Goal: Information Seeking & Learning: Compare options

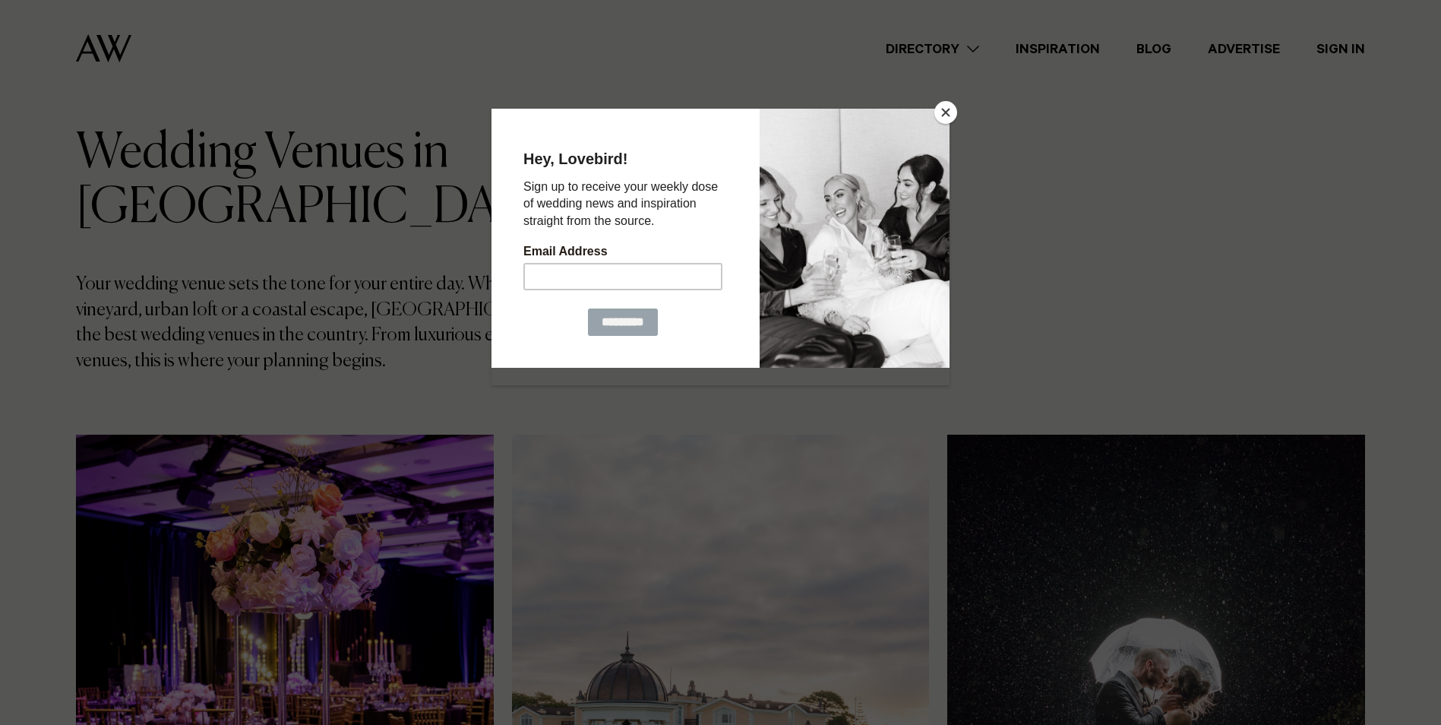
scroll to position [76, 0]
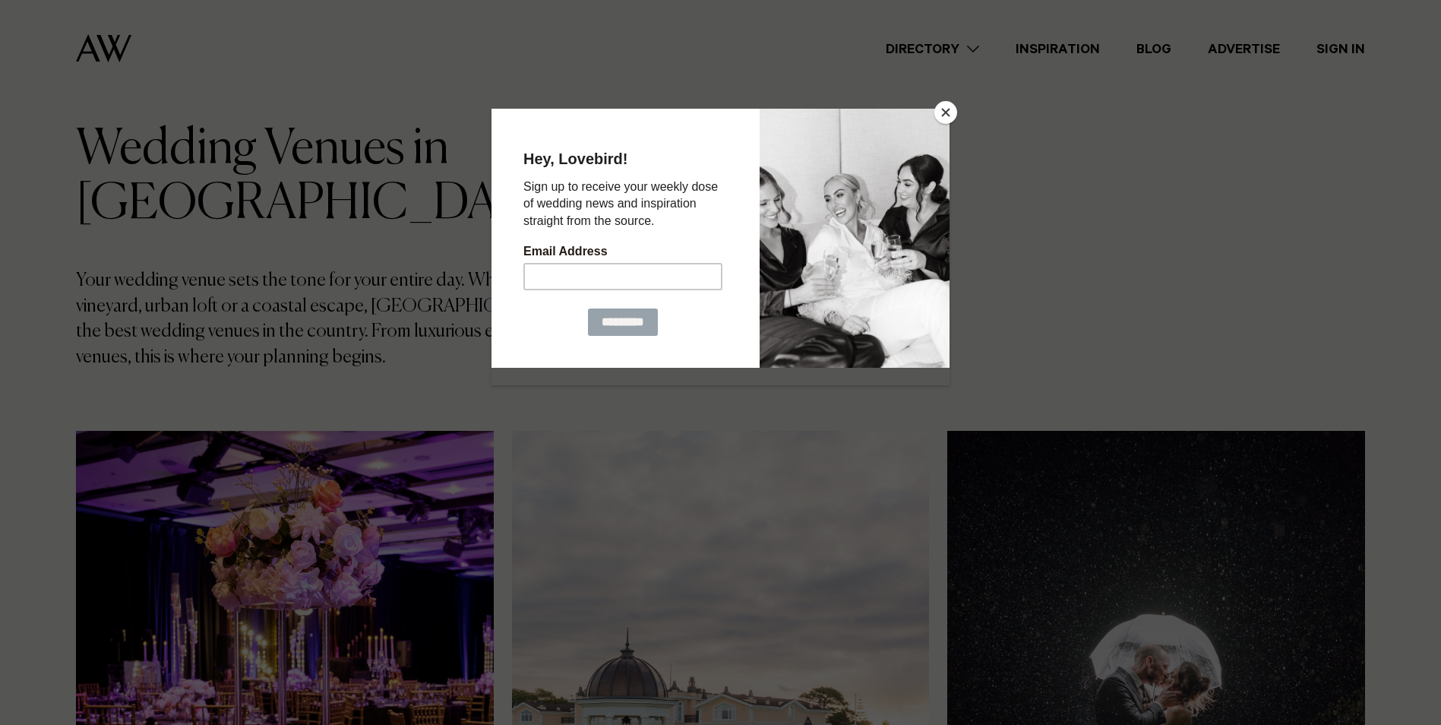
click at [941, 118] on button "Close" at bounding box center [945, 112] width 23 height 23
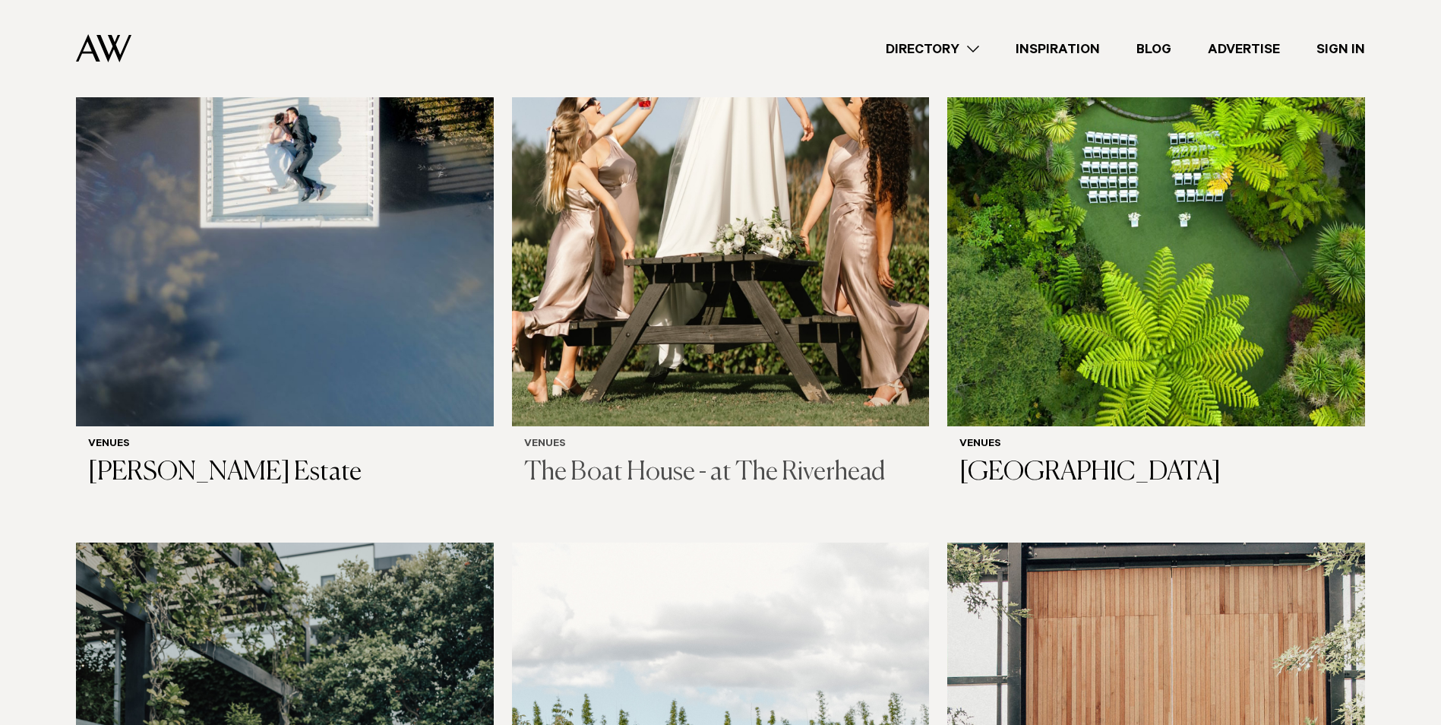
scroll to position [1292, 0]
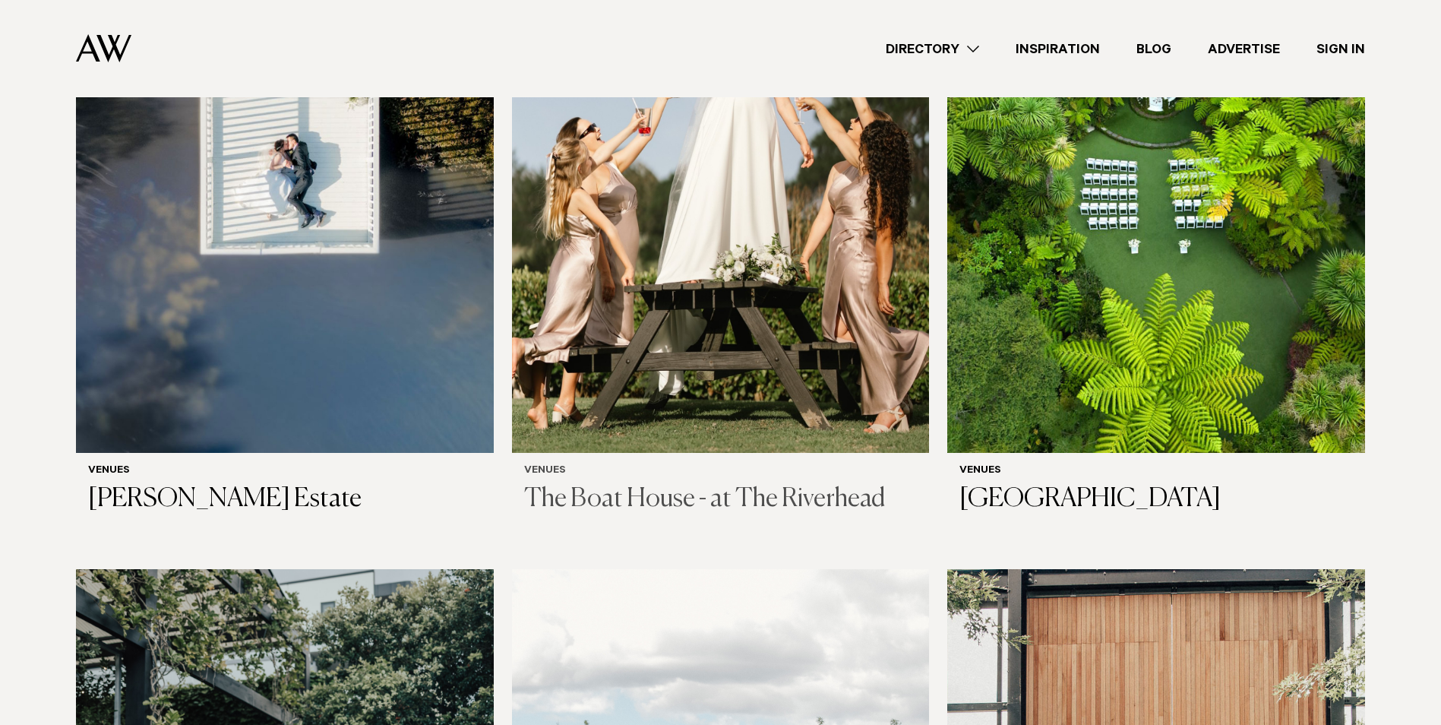
click at [710, 484] on h3 "The Boat House - at The Riverhead" at bounding box center [721, 499] width 394 height 31
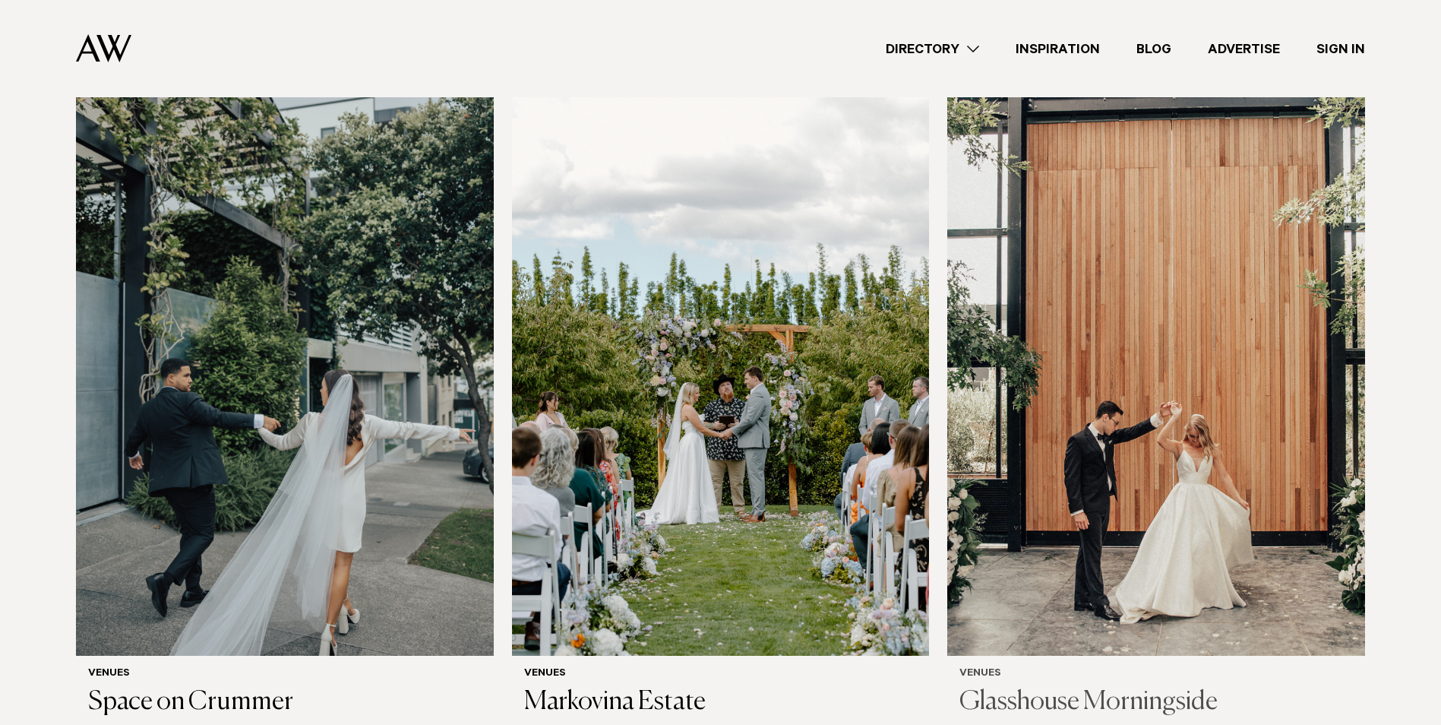
scroll to position [1899, 0]
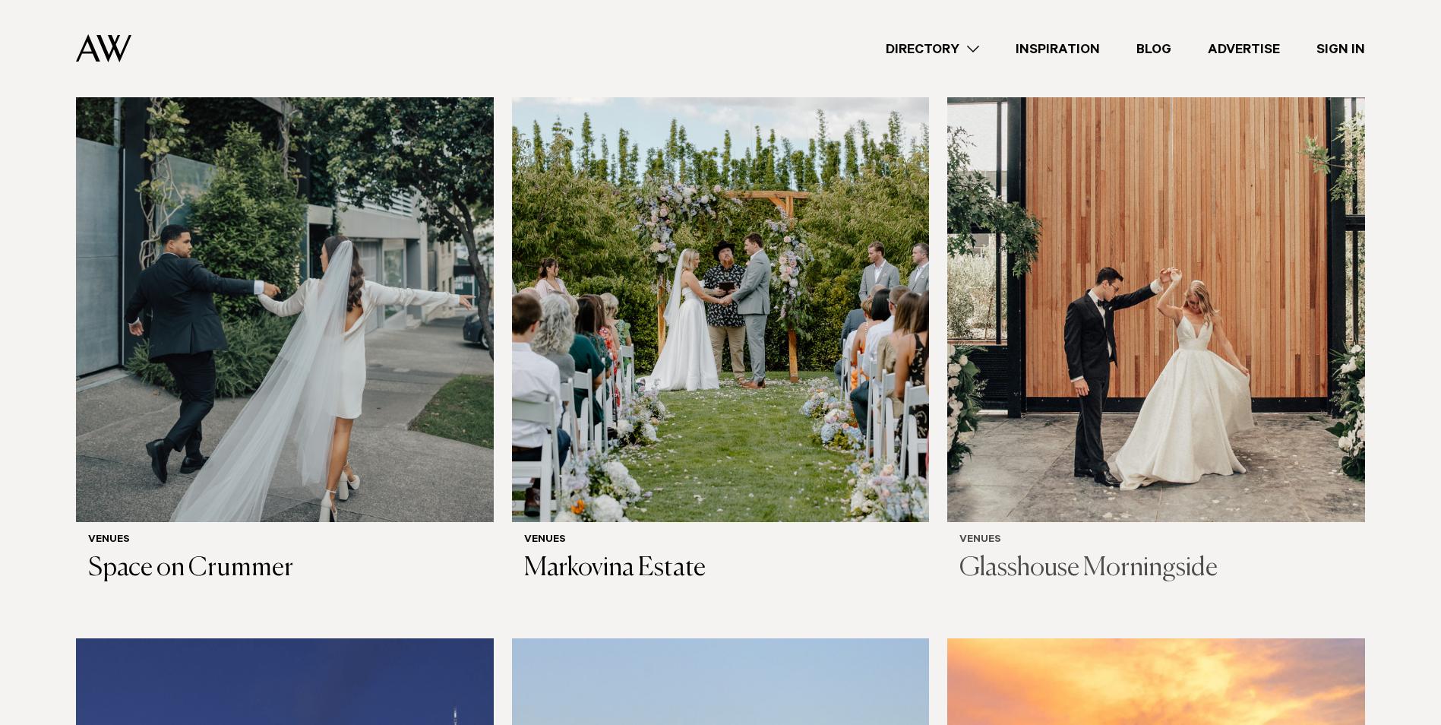
click at [1178, 428] on img at bounding box center [1156, 241] width 418 height 560
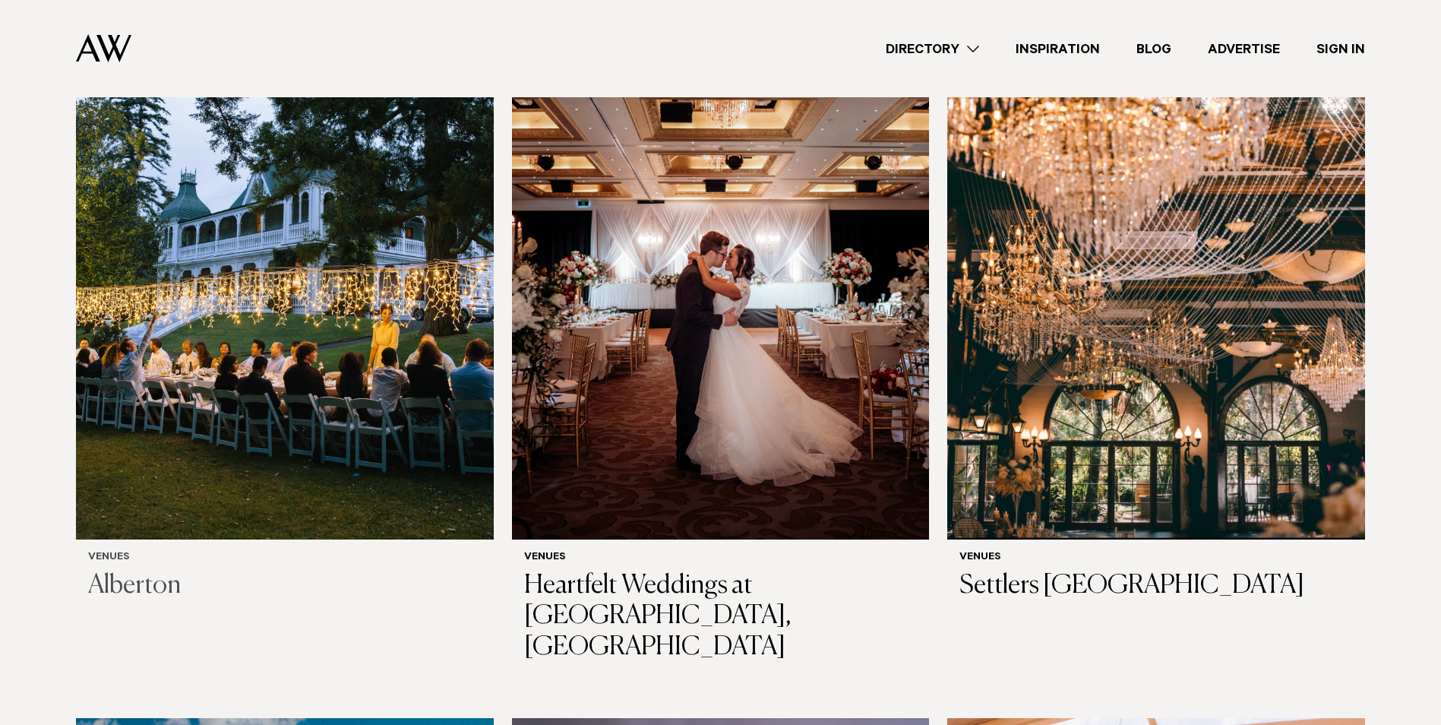
scroll to position [3191, 0]
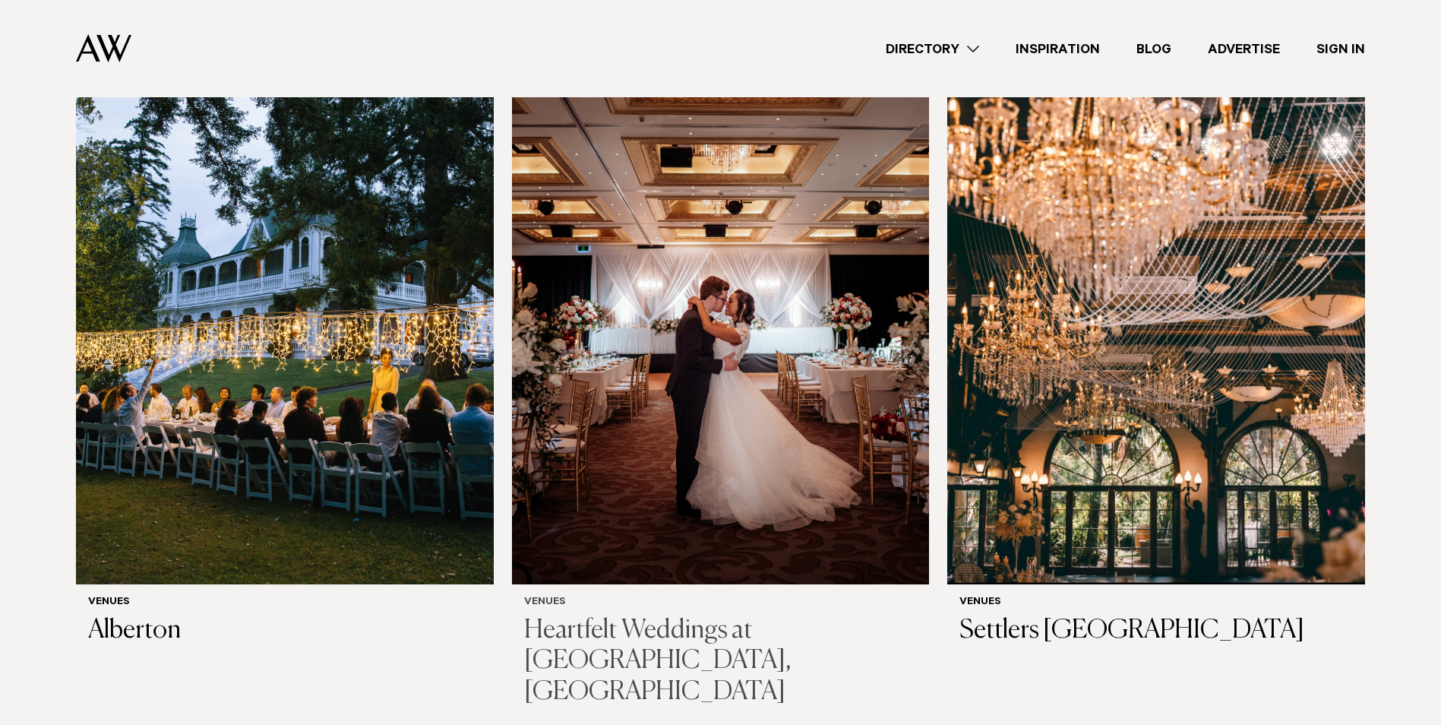
click at [767, 522] on img at bounding box center [721, 304] width 418 height 560
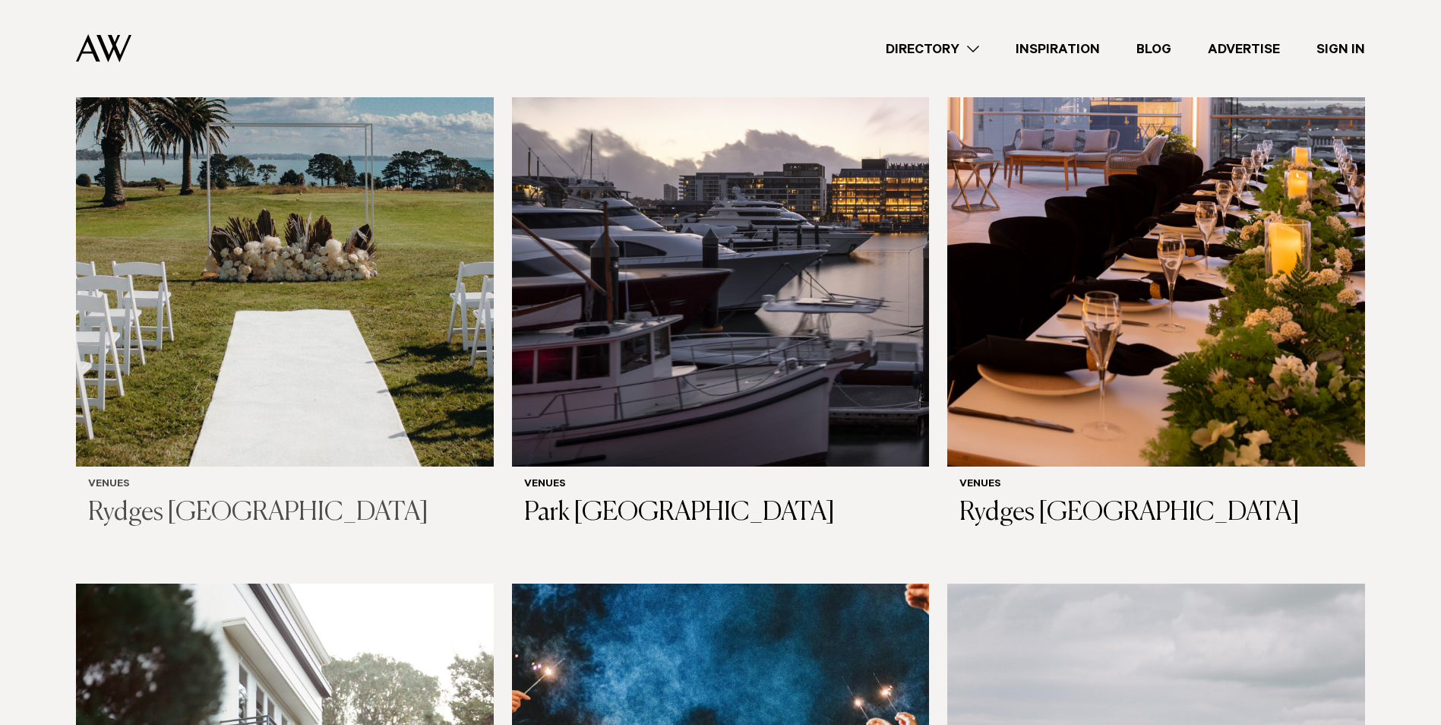
scroll to position [3951, 0]
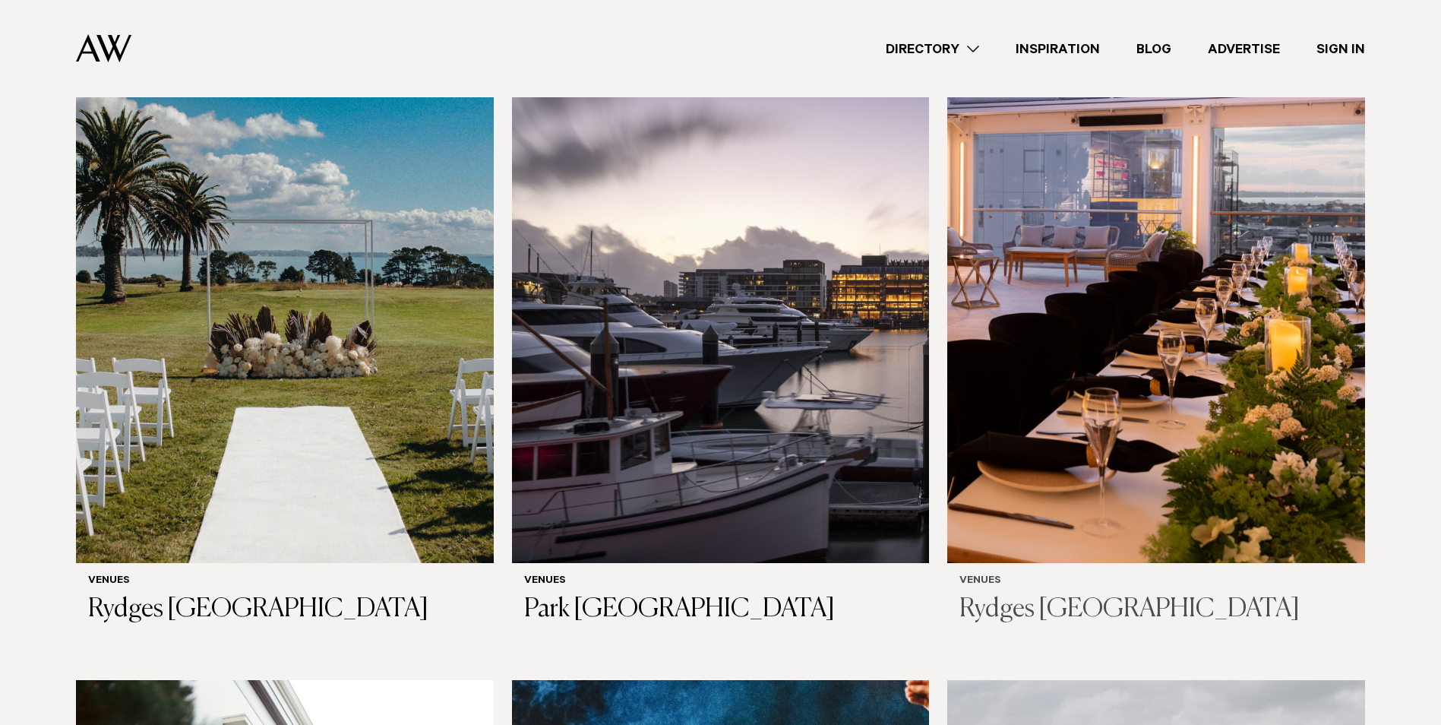
click at [1094, 594] on h3 "Rydges Auckland" at bounding box center [1157, 609] width 394 height 31
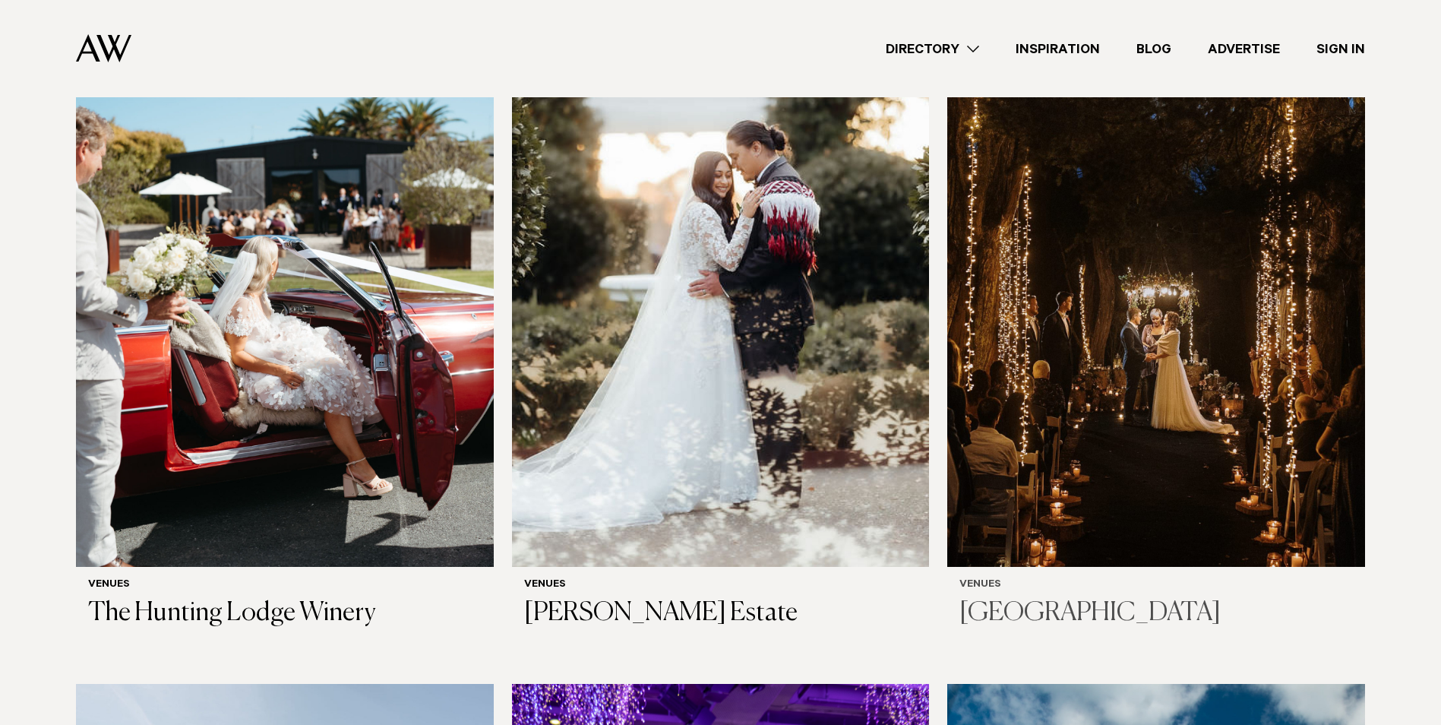
scroll to position [5318, 0]
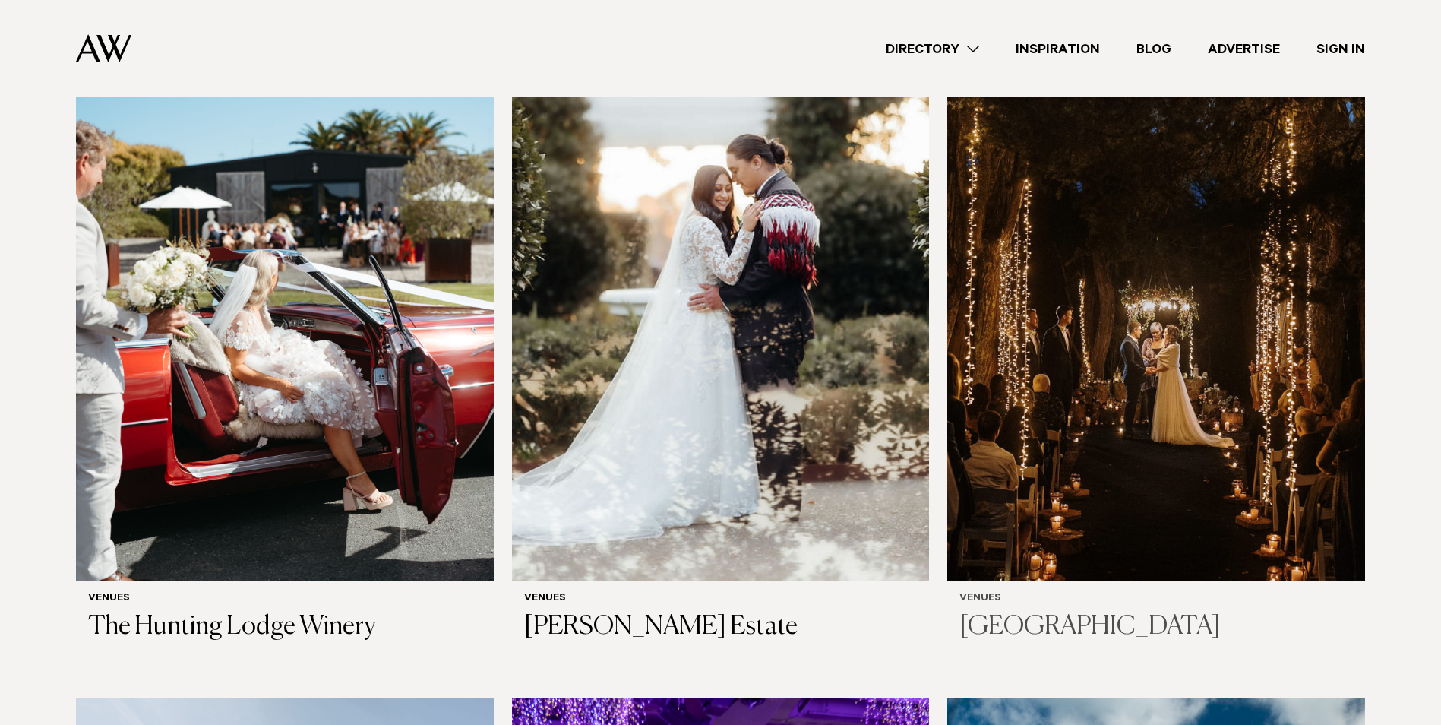
click at [1118, 593] on div "Venues Kumeu Valley Estate" at bounding box center [1157, 618] width 394 height 50
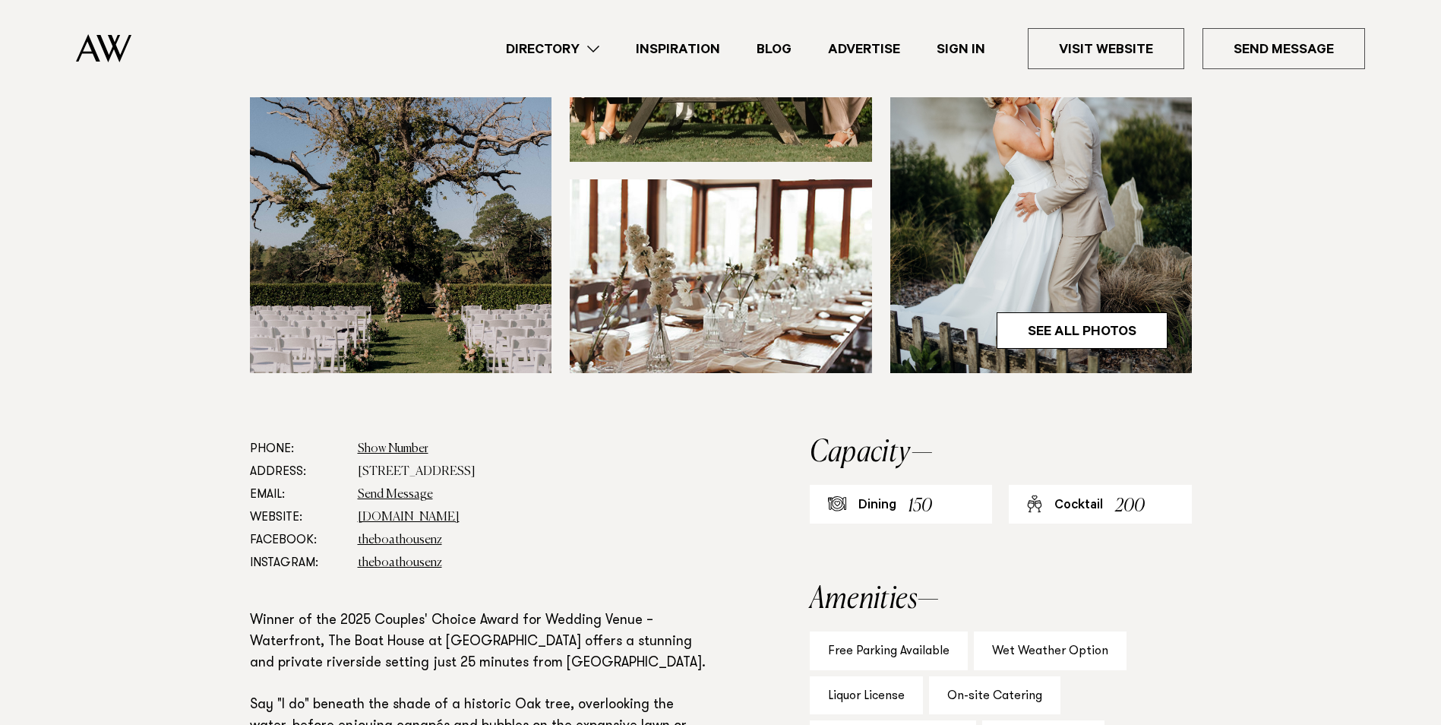
scroll to position [532, 0]
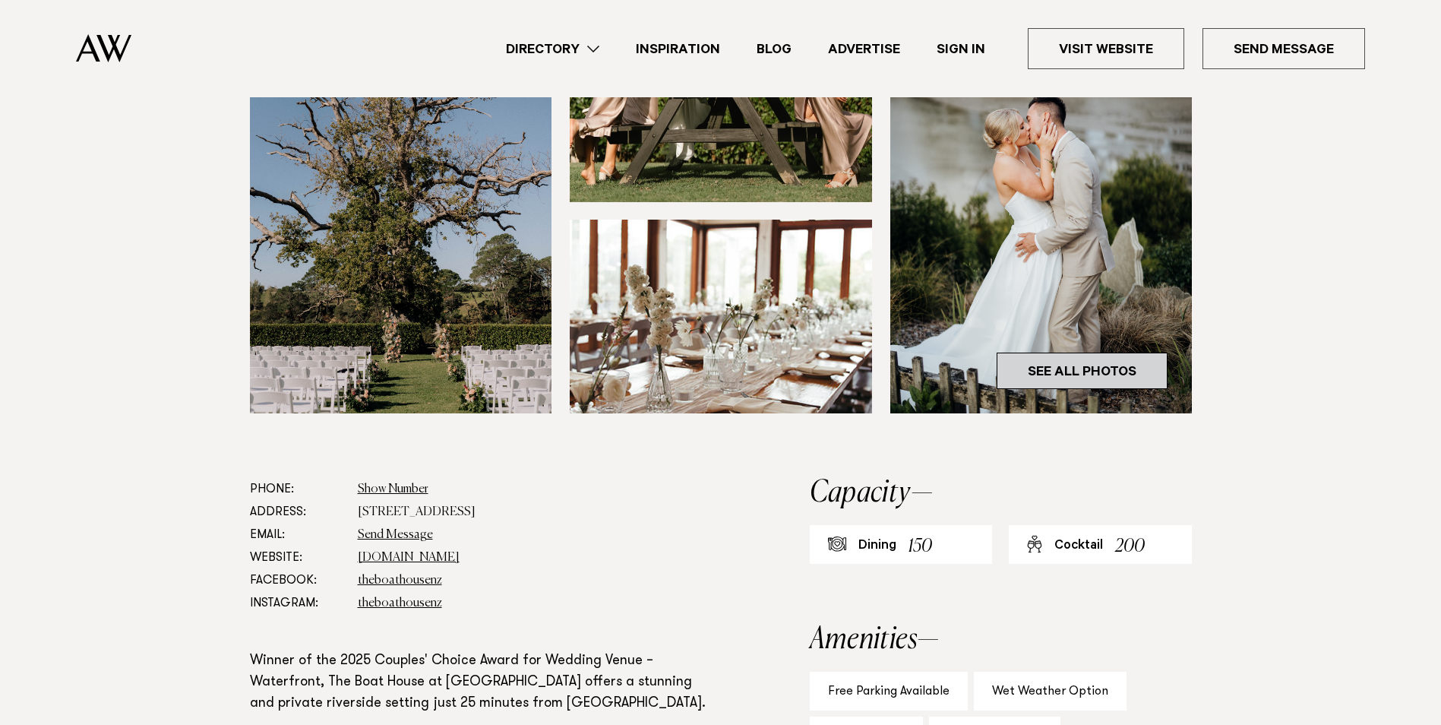
click at [1110, 374] on link "See All Photos" at bounding box center [1082, 371] width 171 height 36
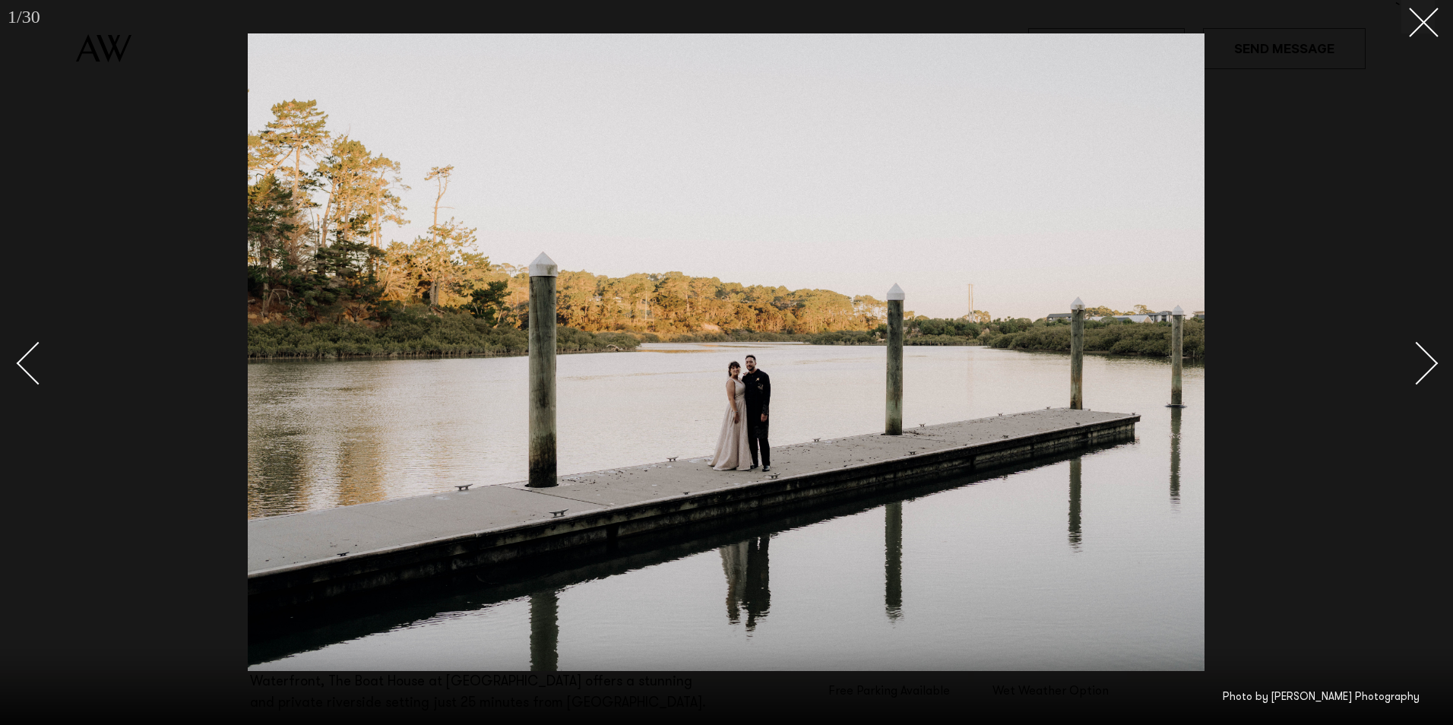
click at [1440, 385] on div at bounding box center [726, 362] width 1453 height 725
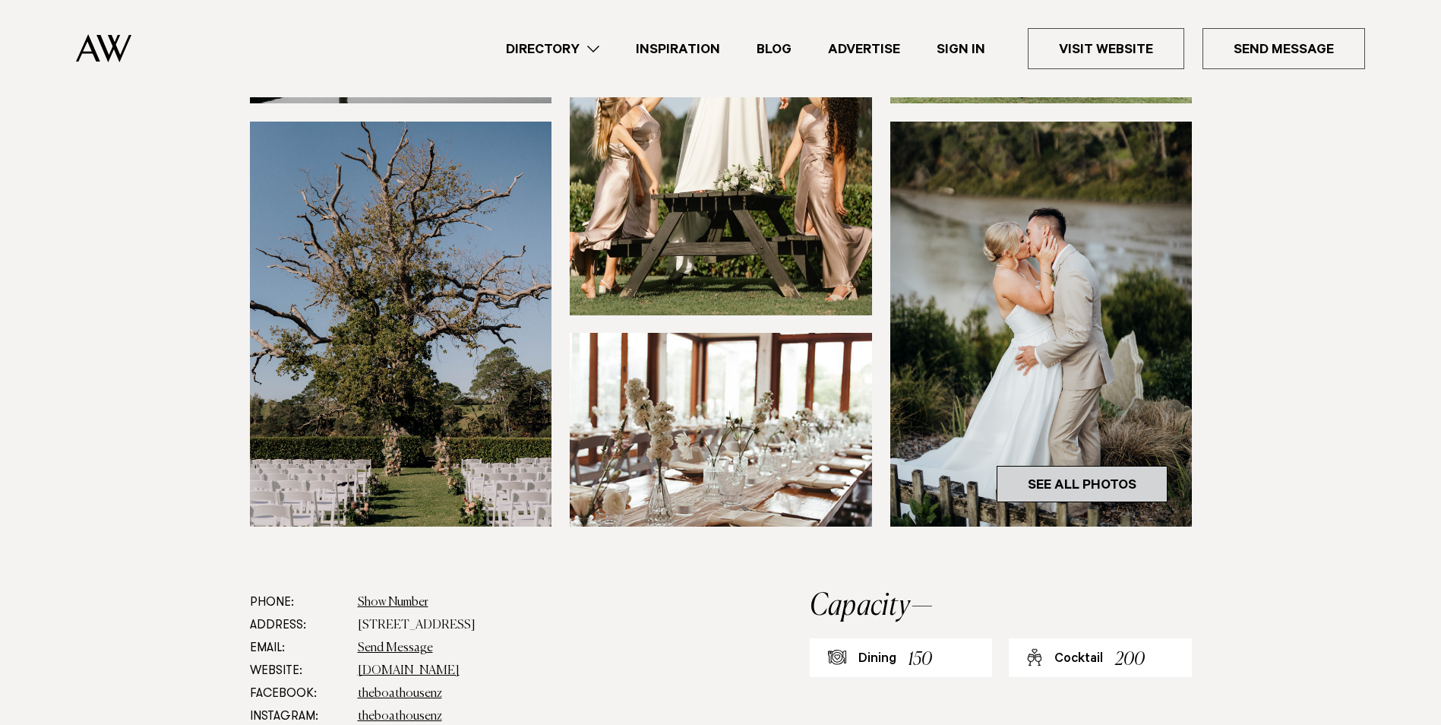
scroll to position [406, 0]
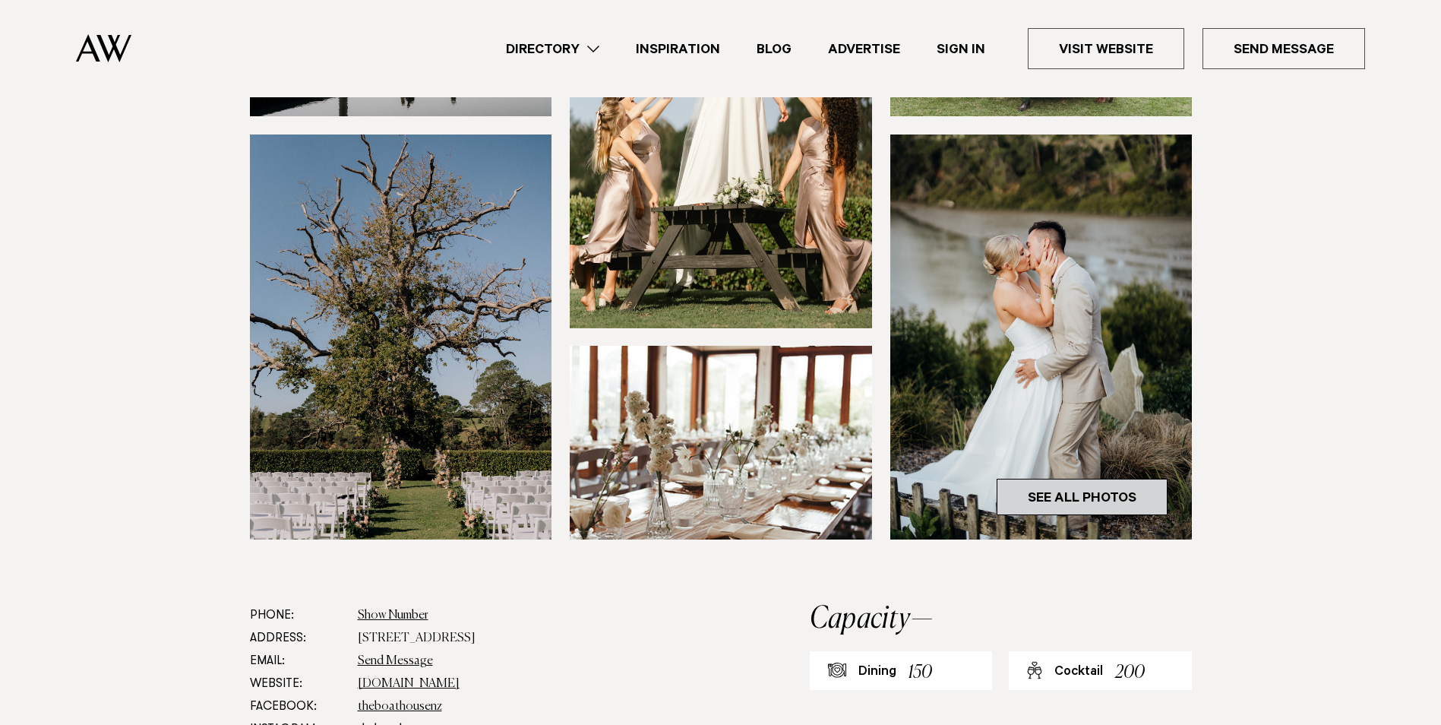
click at [1096, 492] on link "See All Photos" at bounding box center [1082, 497] width 171 height 36
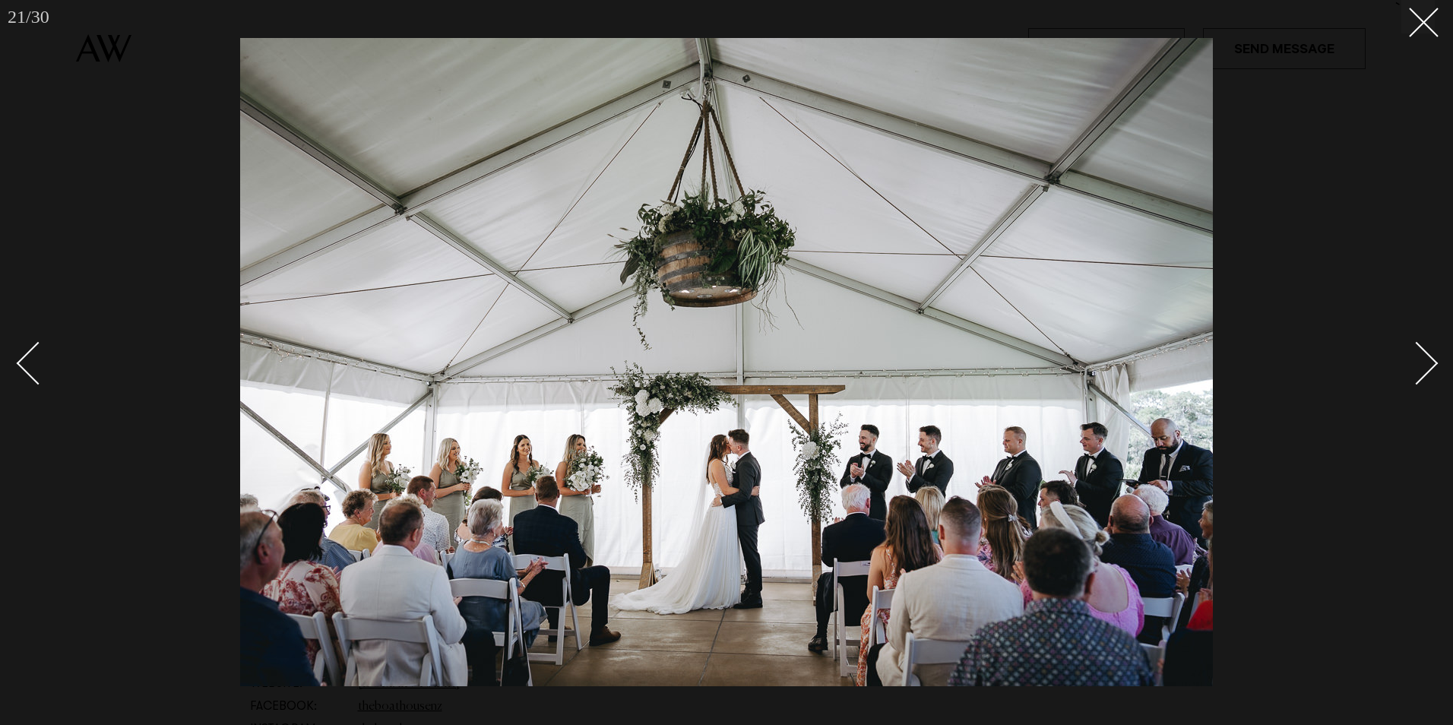
click at [1396, 41] on div at bounding box center [726, 362] width 1453 height 725
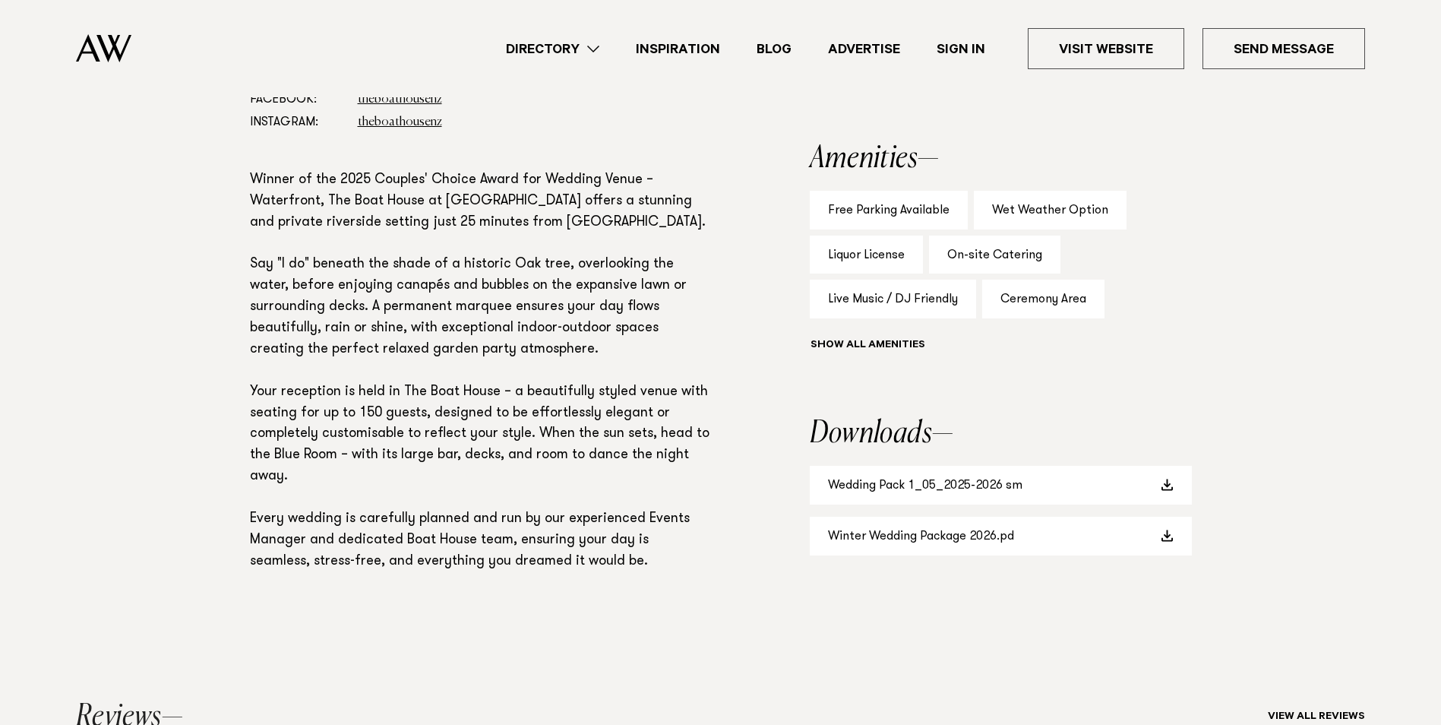
scroll to position [1013, 0]
click at [1162, 481] on span at bounding box center [1168, 484] width 12 height 12
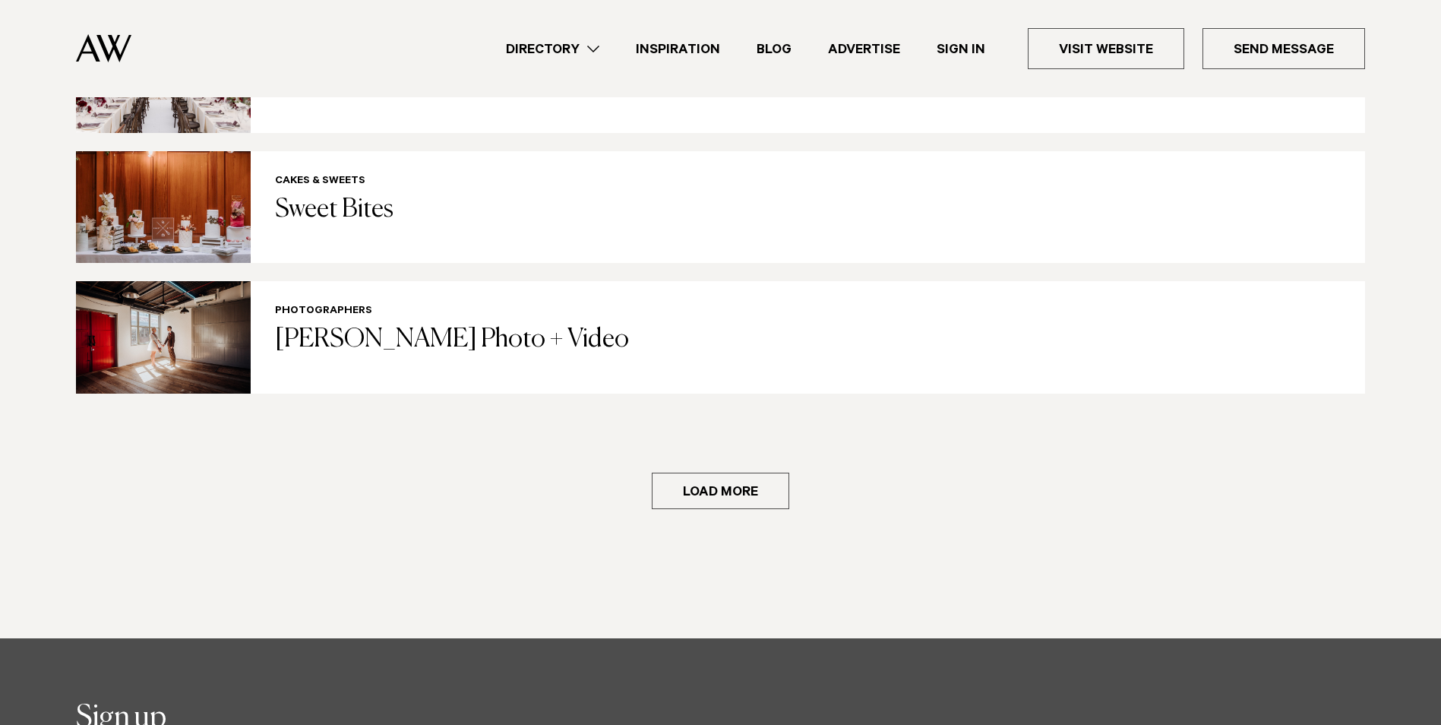
scroll to position [3217, 0]
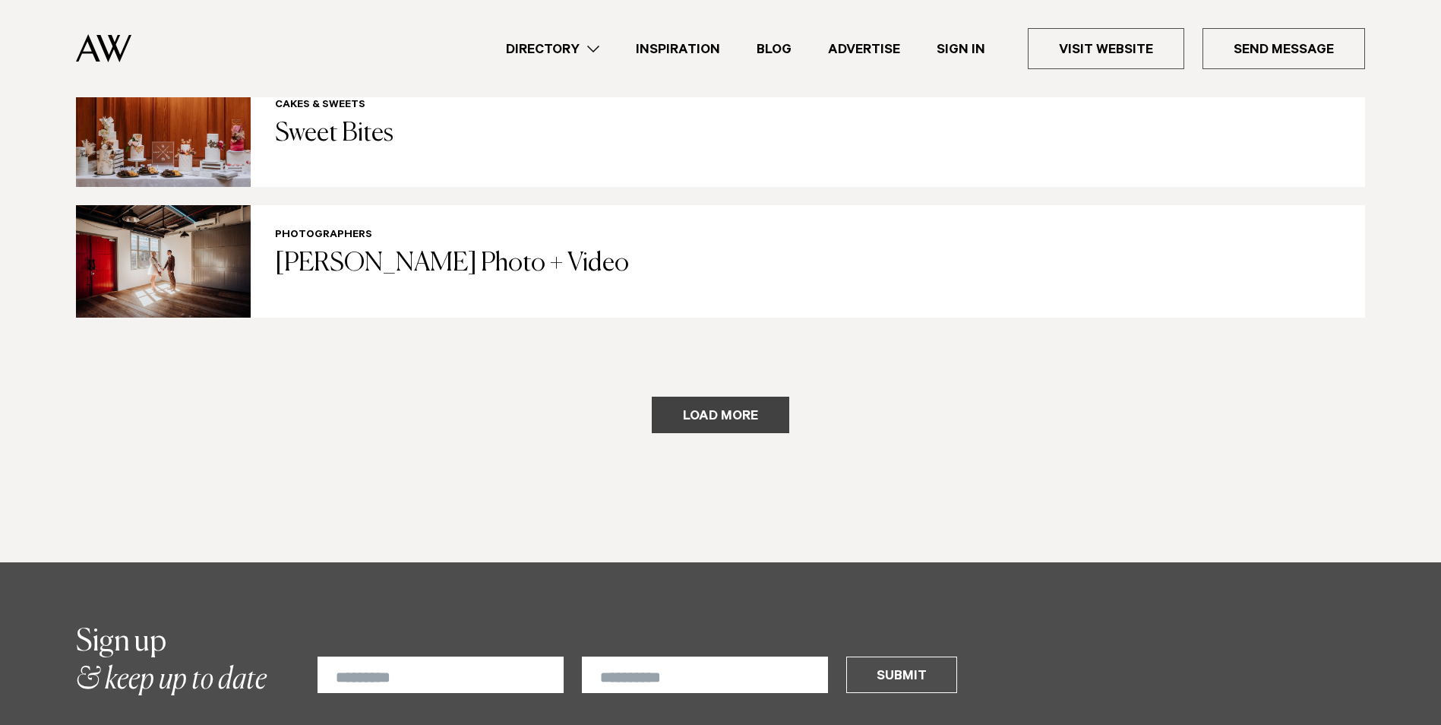
click at [691, 397] on button "Load more" at bounding box center [721, 415] width 138 height 36
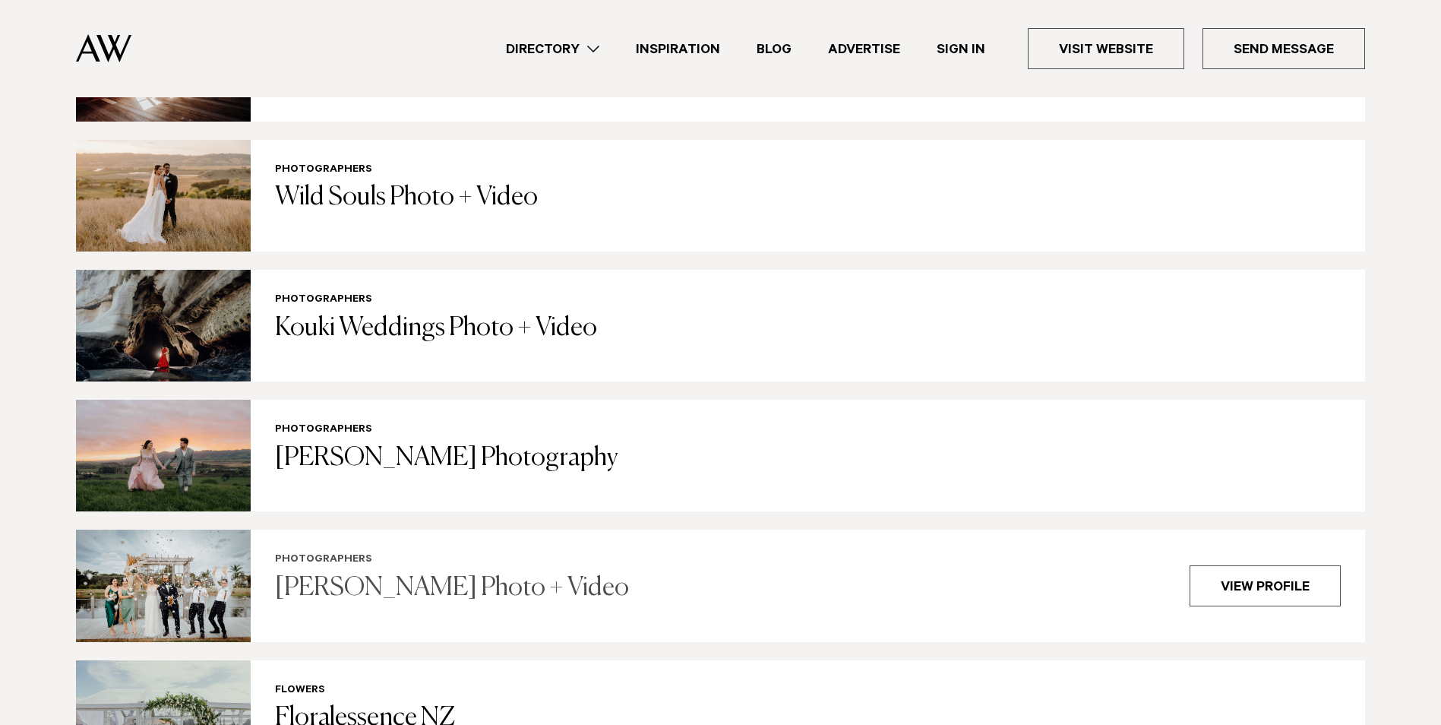
scroll to position [3369, 0]
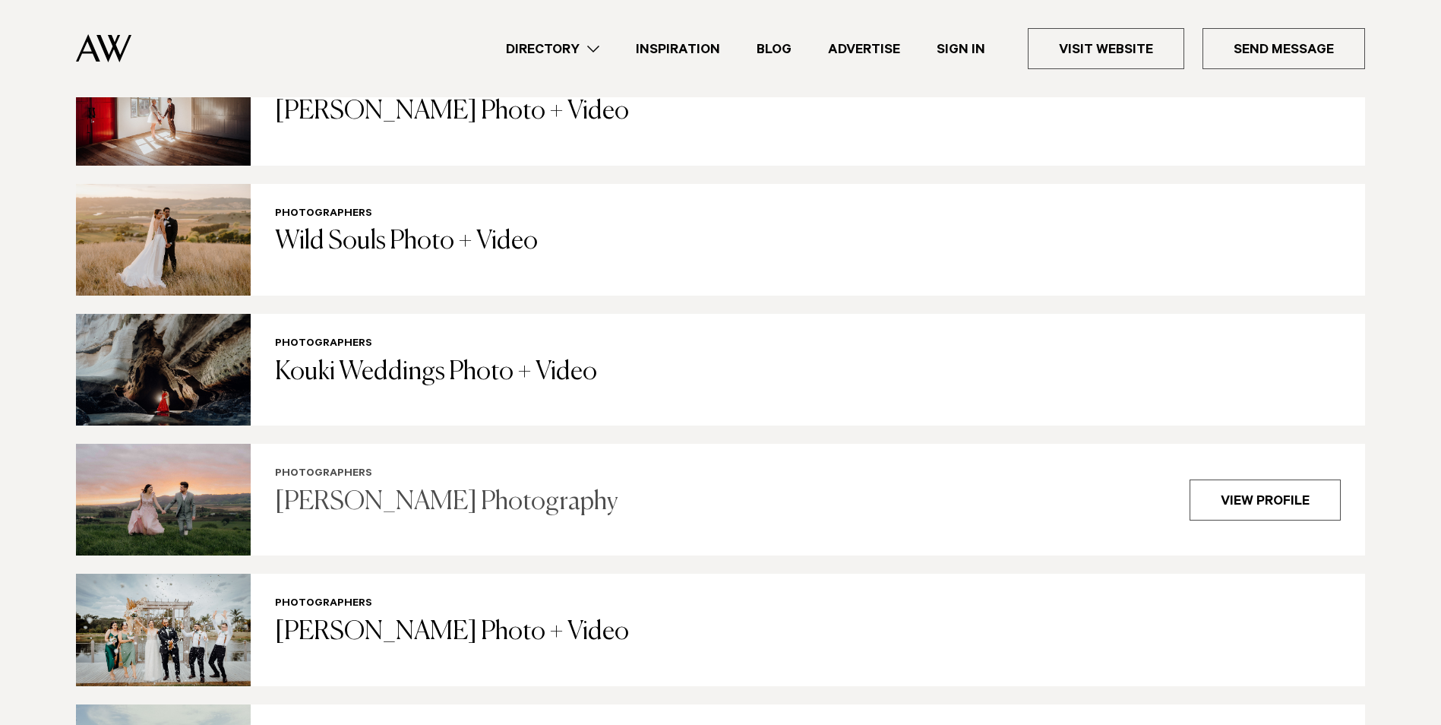
click at [465, 481] on div "Photographers Rebecca Bradley Photography View profile" at bounding box center [808, 500] width 1115 height 112
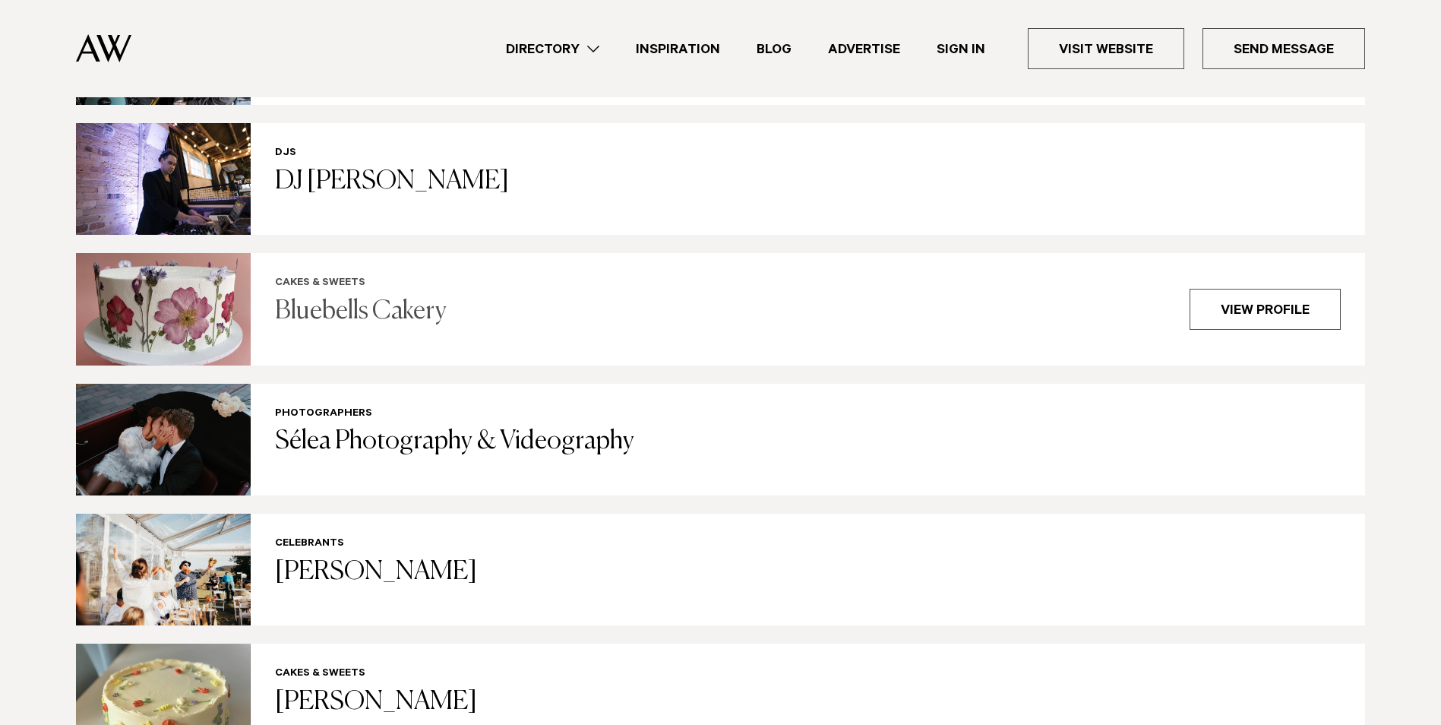
scroll to position [4204, 0]
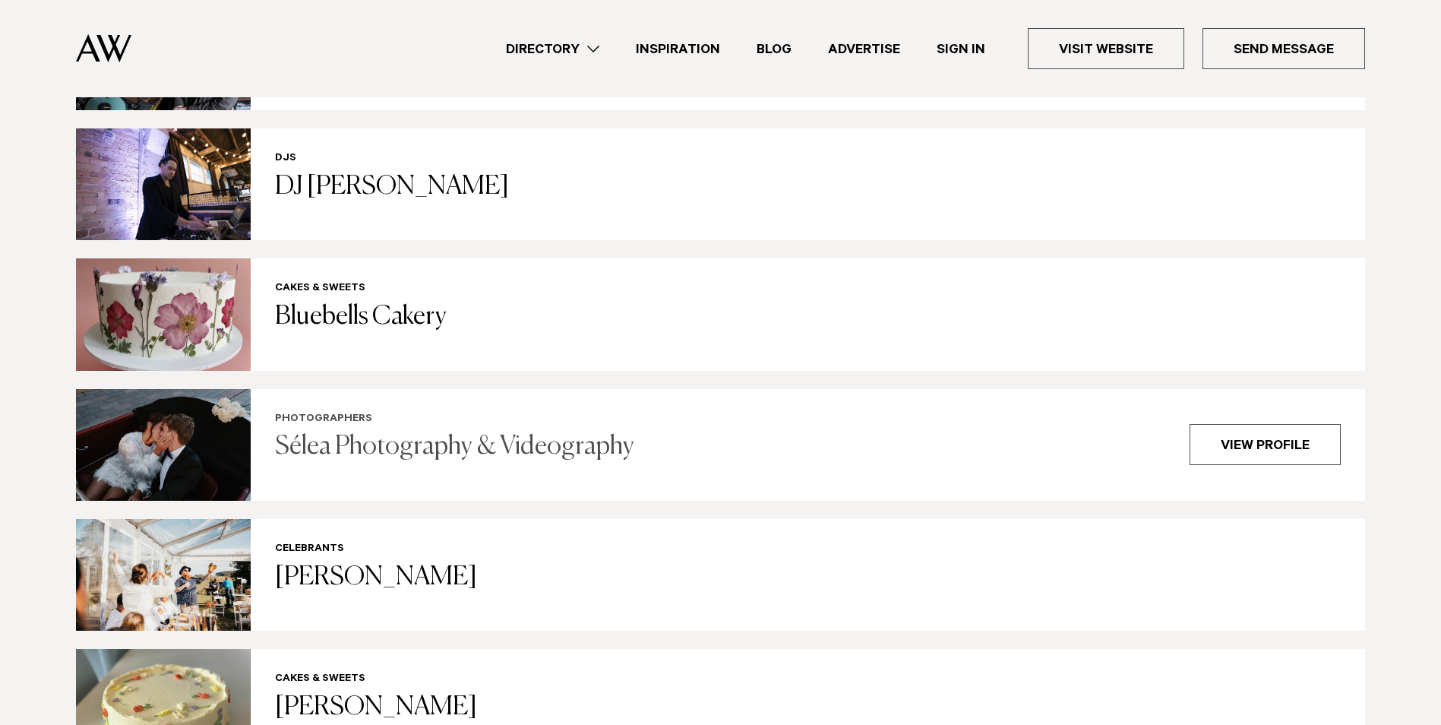
click at [473, 432] on h3 "Sélea Photography & Videography" at bounding box center [723, 447] width 896 height 31
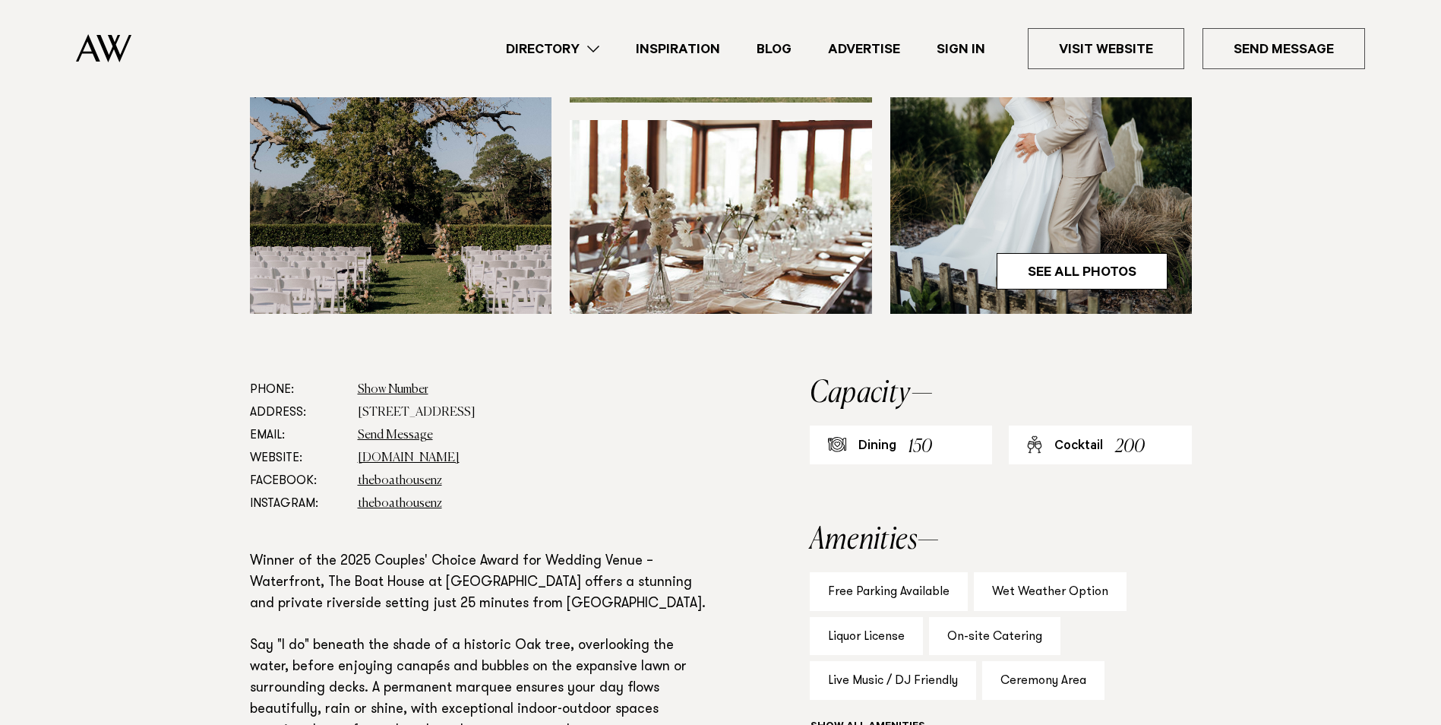
scroll to position [558, 0]
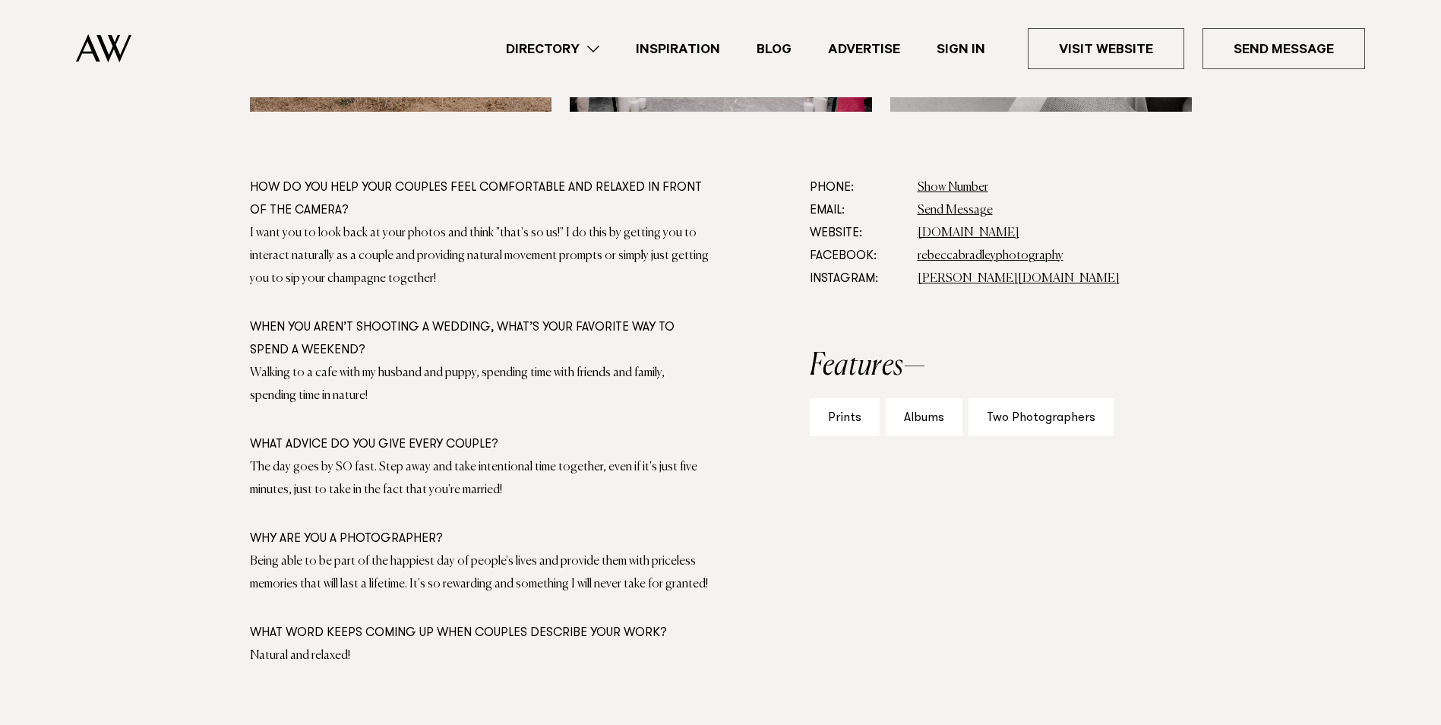
scroll to position [836, 0]
click at [915, 422] on div "Albums" at bounding box center [924, 416] width 77 height 39
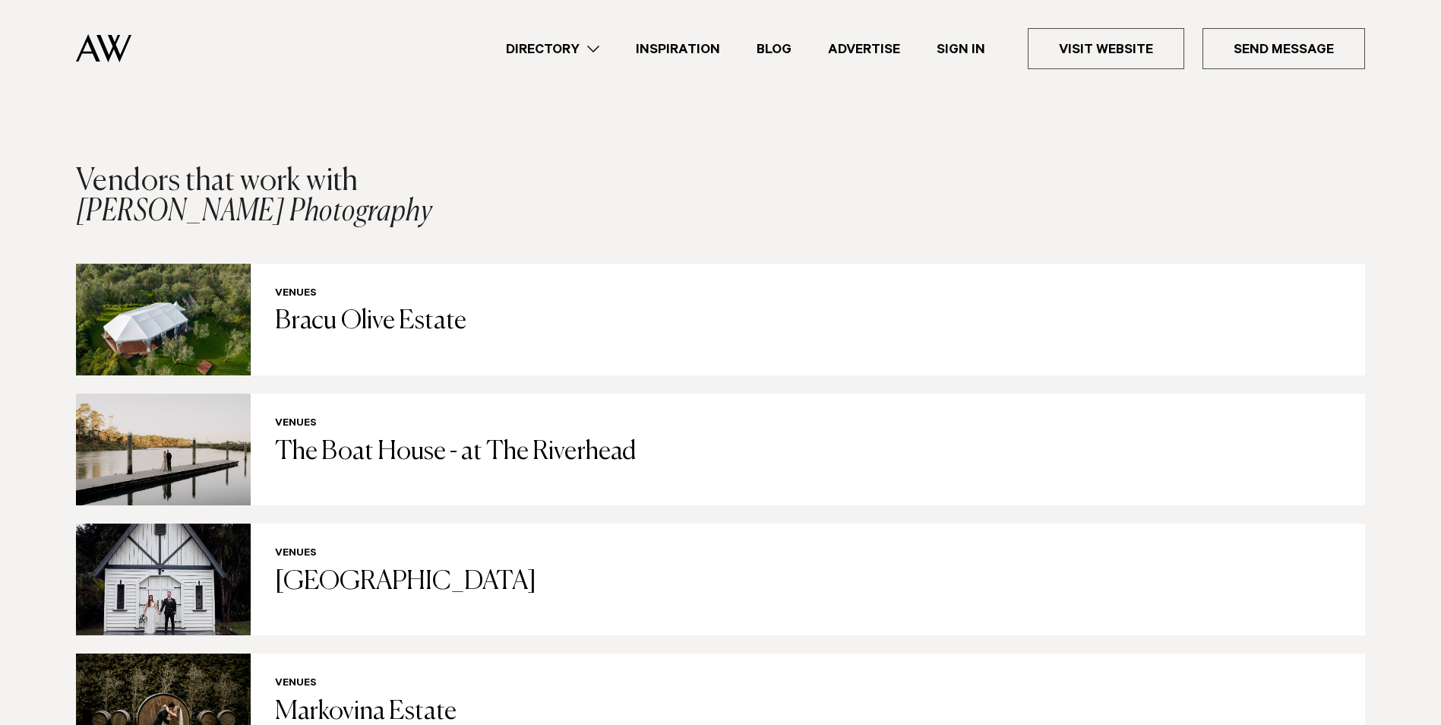
scroll to position [2963, 0]
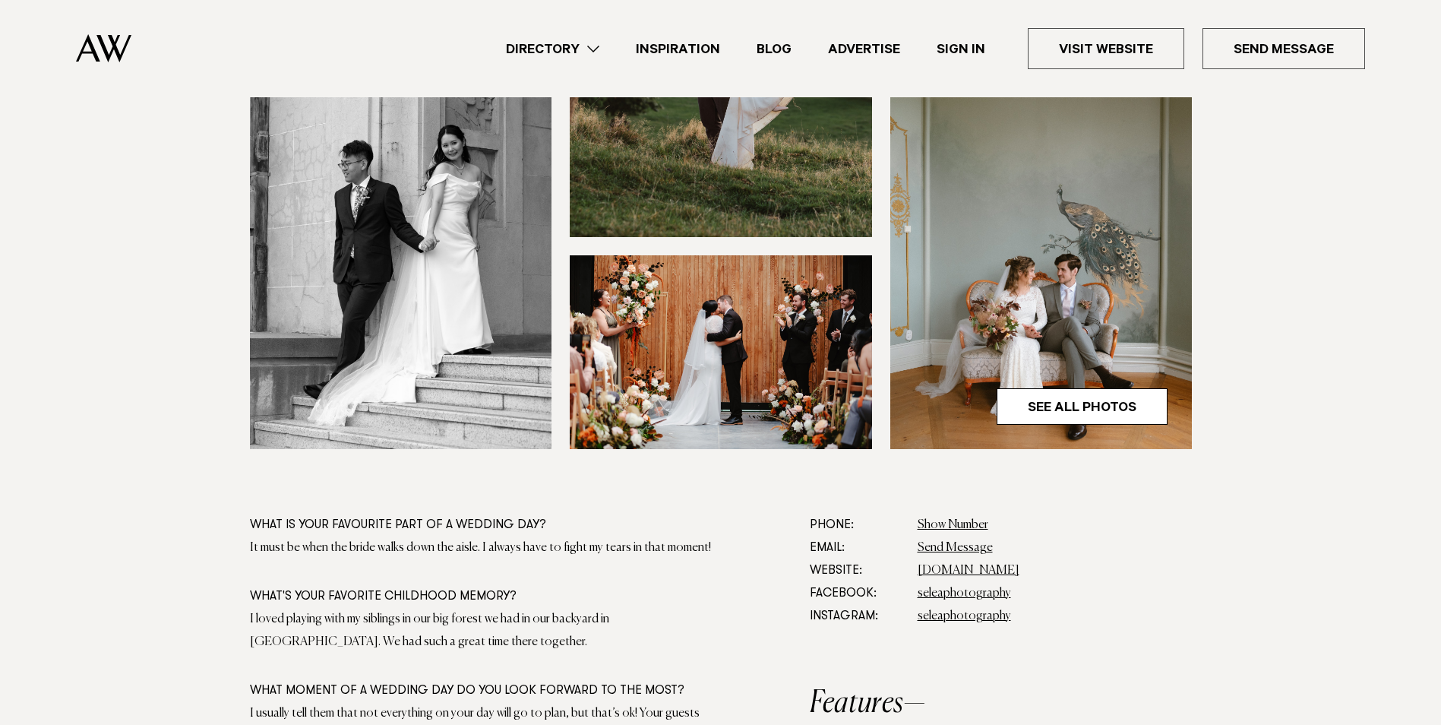
scroll to position [684, 0]
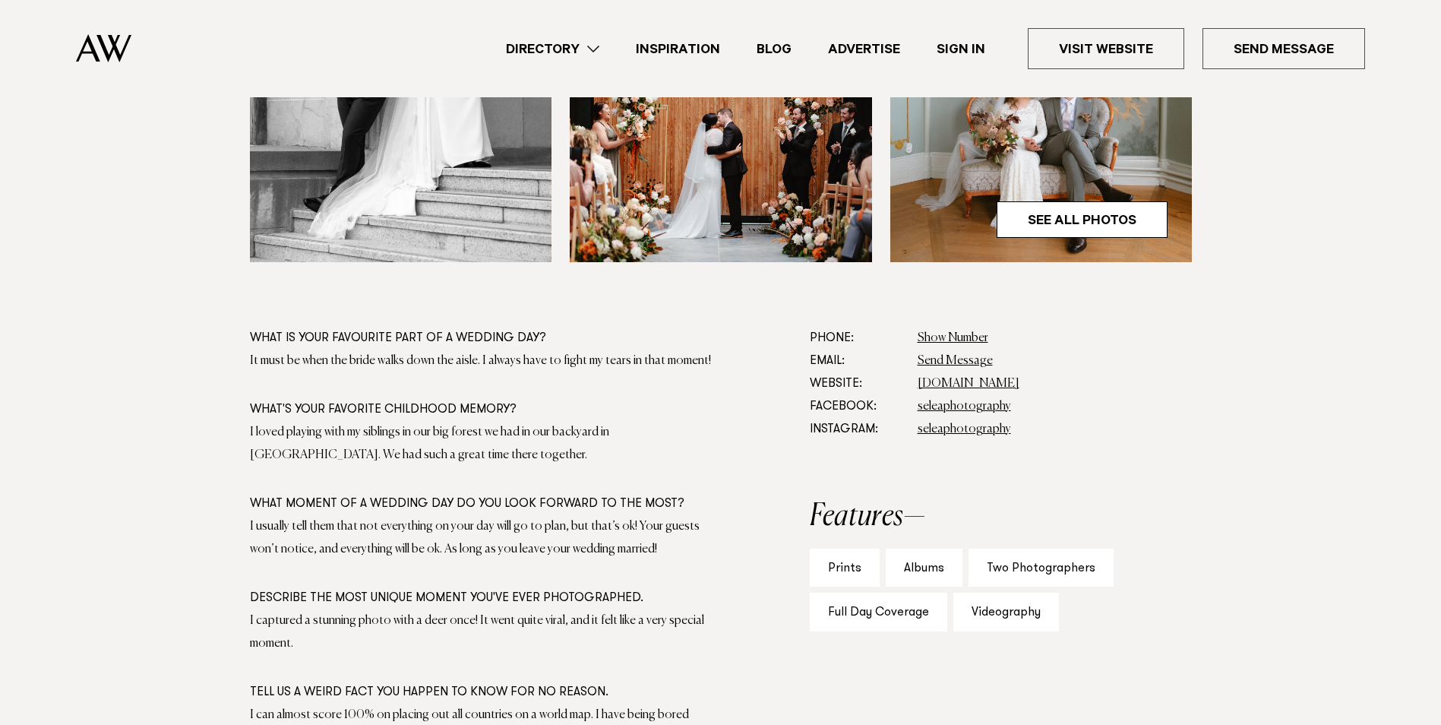
click at [1108, 239] on img at bounding box center [1041, 59] width 302 height 405
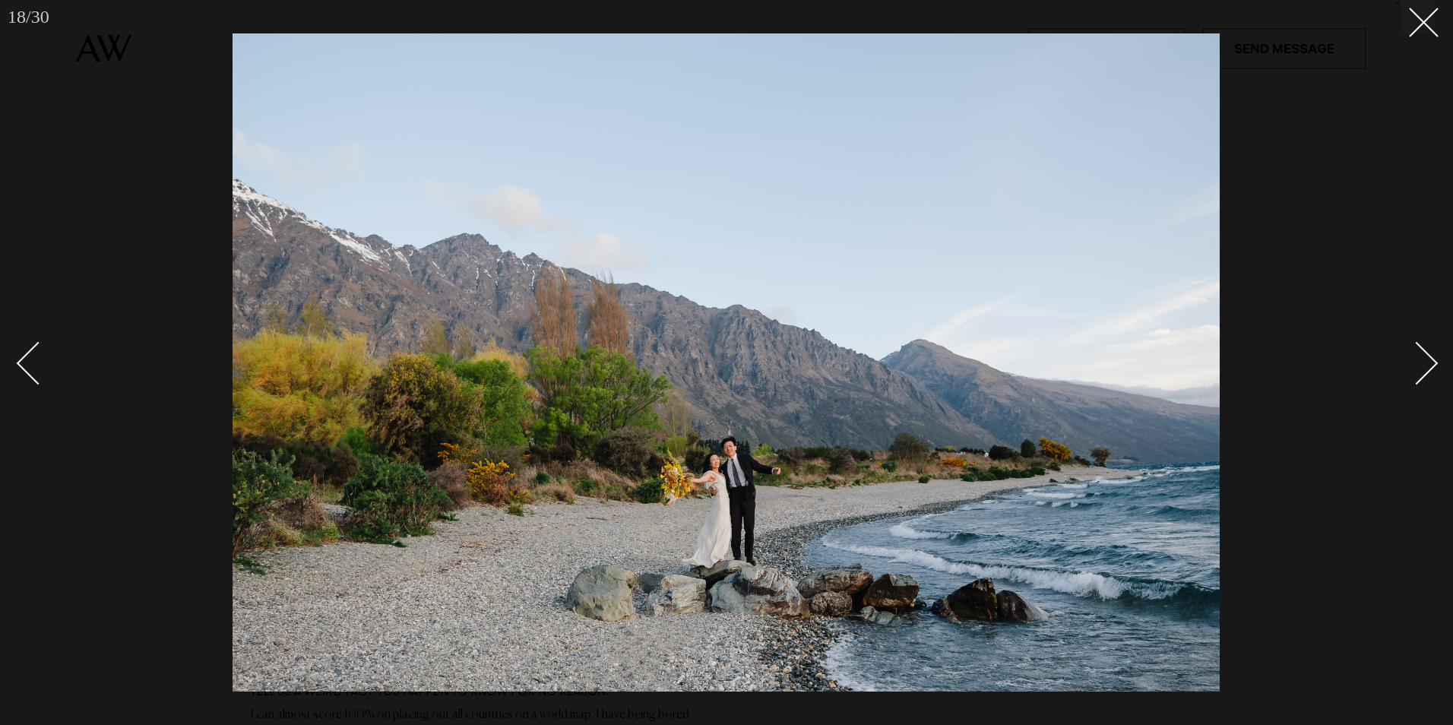
click at [1400, 35] on div "18 / 30 `" at bounding box center [726, 362] width 1453 height 725
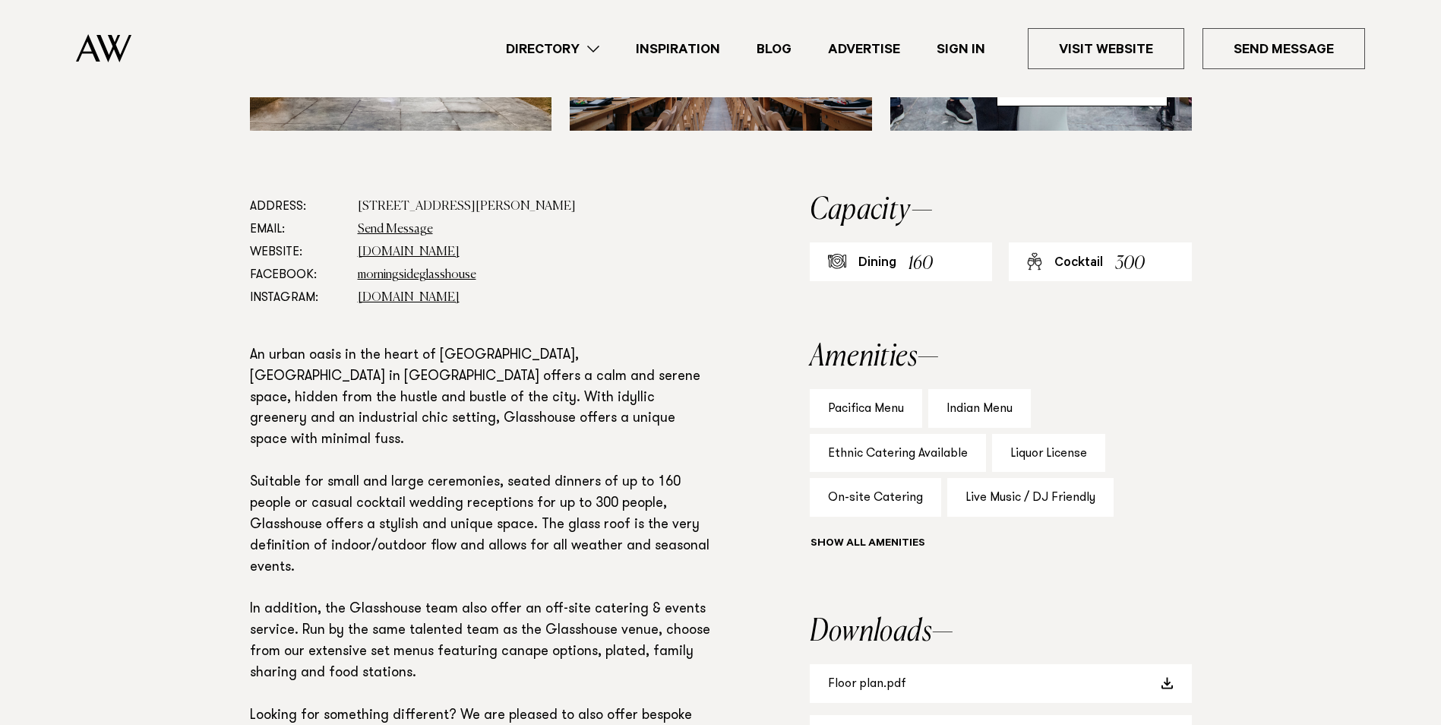
scroll to position [532, 0]
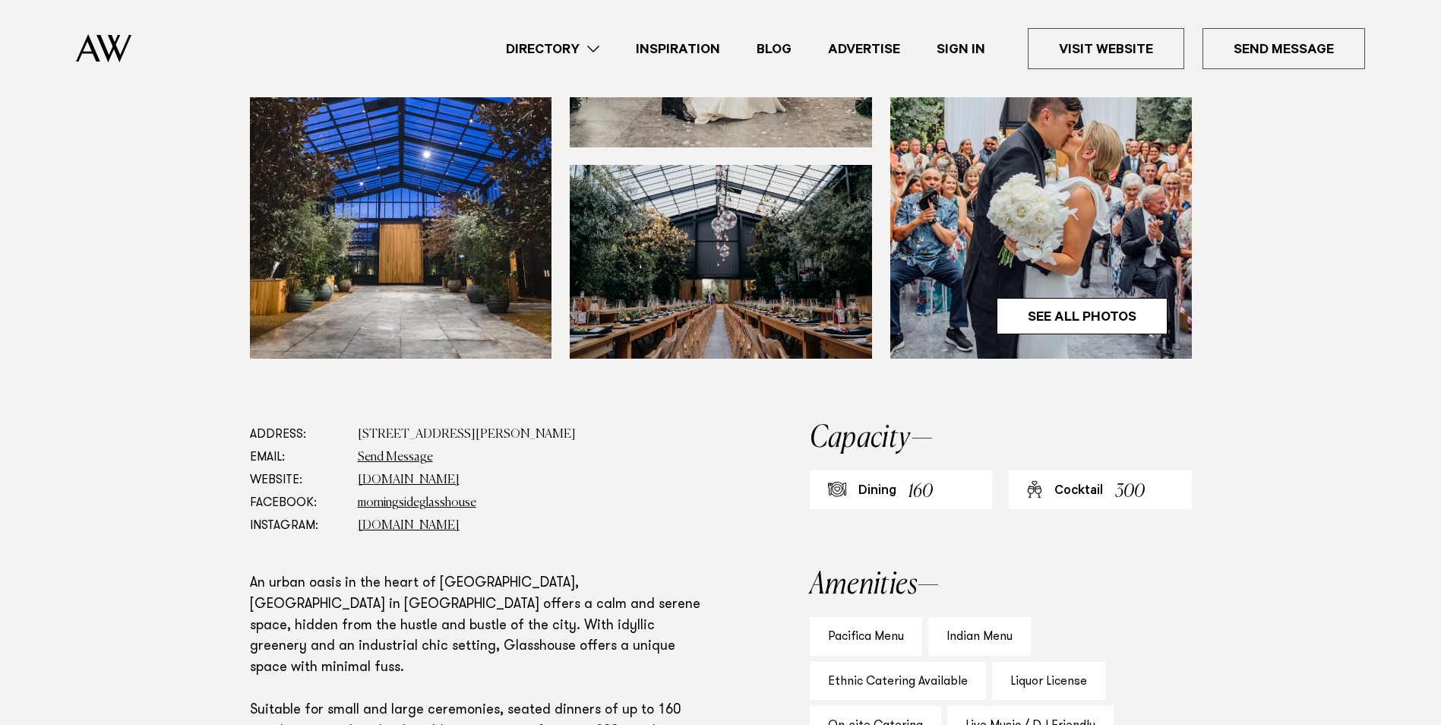
click at [950, 493] on div "Dining 160" at bounding box center [901, 489] width 183 height 39
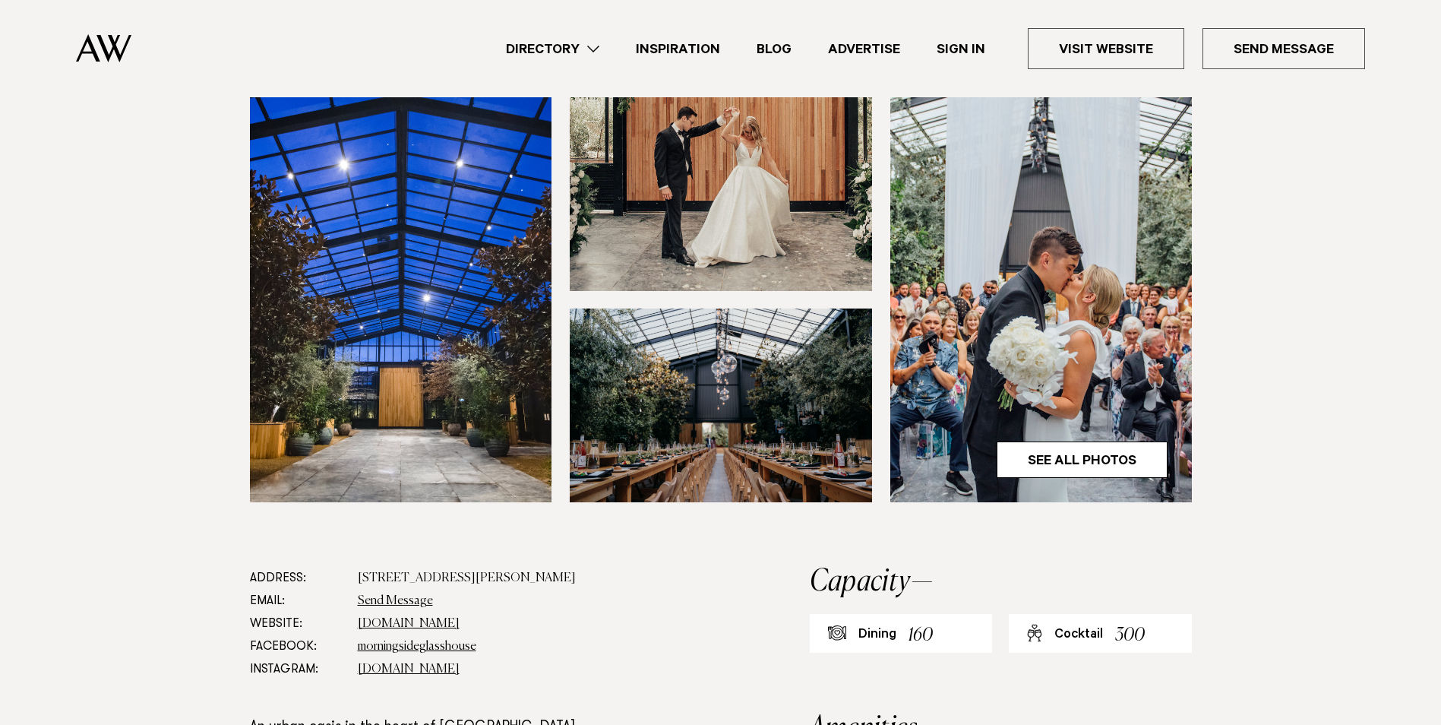
scroll to position [380, 0]
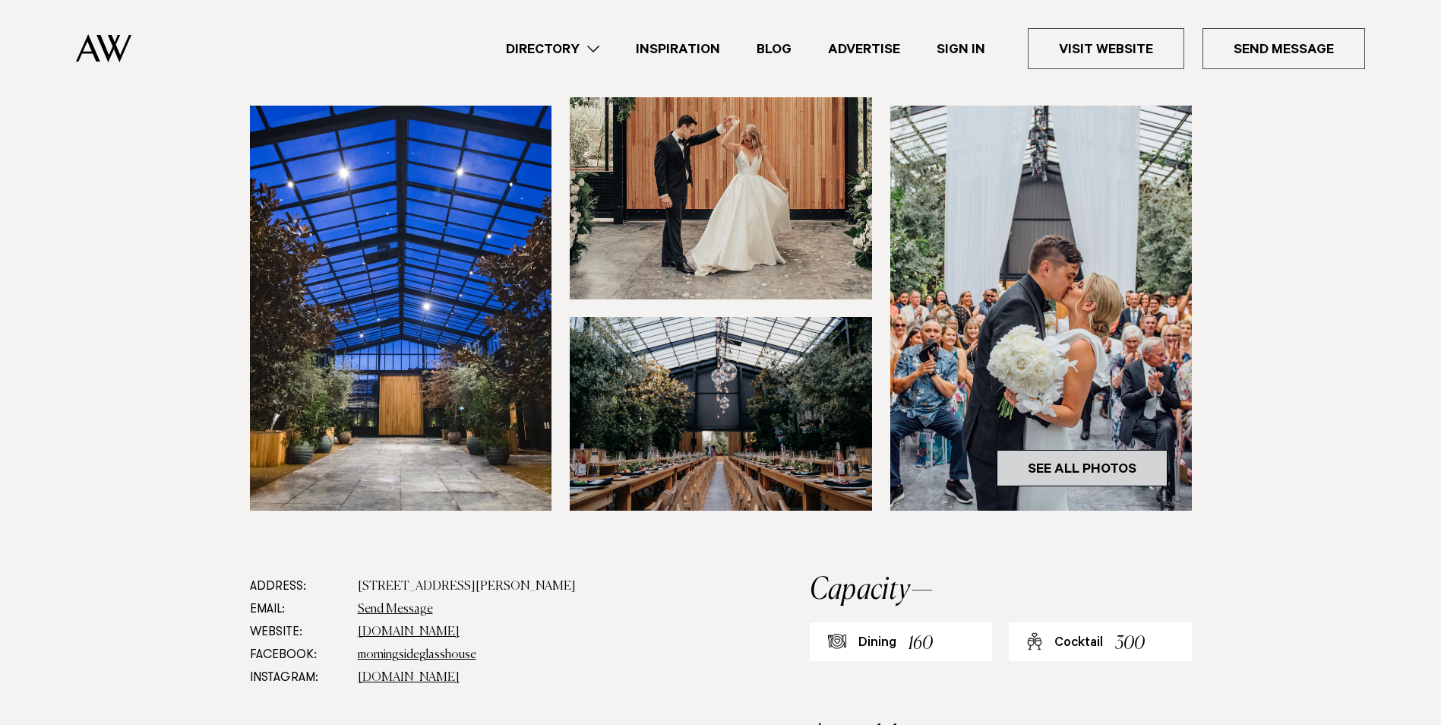
click at [1057, 451] on link "See All Photos" at bounding box center [1082, 468] width 171 height 36
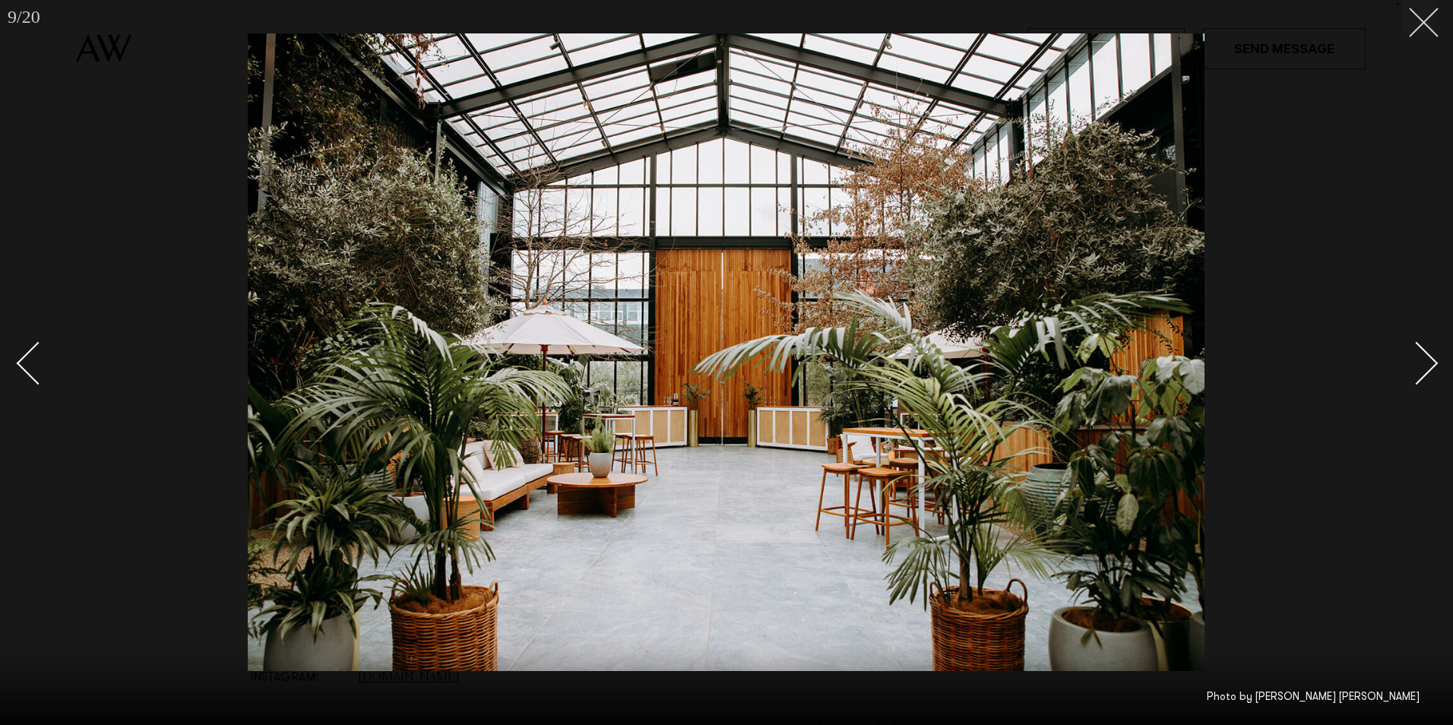
click at [1413, 25] on icon at bounding box center [1418, 17] width 18 height 18
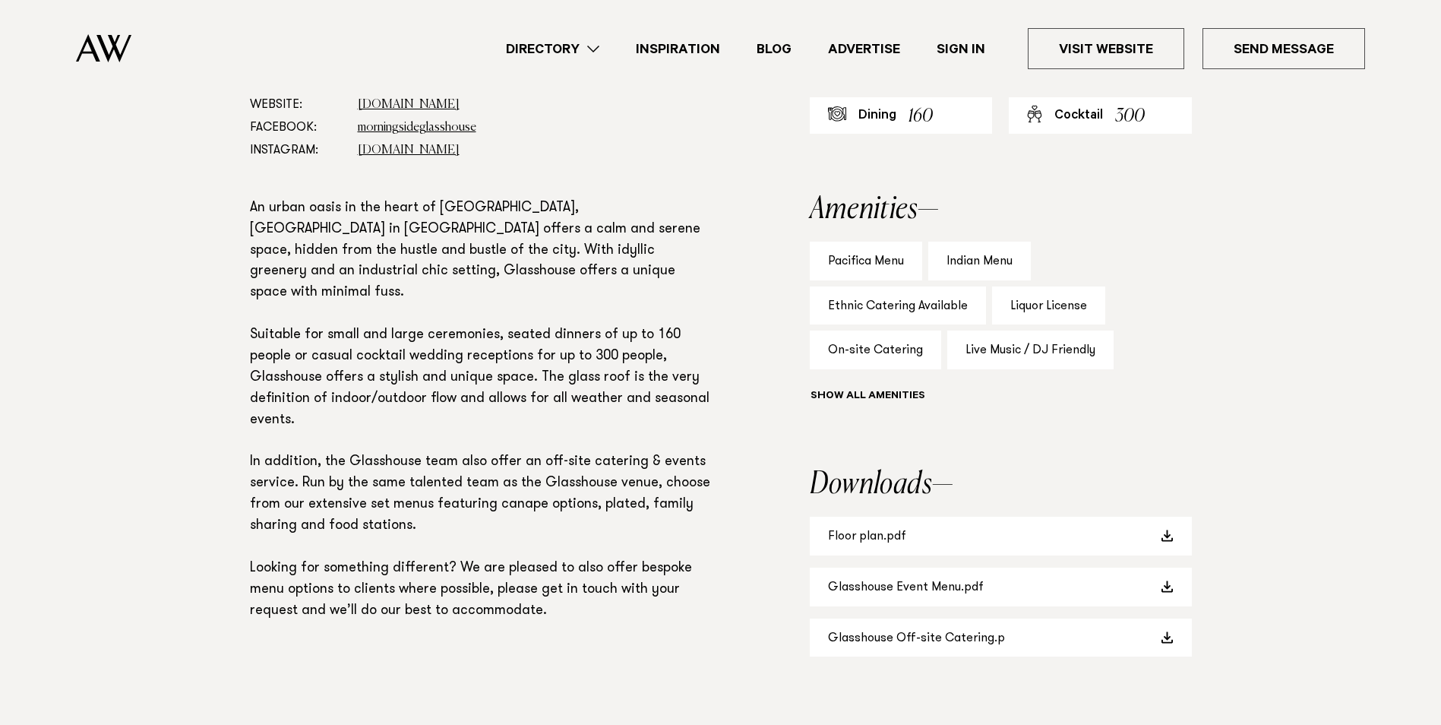
scroll to position [988, 0]
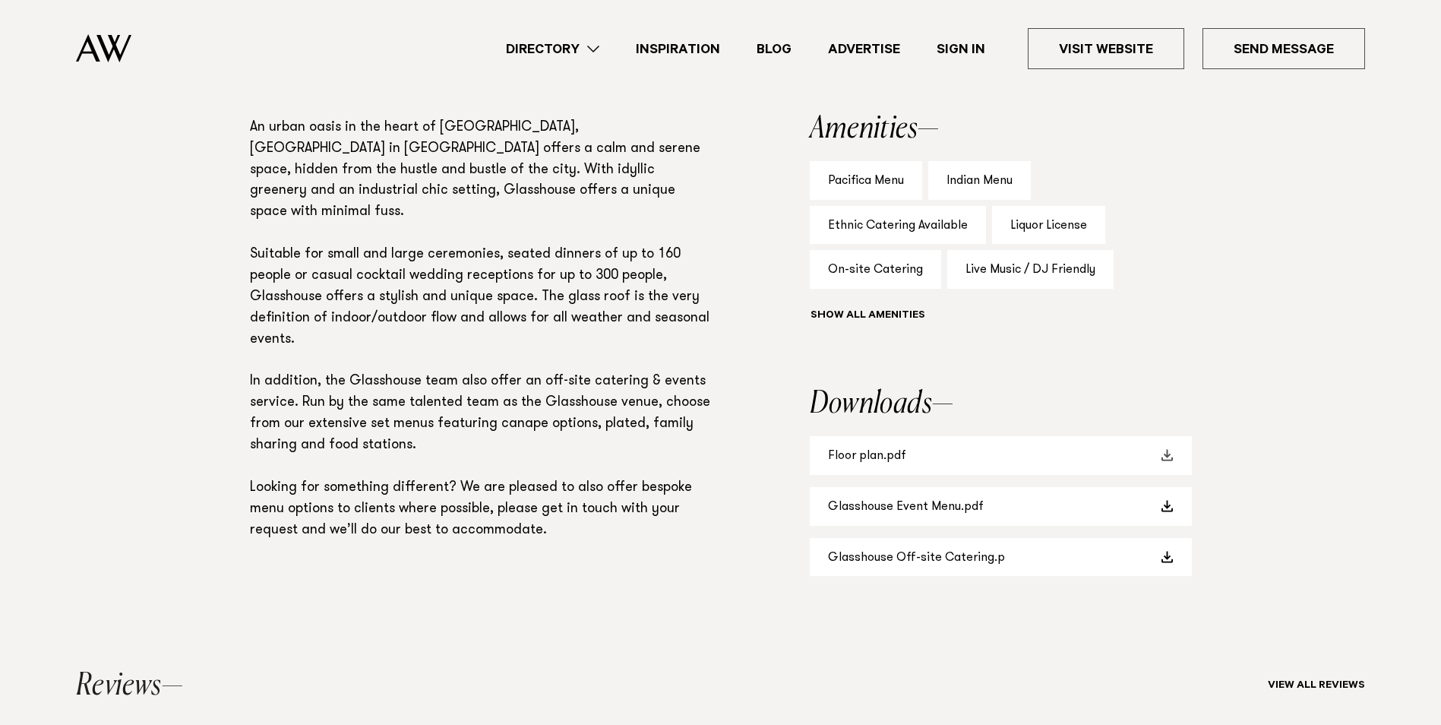
click at [1168, 457] on span at bounding box center [1168, 455] width 12 height 12
click at [1166, 561] on span at bounding box center [1168, 557] width 12 height 12
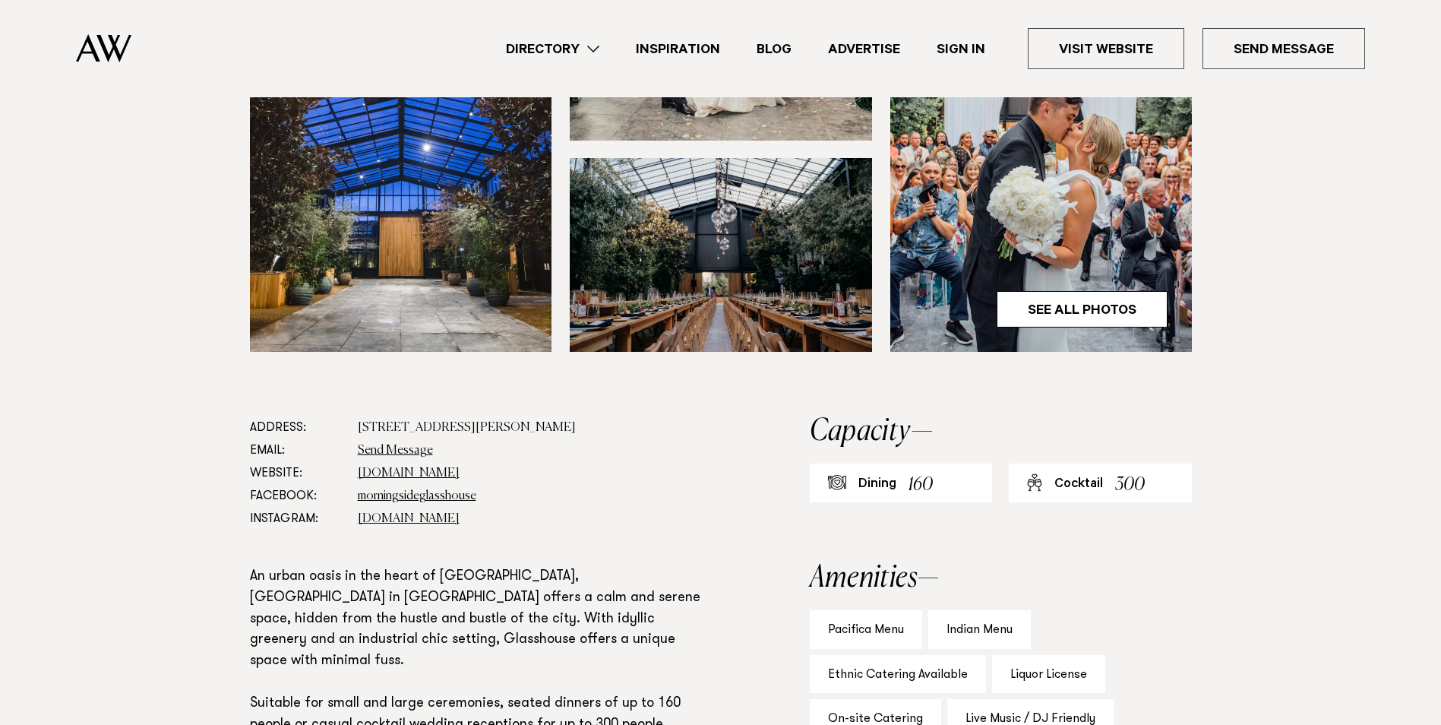
scroll to position [684, 0]
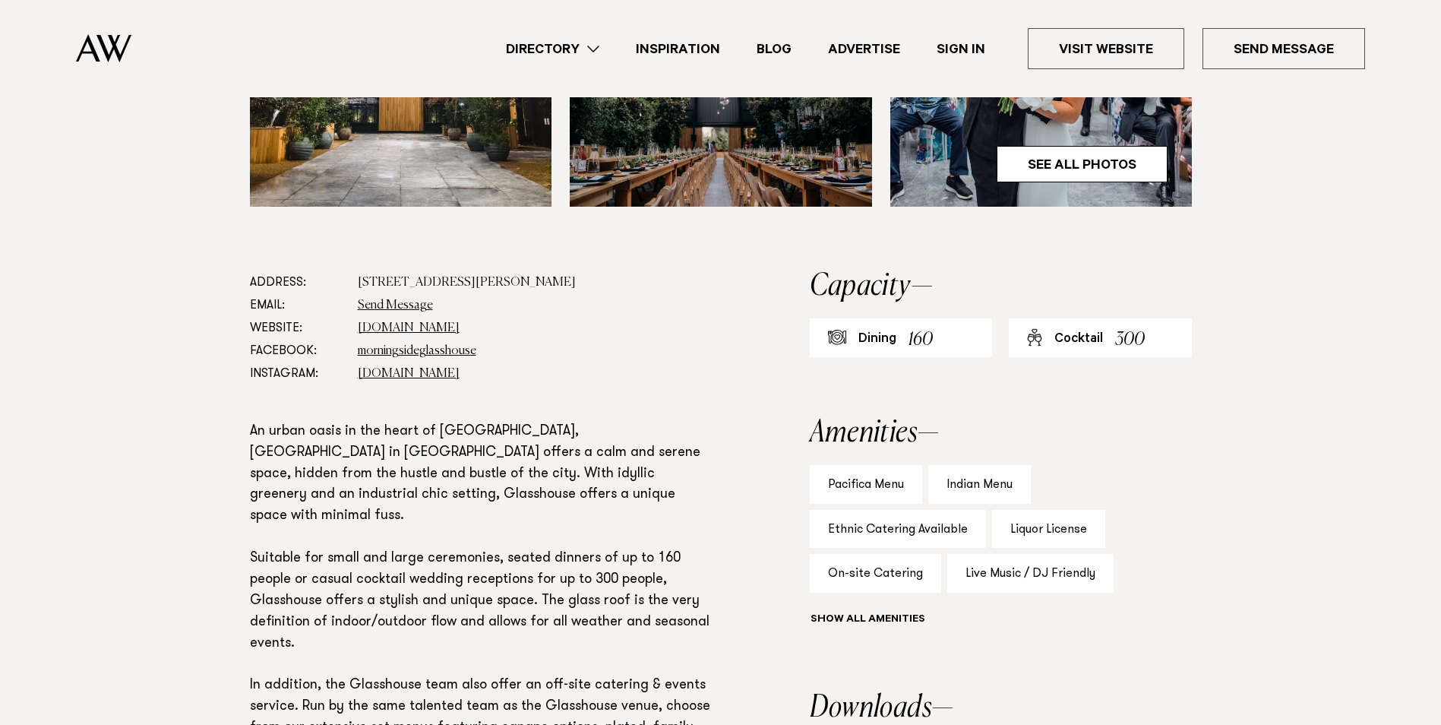
click at [978, 489] on div "Indian Menu" at bounding box center [979, 484] width 103 height 39
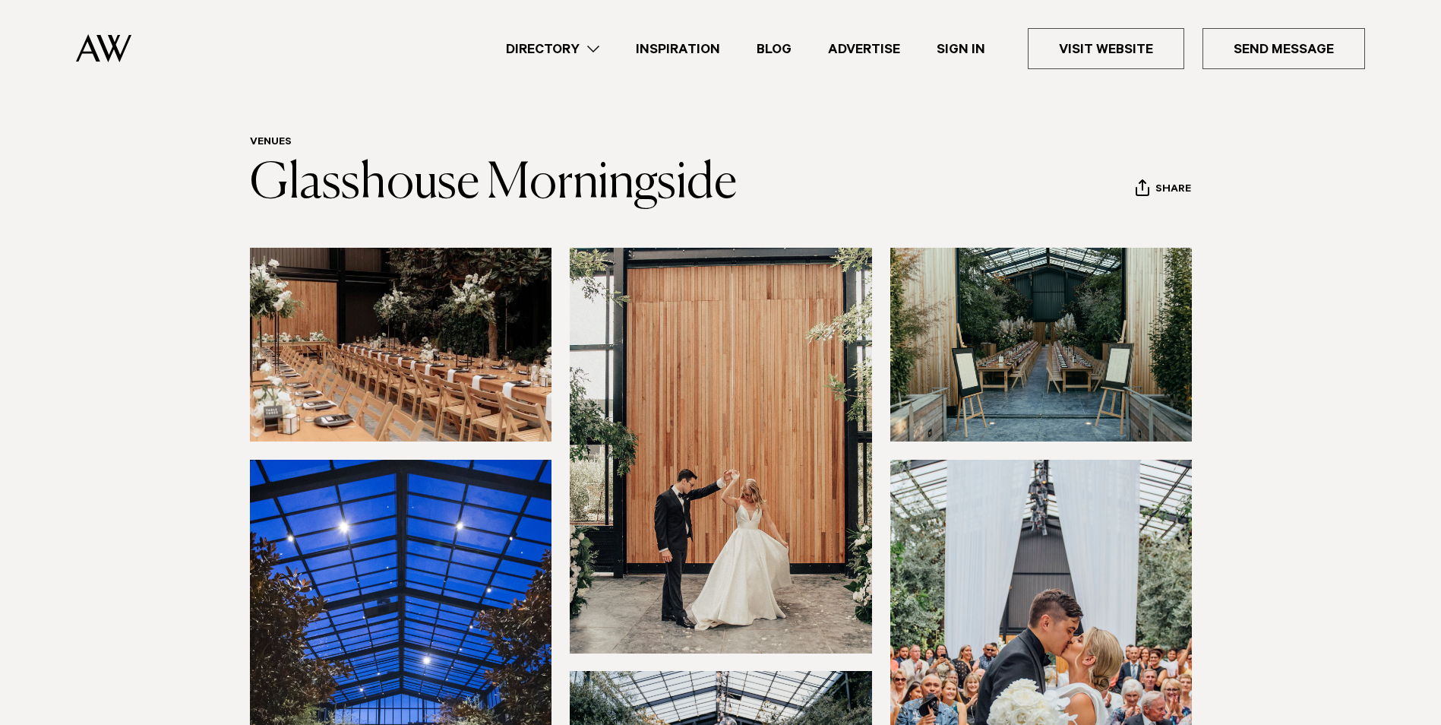
scroll to position [0, 0]
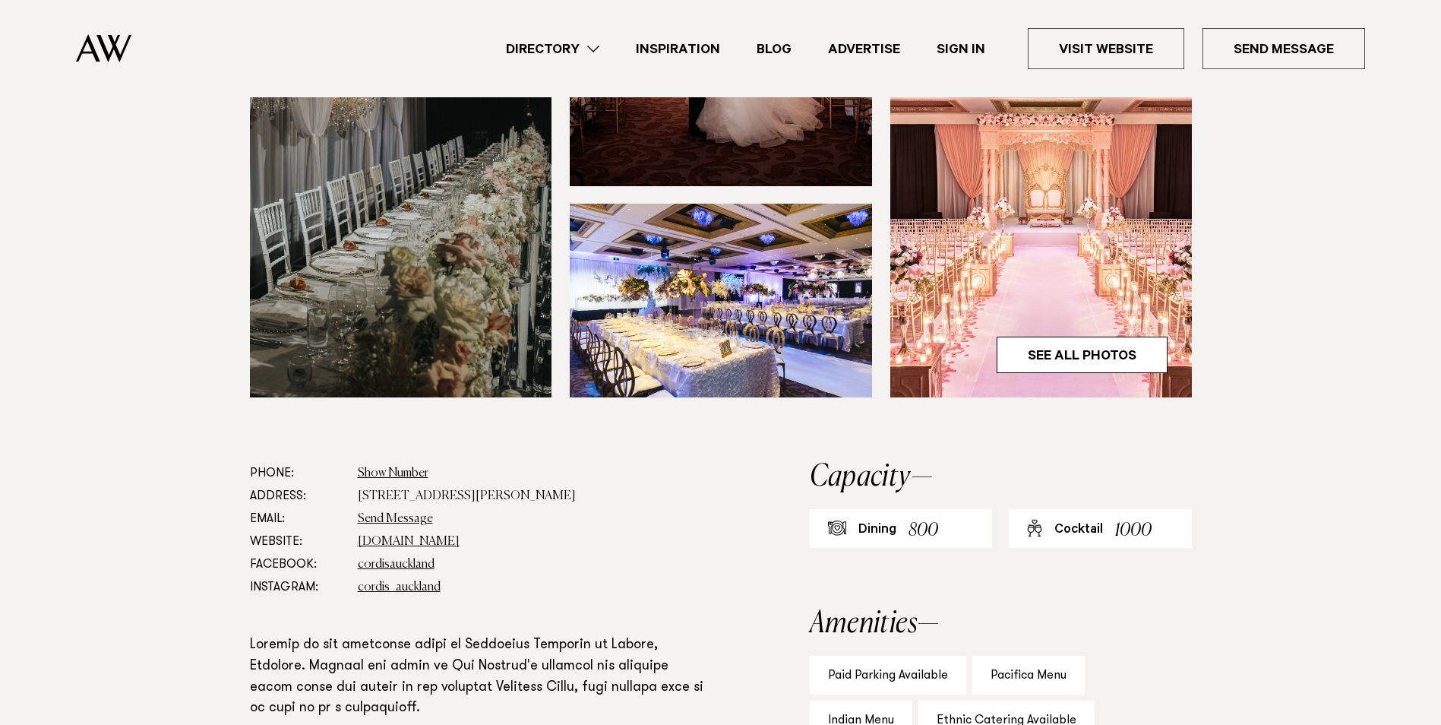
scroll to position [456, 0]
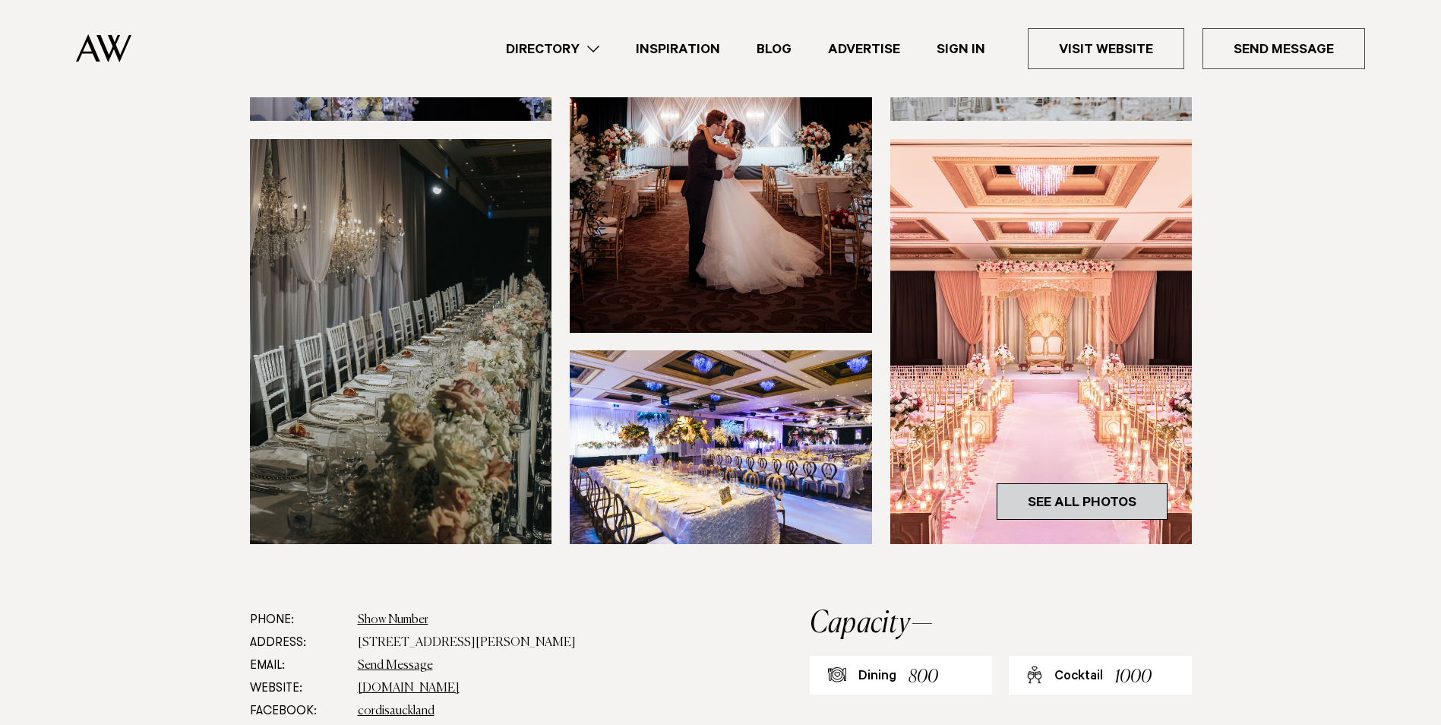
click at [1036, 483] on link "See All Photos" at bounding box center [1082, 501] width 171 height 36
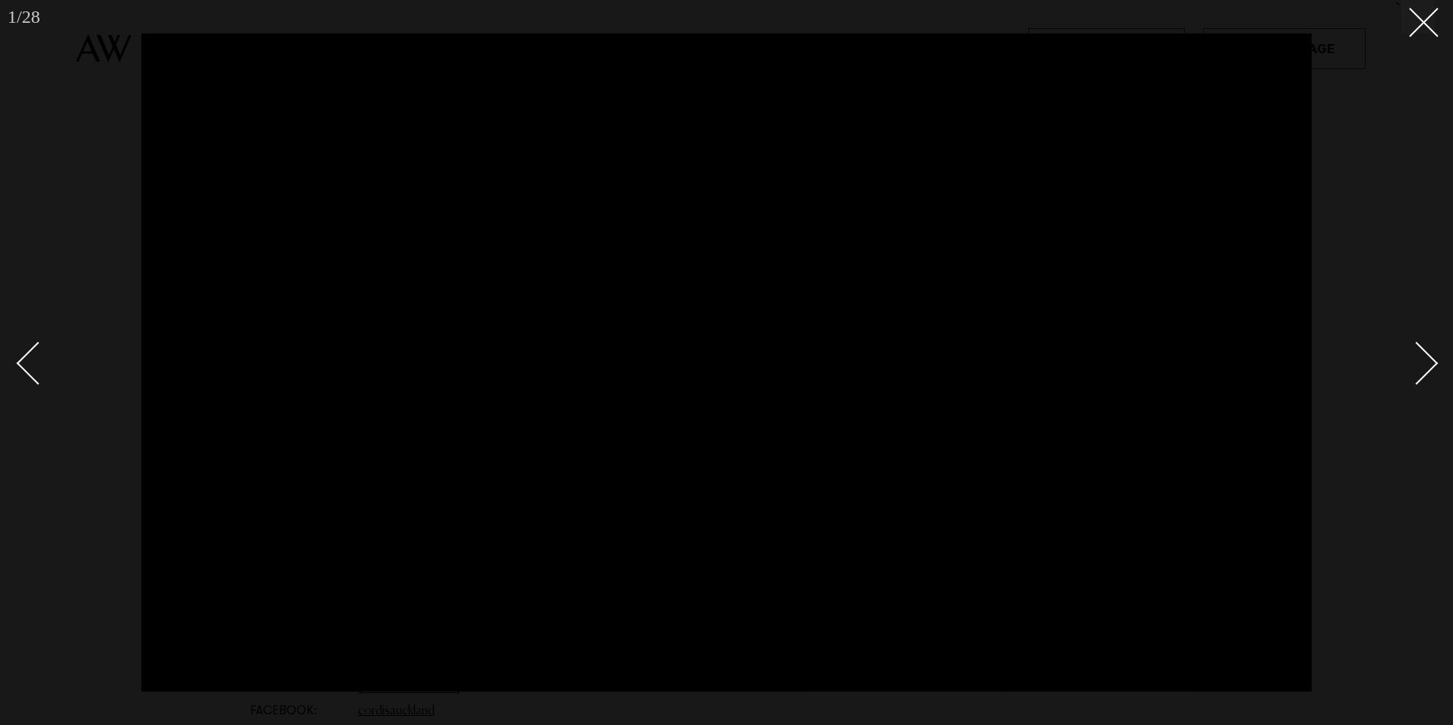
click at [1421, 370] on div "Next slide" at bounding box center [1416, 363] width 43 height 43
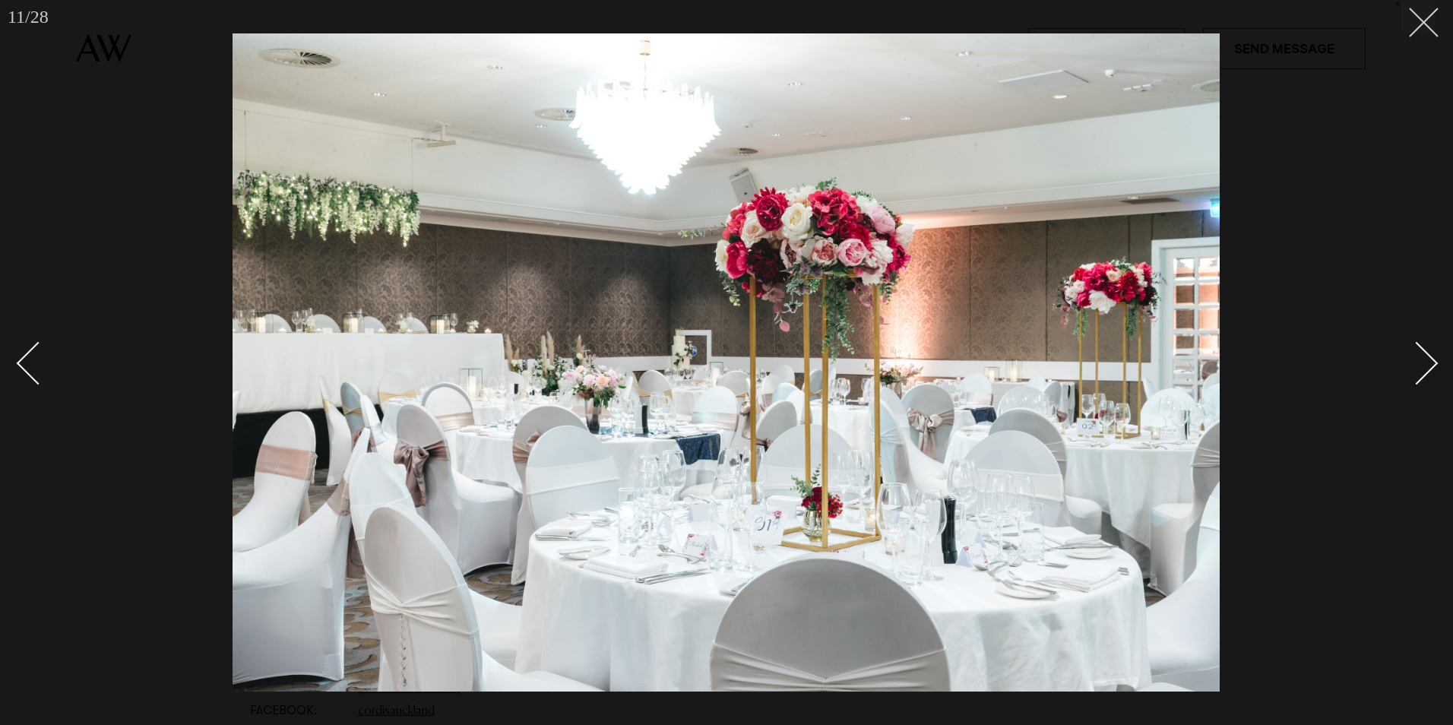
click at [1413, 27] on button at bounding box center [1417, 16] width 33 height 33
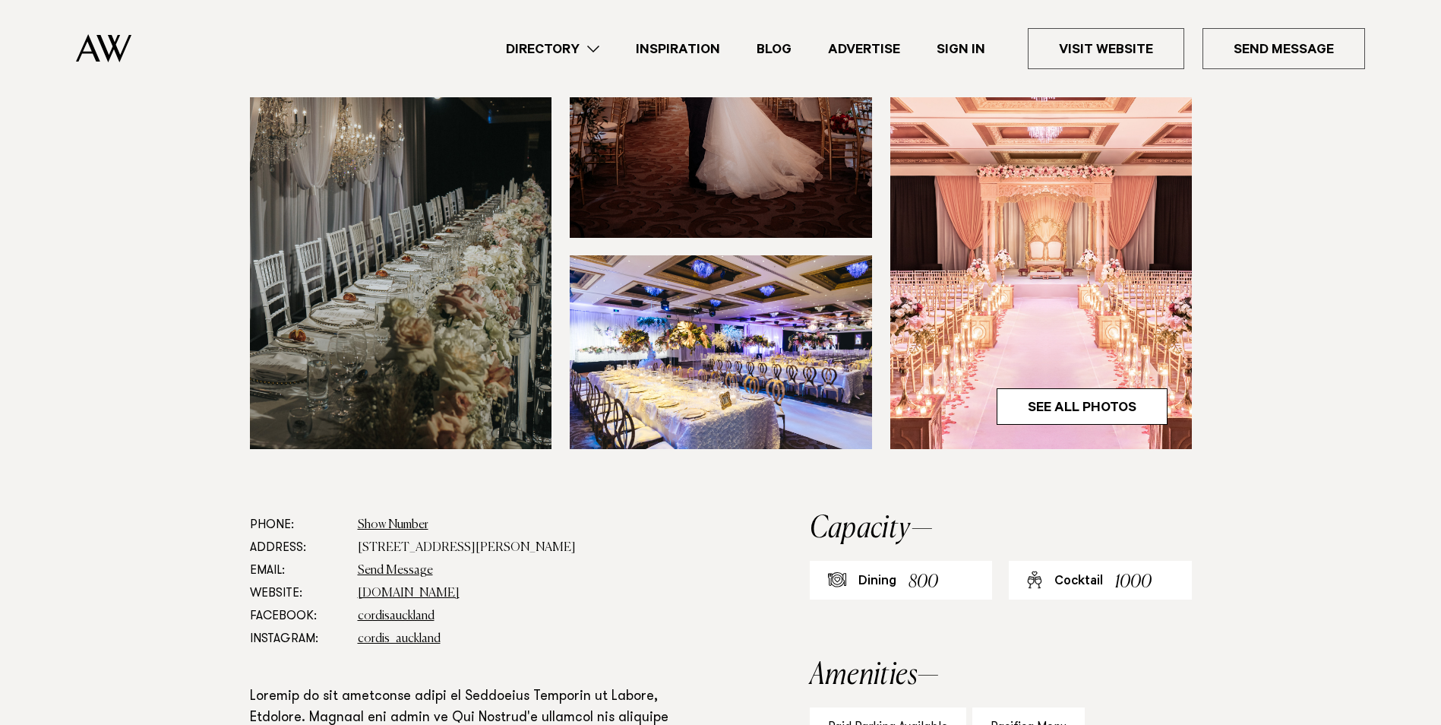
scroll to position [456, 0]
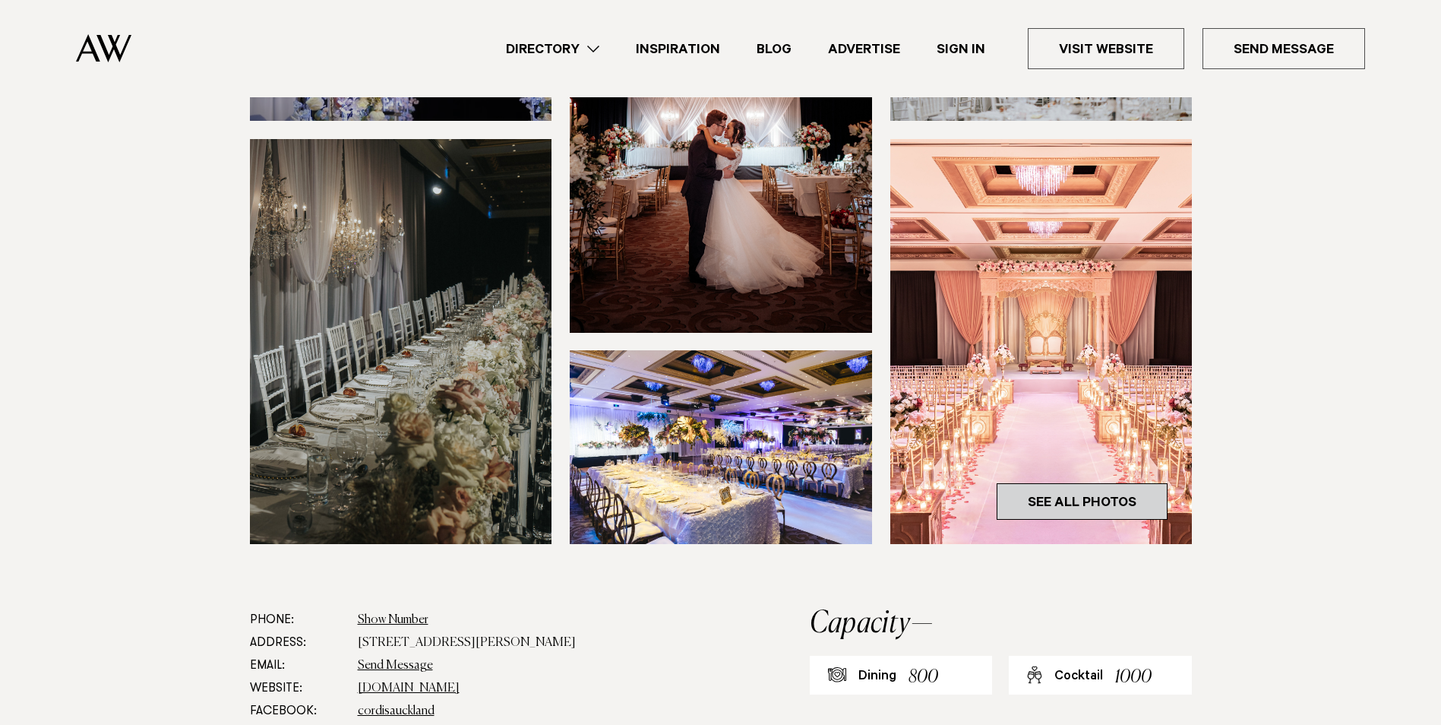
click at [1080, 483] on link "See All Photos" at bounding box center [1082, 501] width 171 height 36
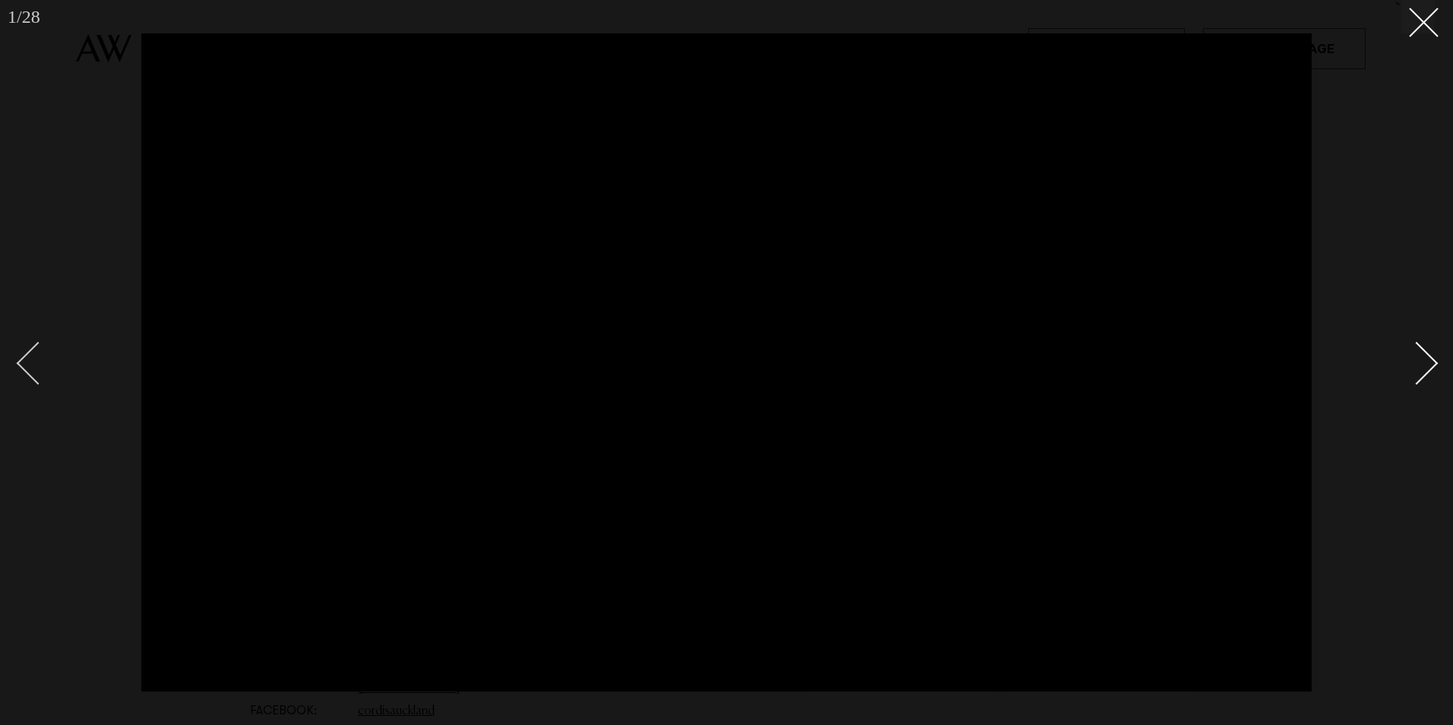
click at [38, 364] on div "Previous slide" at bounding box center [38, 363] width 43 height 43
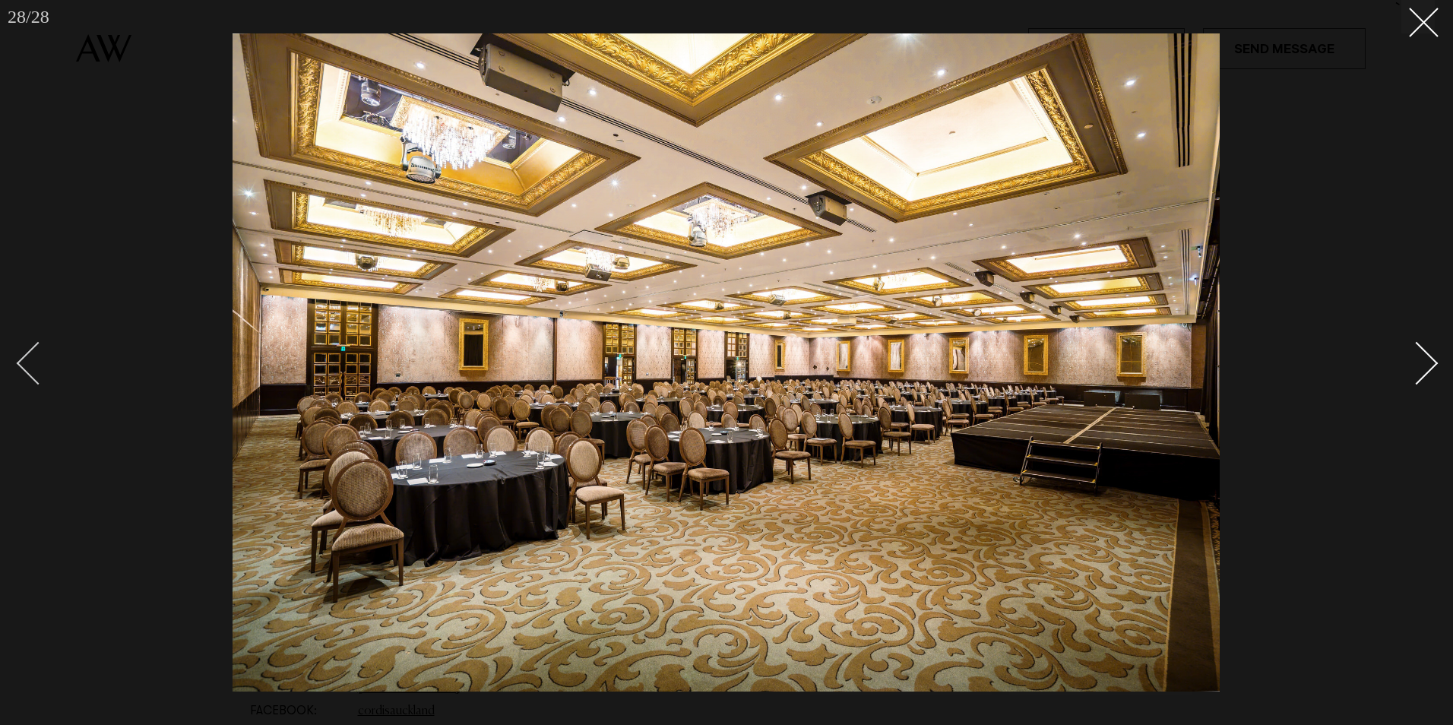
click at [38, 364] on div "Previous slide" at bounding box center [38, 363] width 43 height 43
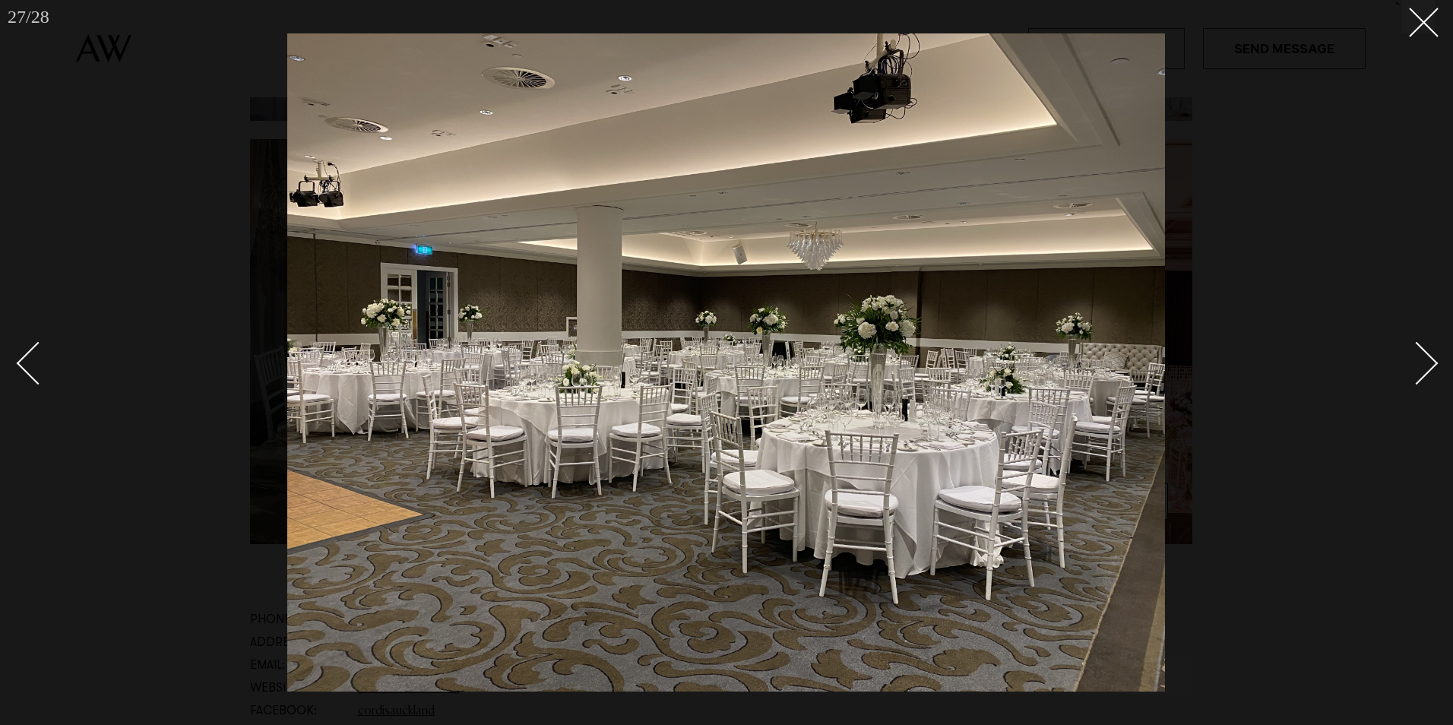
click at [1412, 360] on div "Next slide" at bounding box center [1416, 363] width 43 height 43
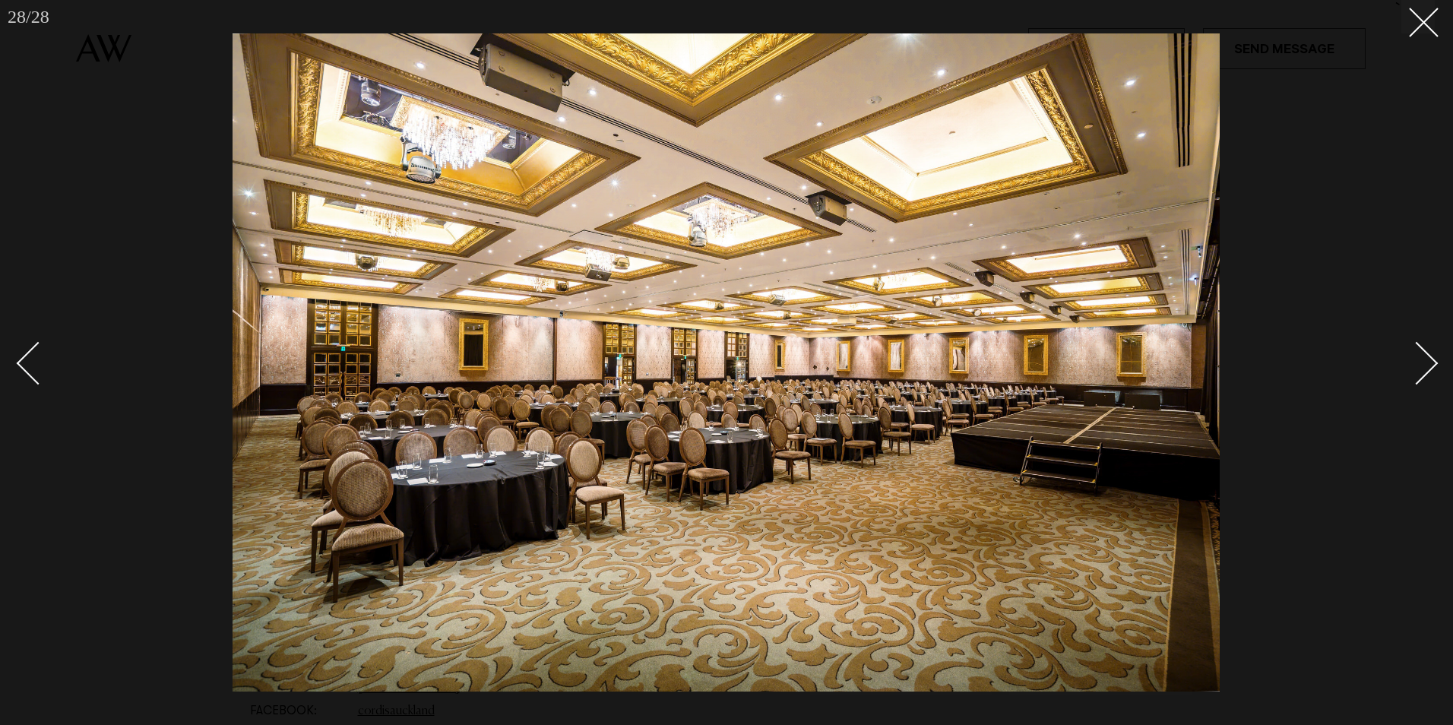
click at [1415, 365] on div "Next slide" at bounding box center [1416, 363] width 43 height 43
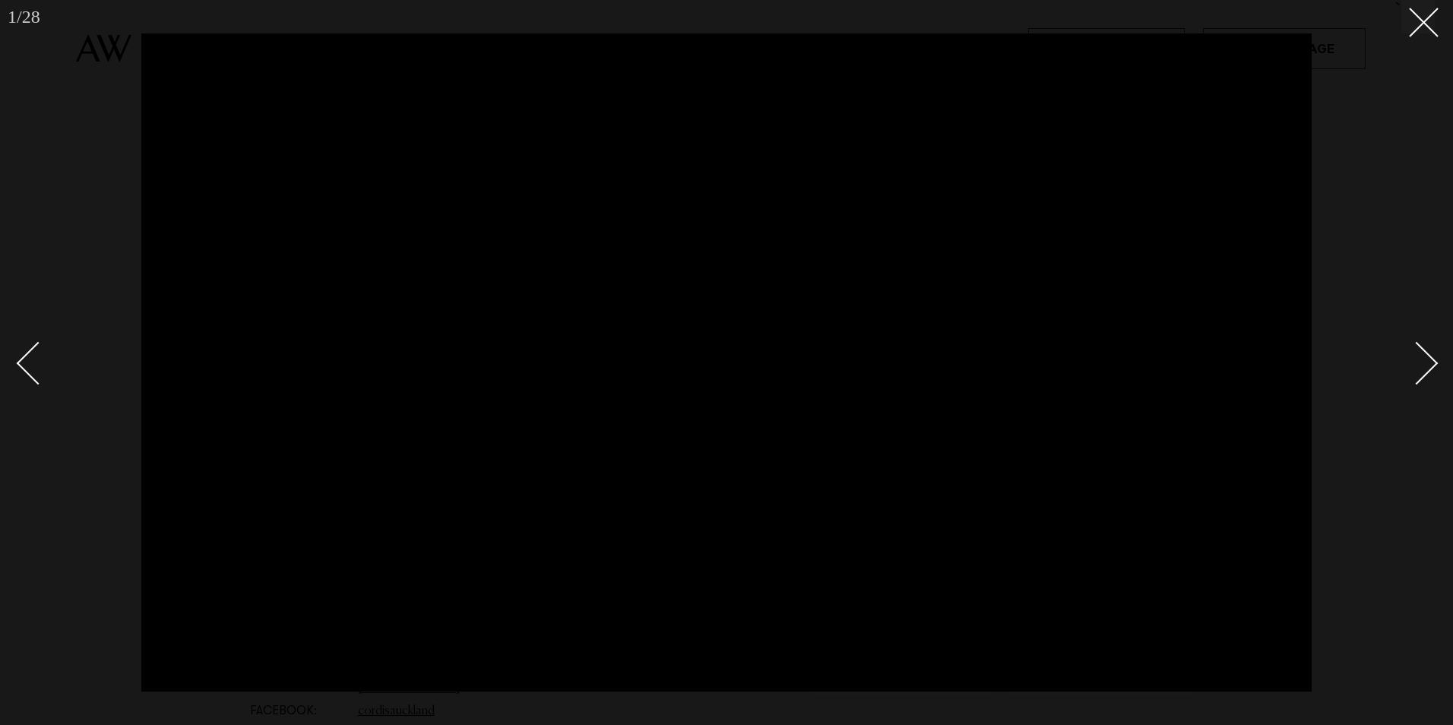
click at [1412, 364] on div "Next slide" at bounding box center [1416, 363] width 43 height 43
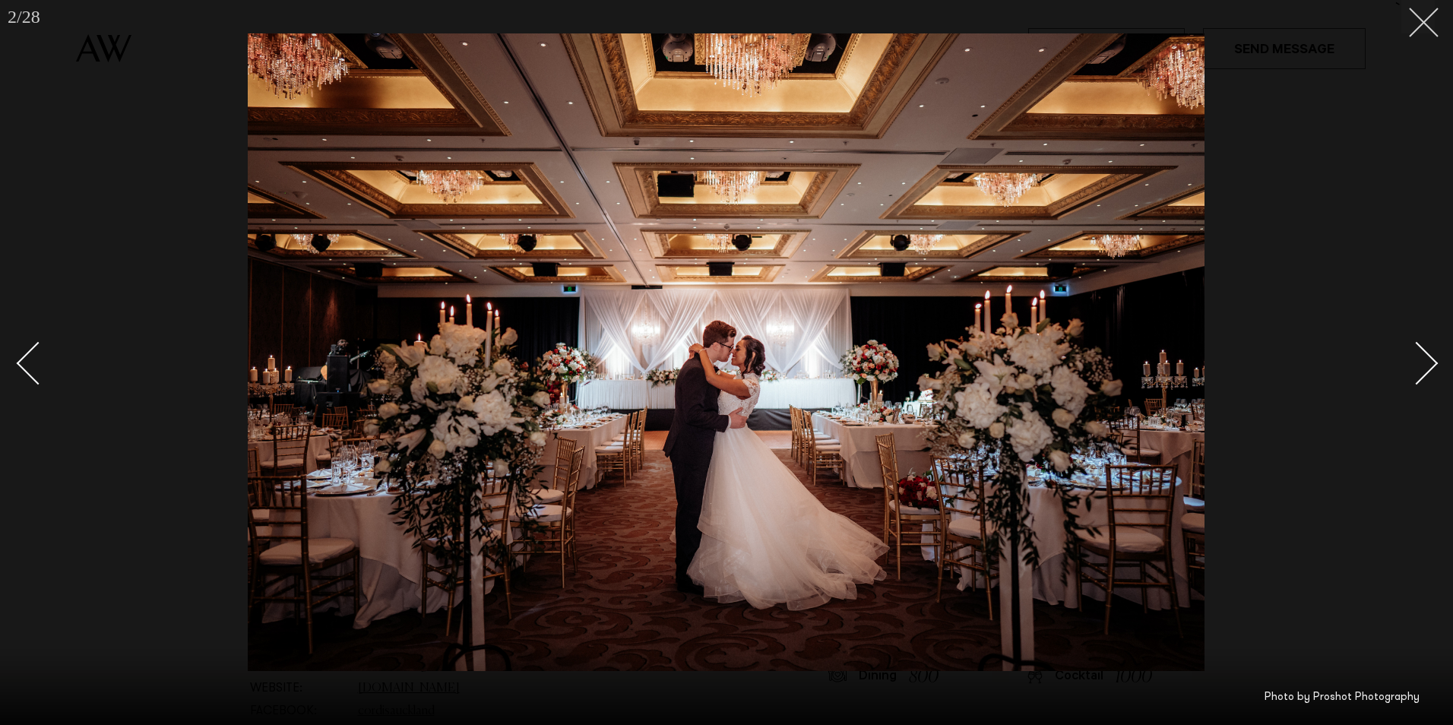
click at [1429, 23] on button at bounding box center [1417, 16] width 33 height 33
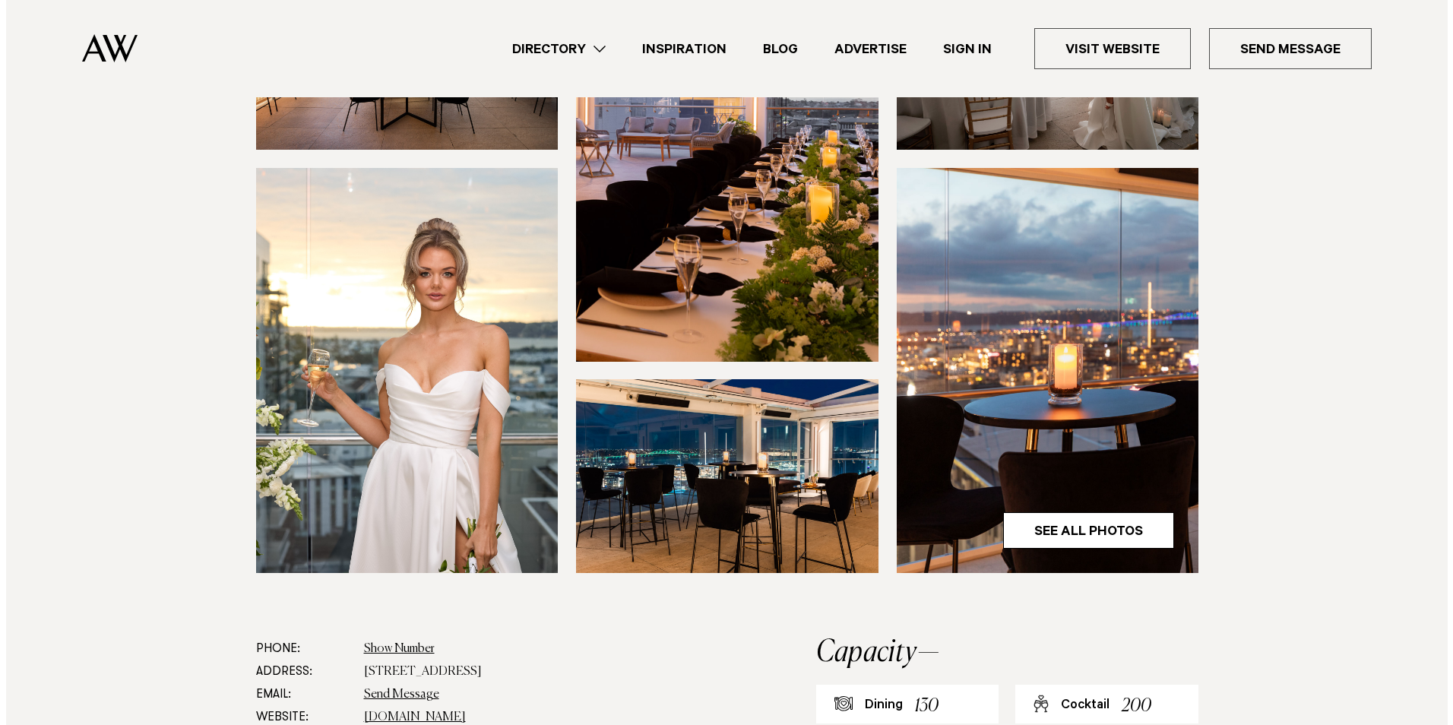
scroll to position [380, 0]
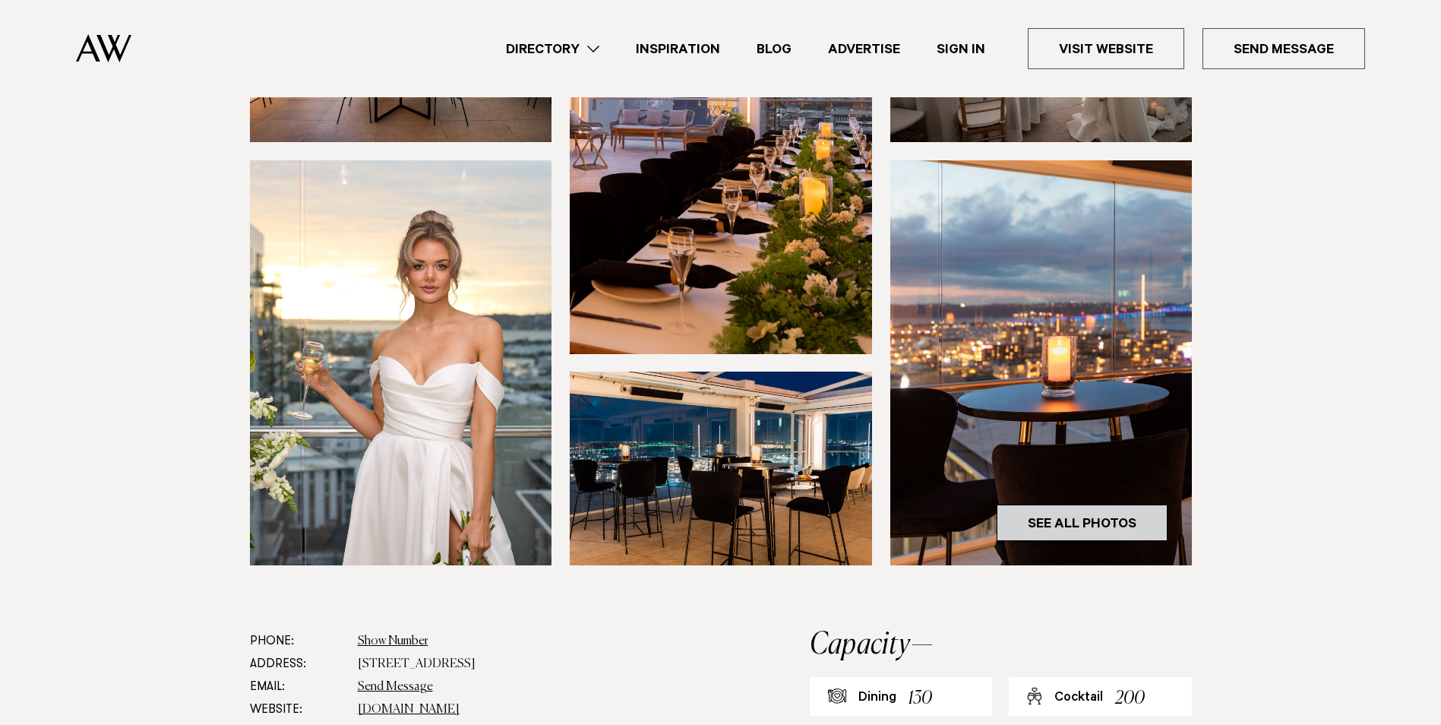
click at [1108, 504] on link "See All Photos" at bounding box center [1082, 522] width 171 height 36
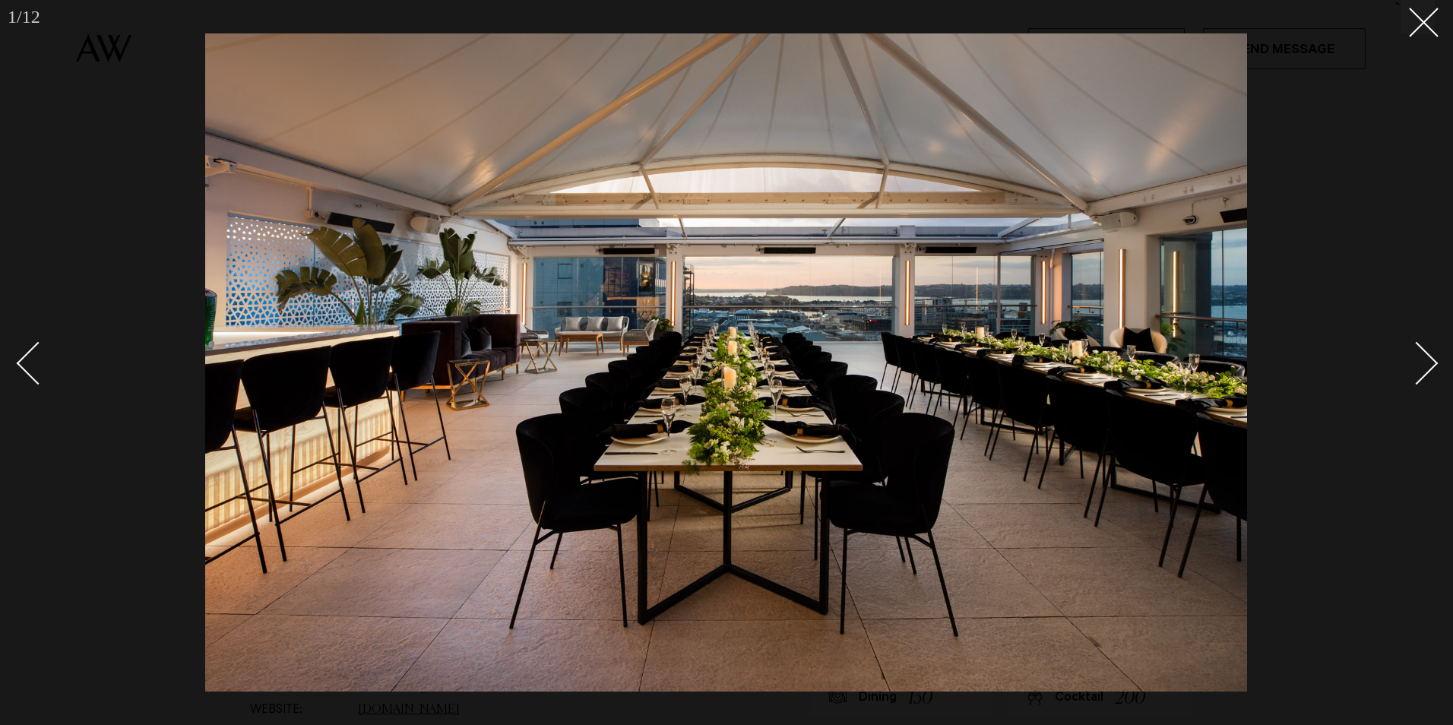
drag, startPoint x: 1399, startPoint y: 36, endPoint x: 1378, endPoint y: 42, distance: 21.9
click at [1396, 38] on div at bounding box center [726, 362] width 1453 height 725
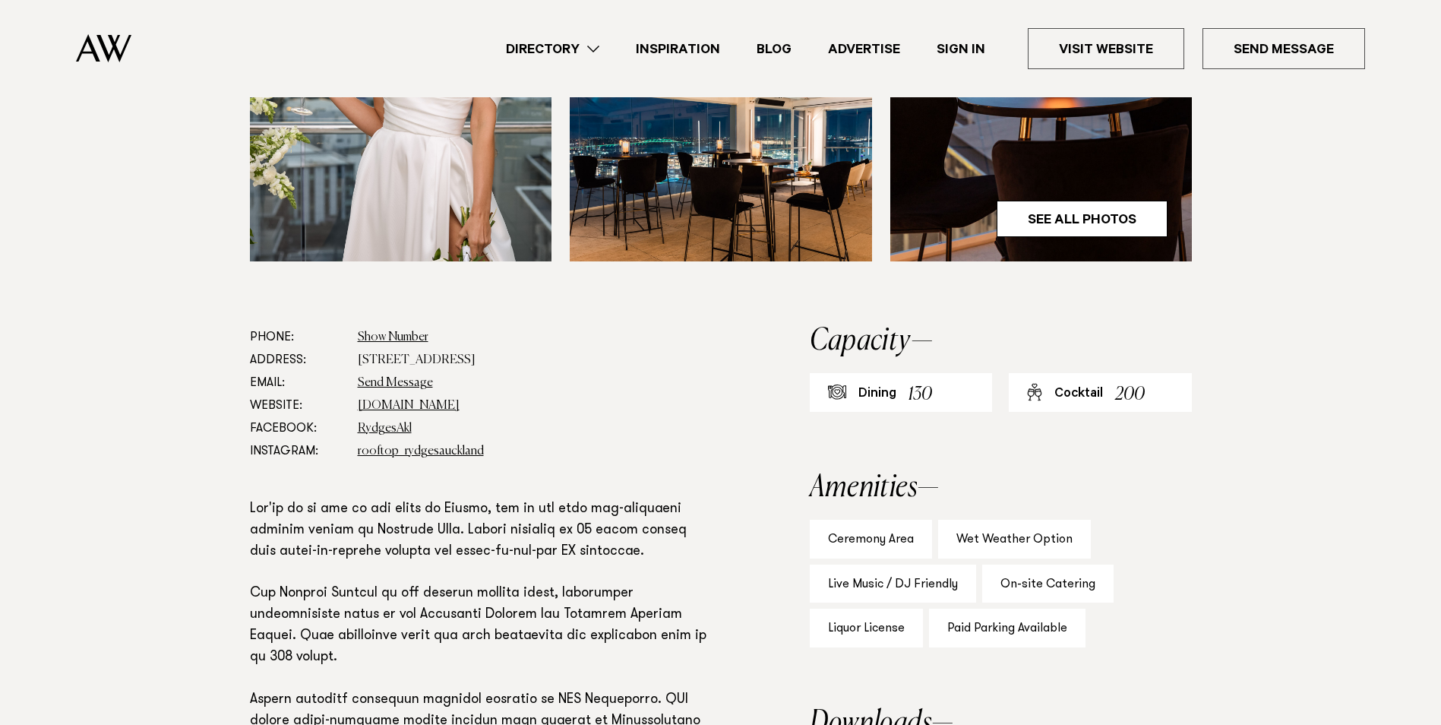
scroll to position [912, 0]
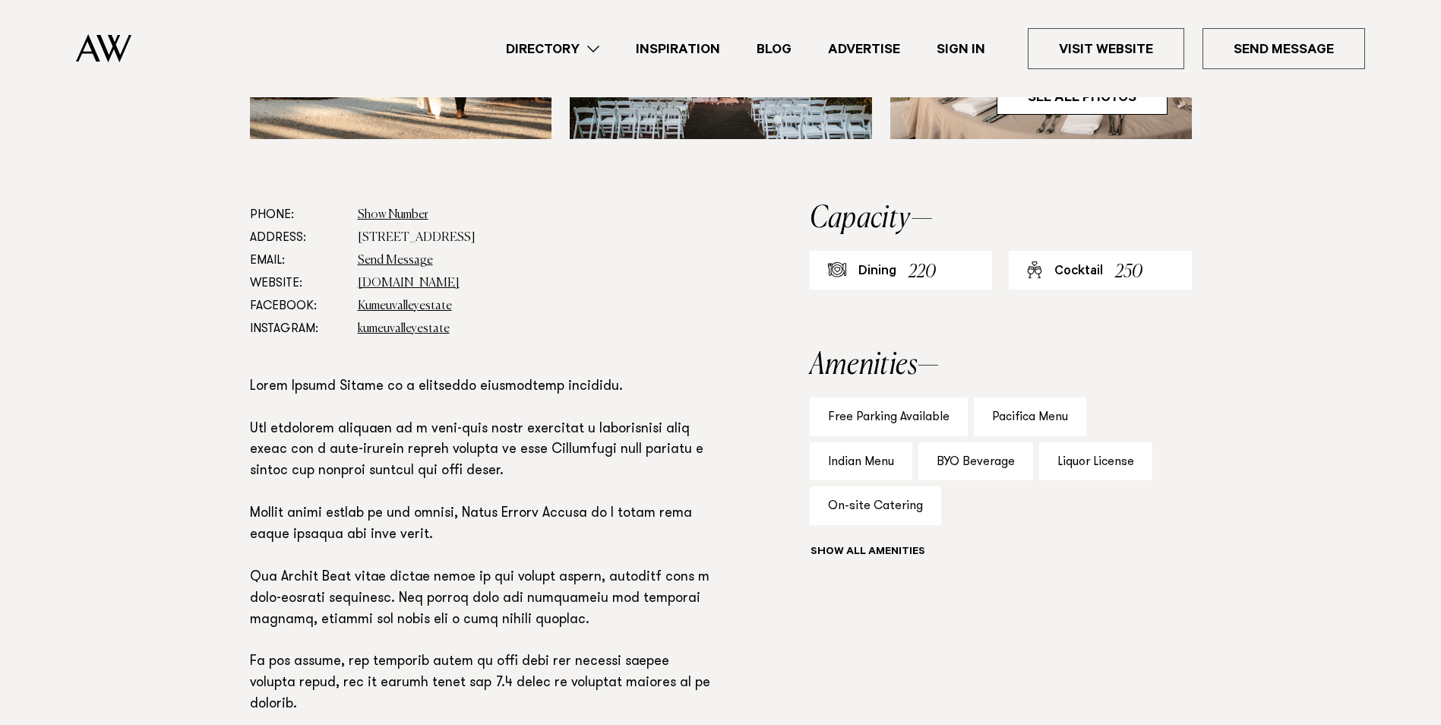
scroll to position [760, 0]
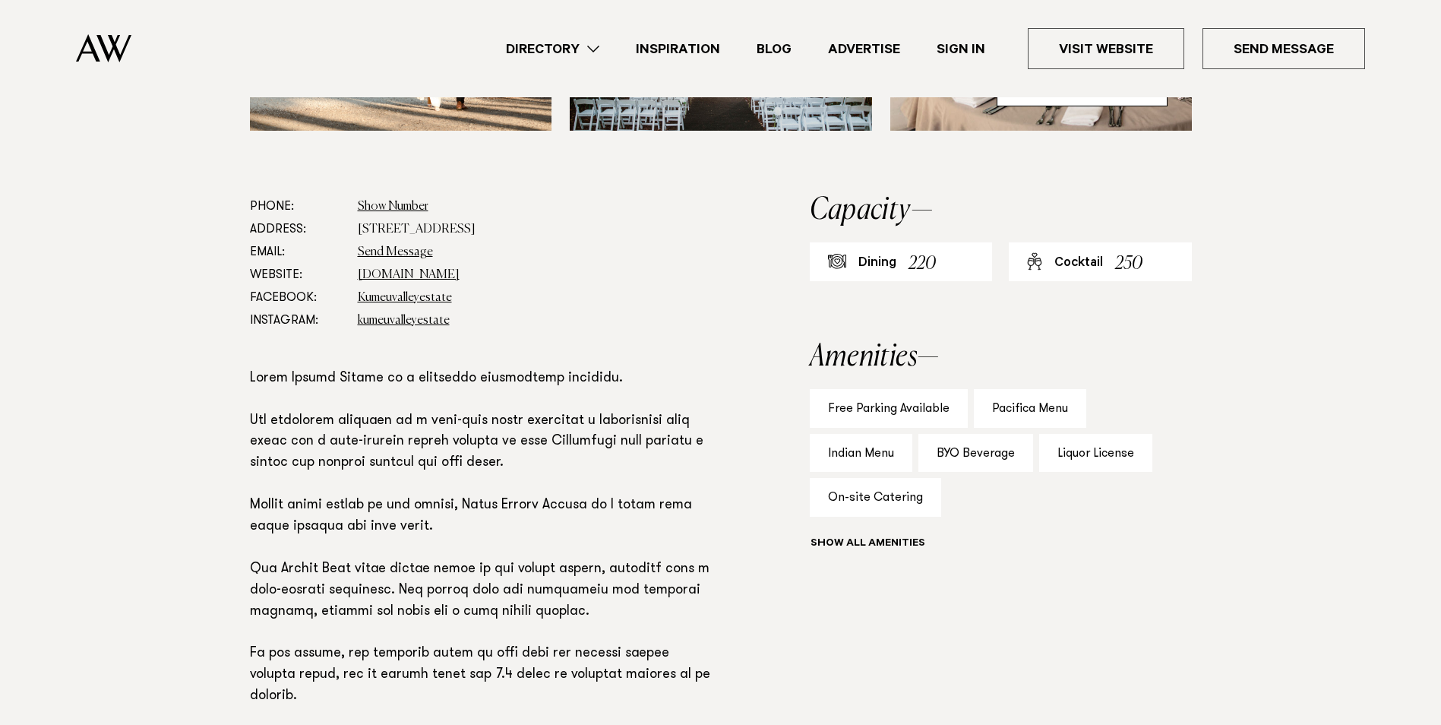
drag, startPoint x: 1239, startPoint y: 470, endPoint x: 1146, endPoint y: 641, distance: 194.8
click at [1146, 641] on div "Phone: Show Number 09 411 7626 Address: 972 Old North Road, Waimauku 0882 Email…" at bounding box center [721, 537] width 1070 height 685
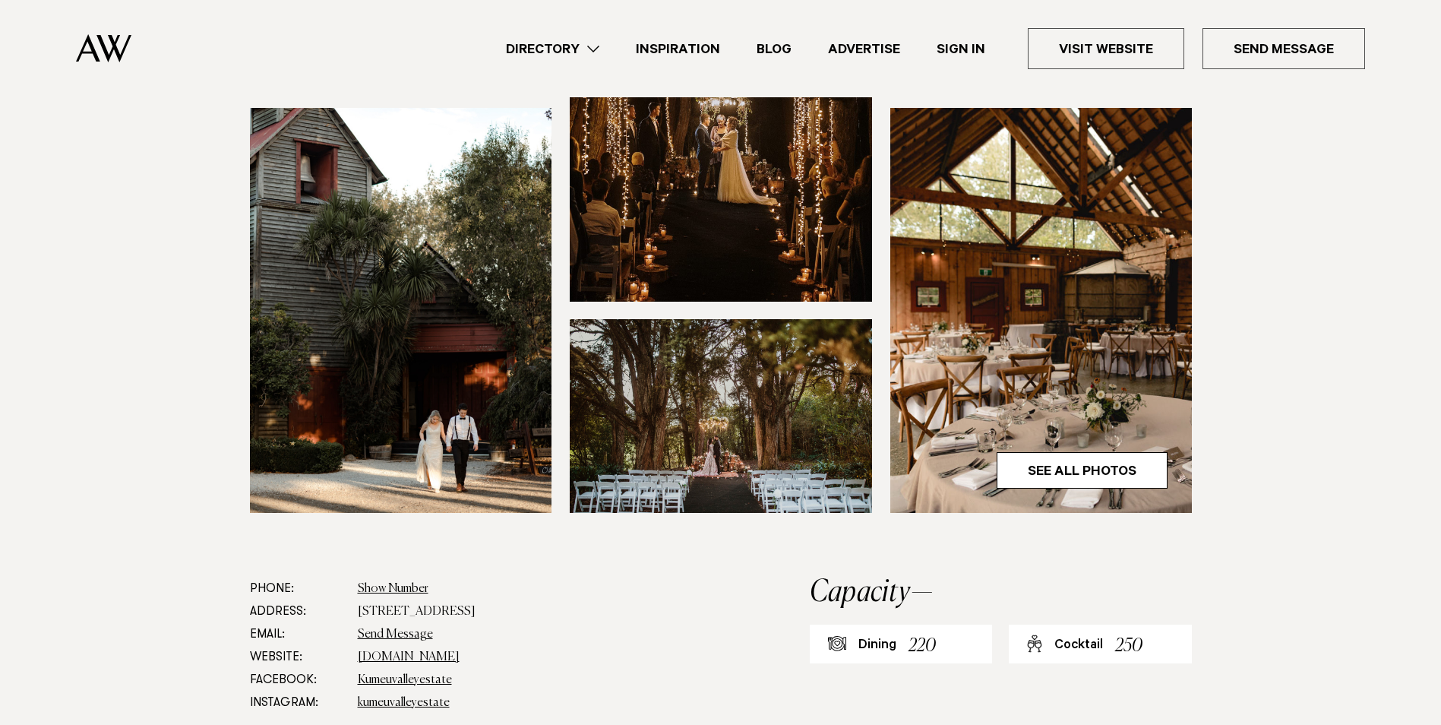
scroll to position [380, 0]
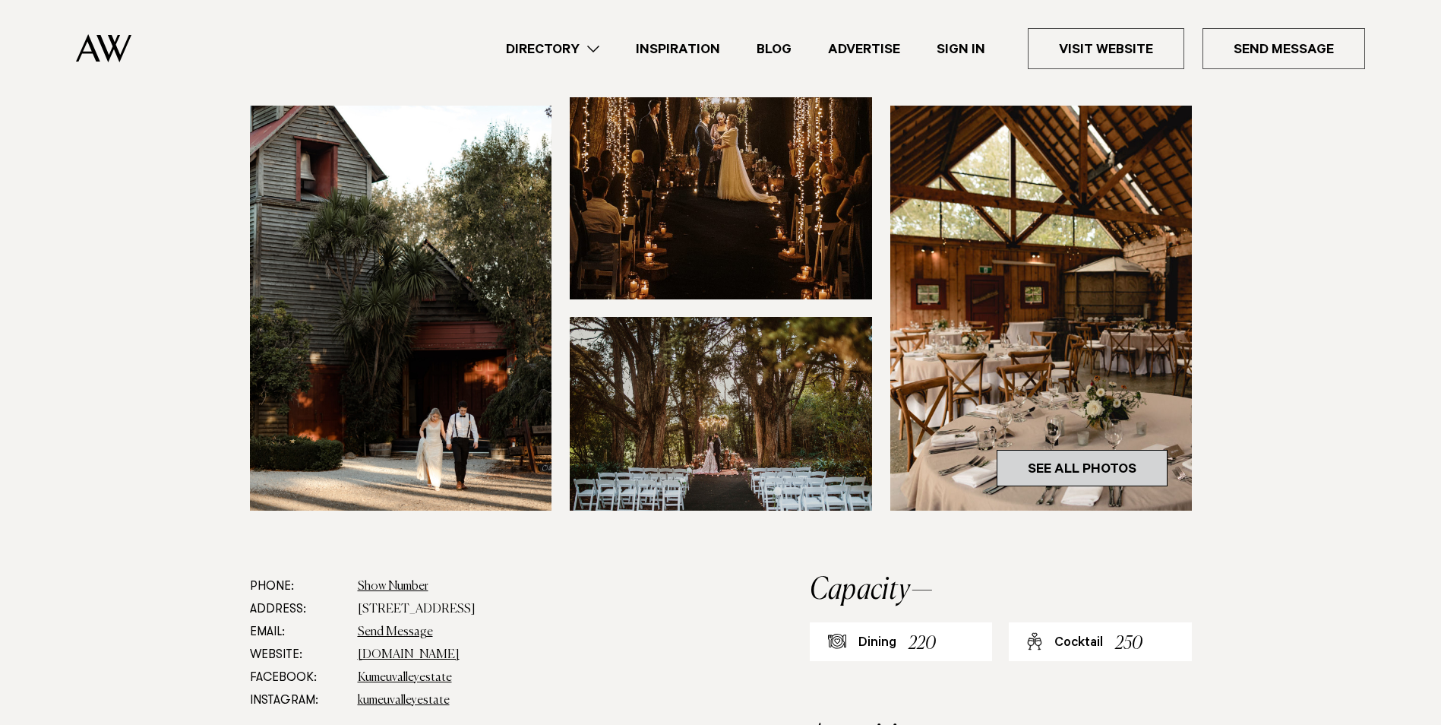
click at [1080, 454] on link "See All Photos" at bounding box center [1082, 468] width 171 height 36
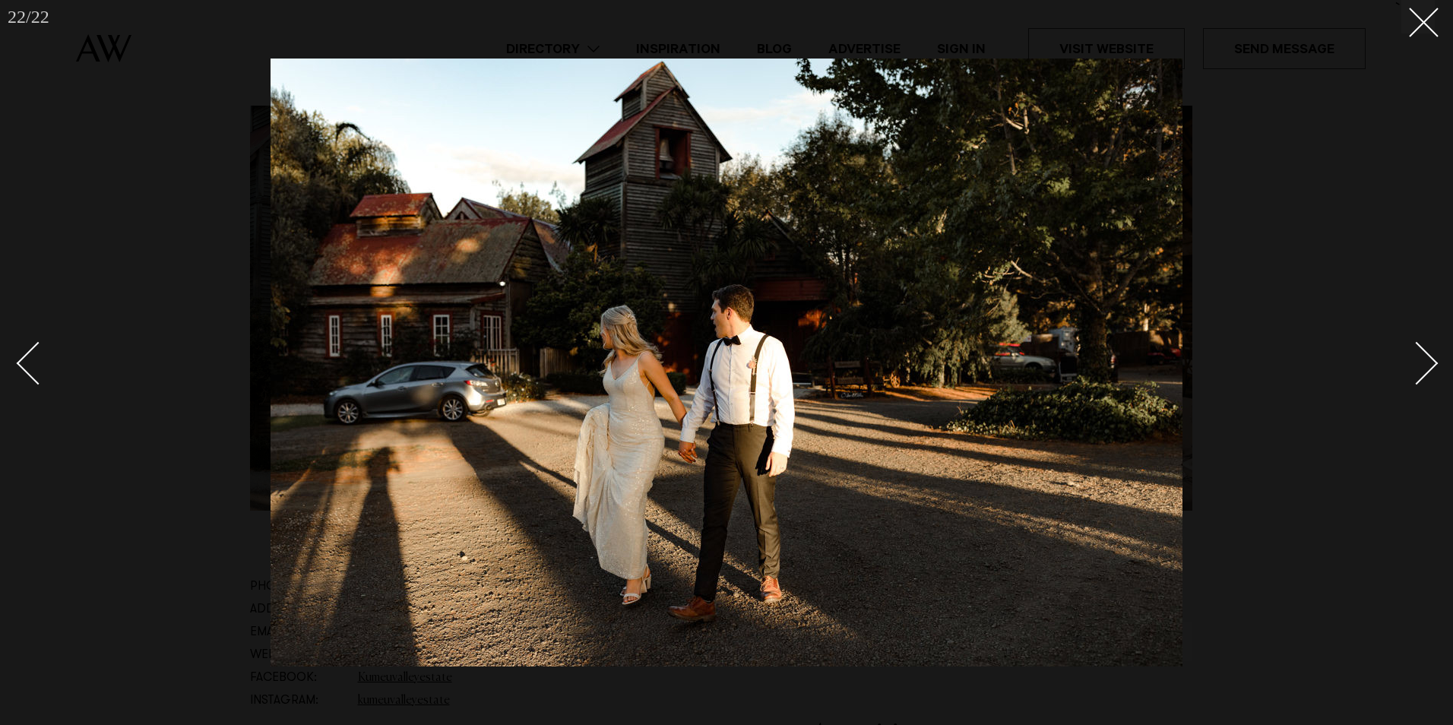
click at [1408, 16] on button at bounding box center [1417, 16] width 33 height 33
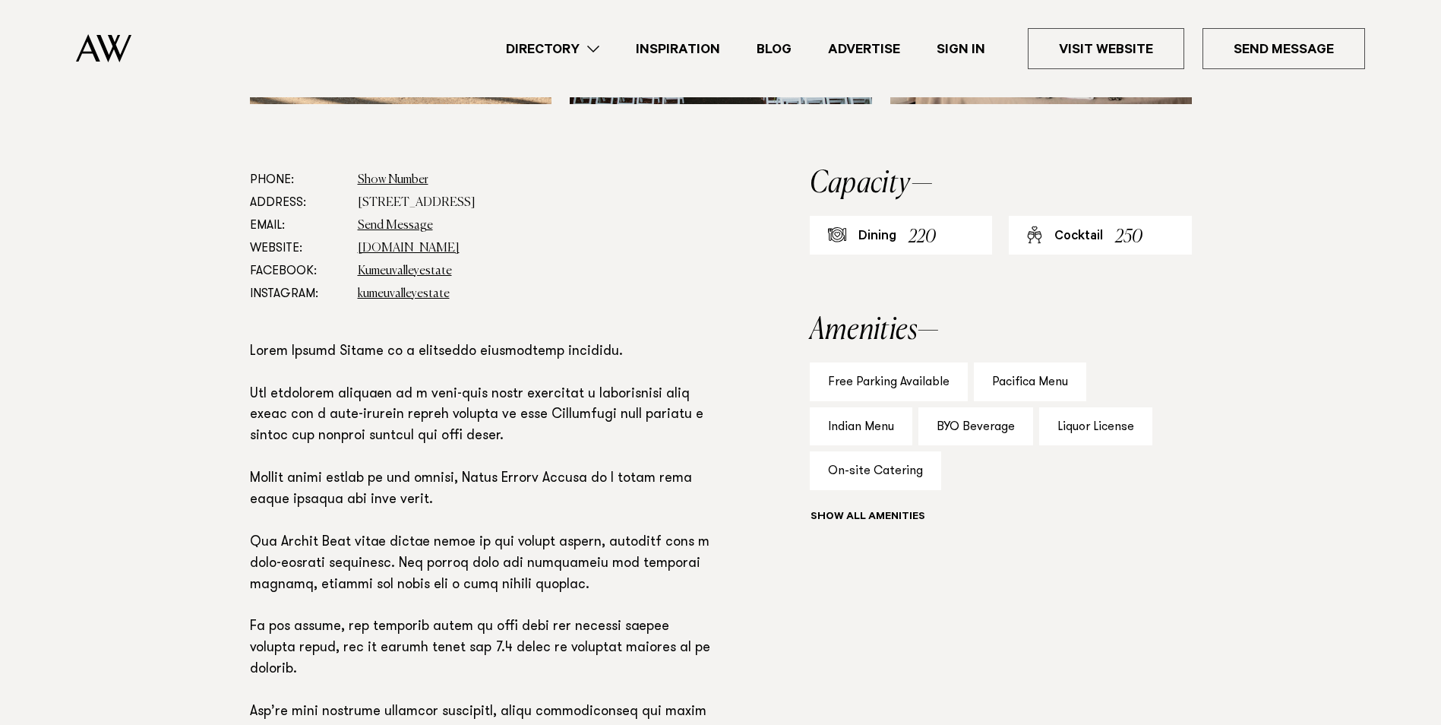
scroll to position [760, 0]
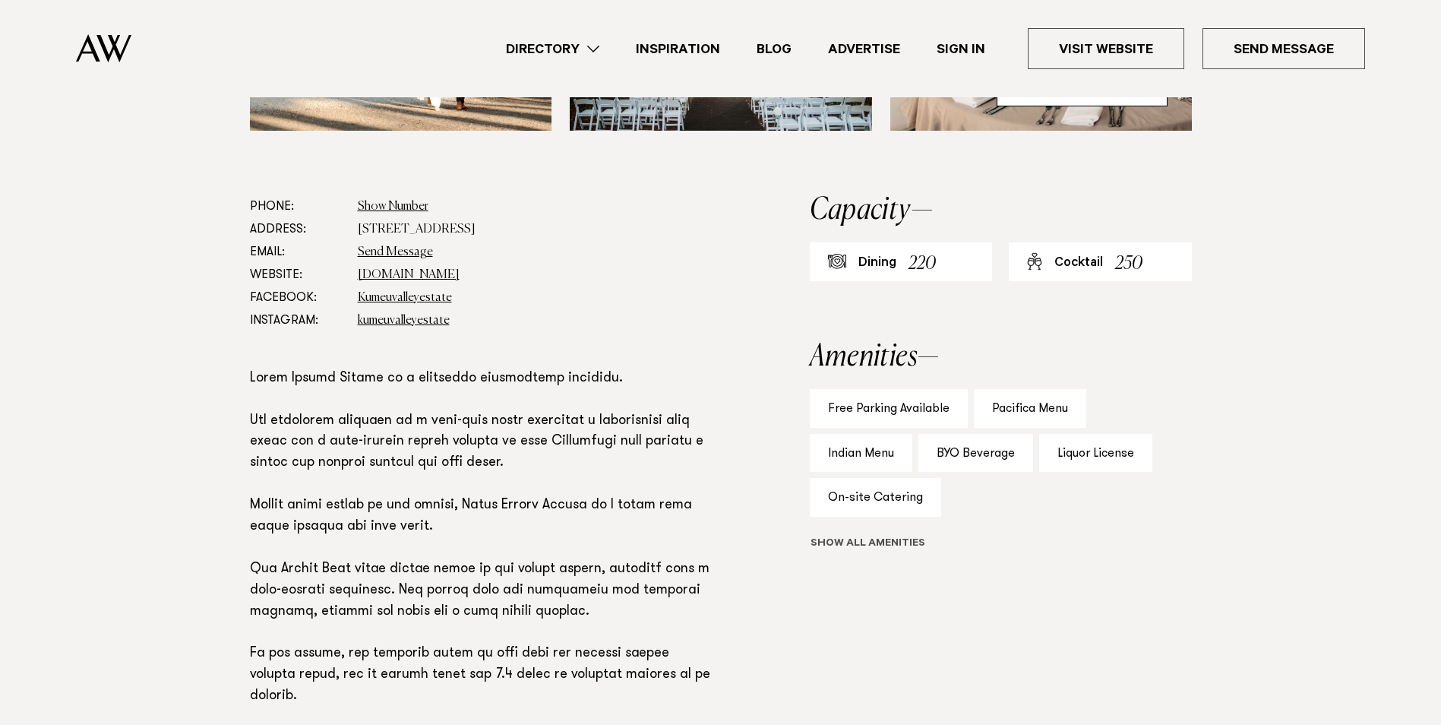
click at [912, 542] on button "Show all" at bounding box center [896, 544] width 172 height 16
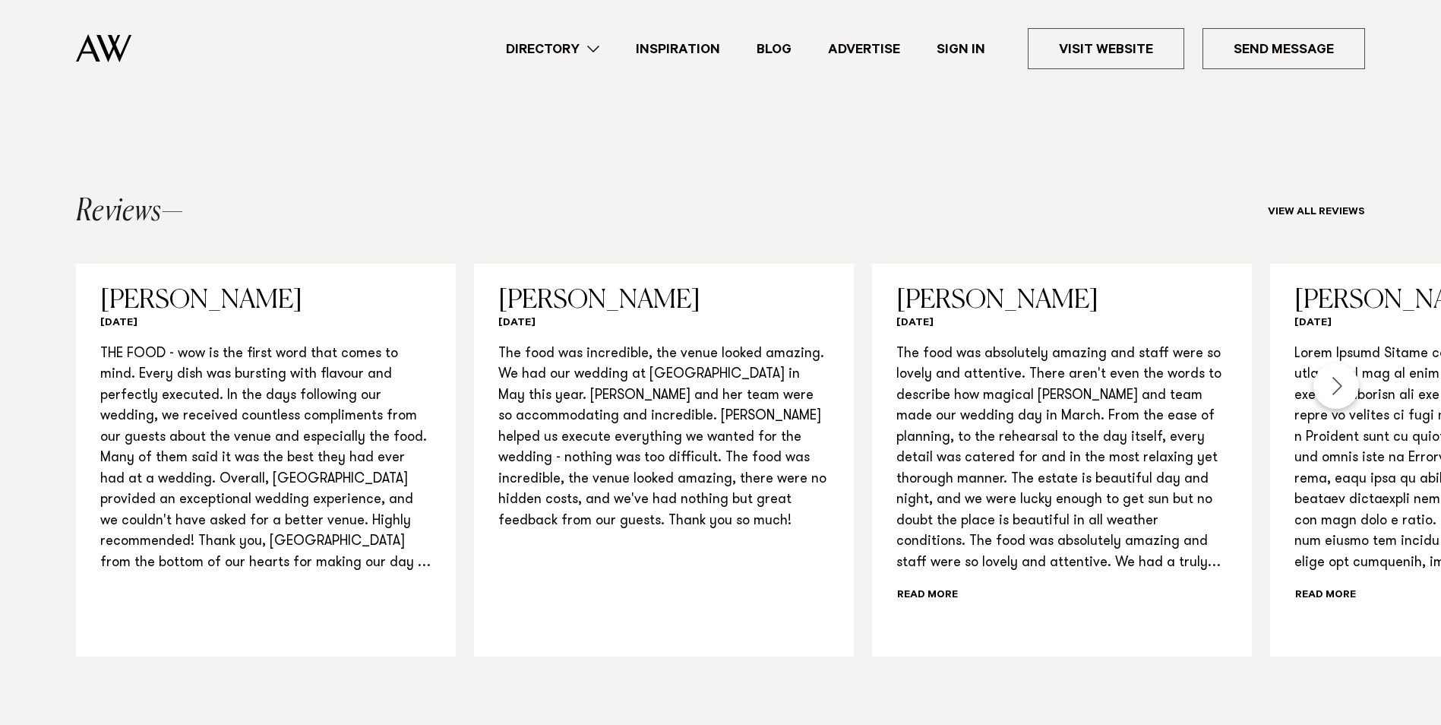
scroll to position [1519, 0]
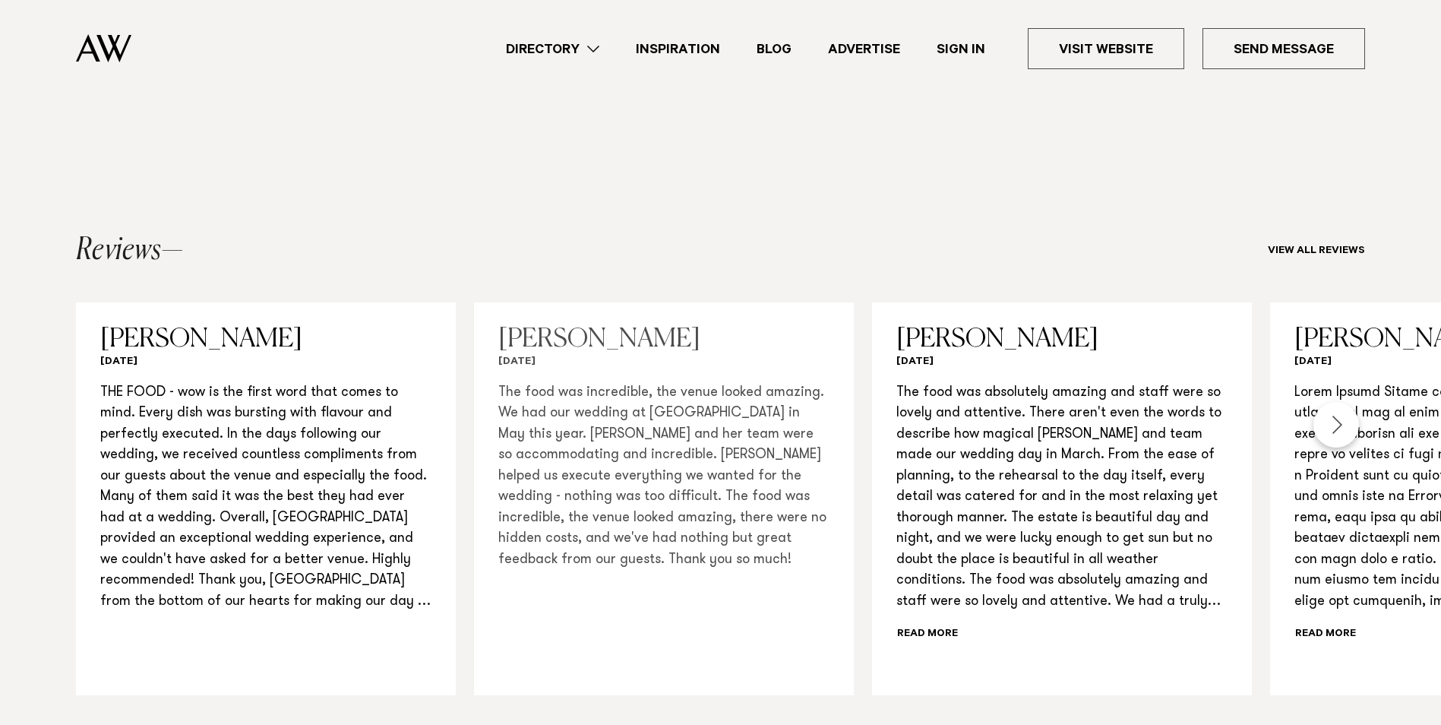
click at [585, 457] on p "The food was incredible, the venue looked amazing. We had our wedding at Kumeu …" at bounding box center [663, 477] width 331 height 188
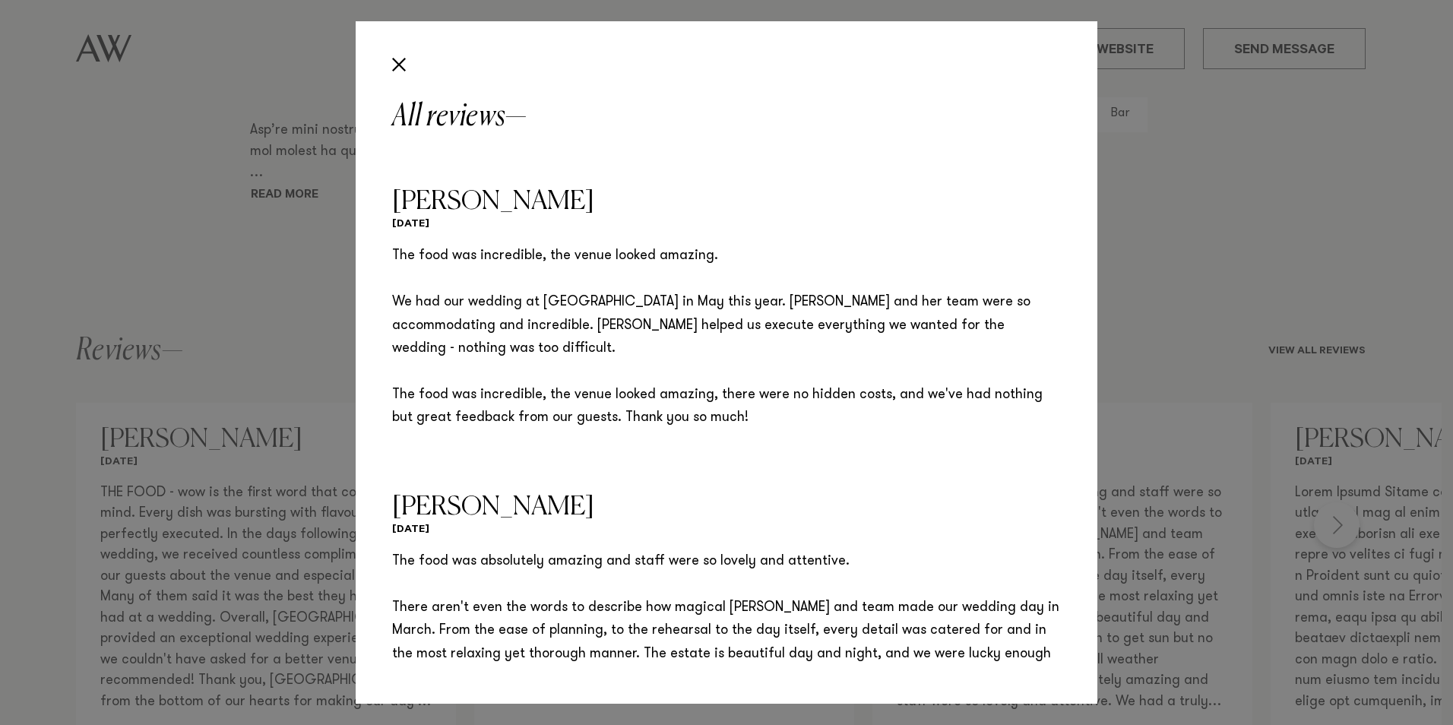
scroll to position [351, 0]
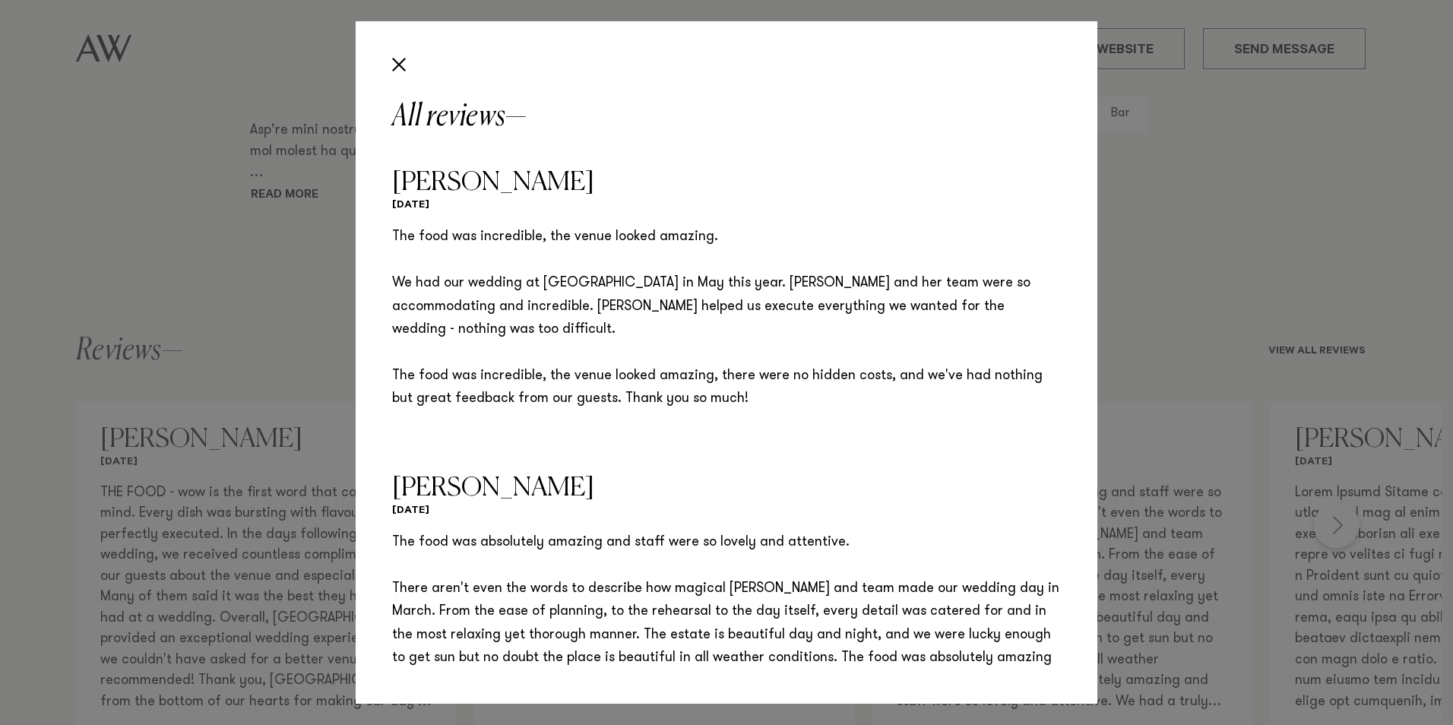
click at [102, 135] on div "All reviews Tracy Juddery October 2024 THE FOOD - wow is the first word that co…" at bounding box center [726, 362] width 1453 height 725
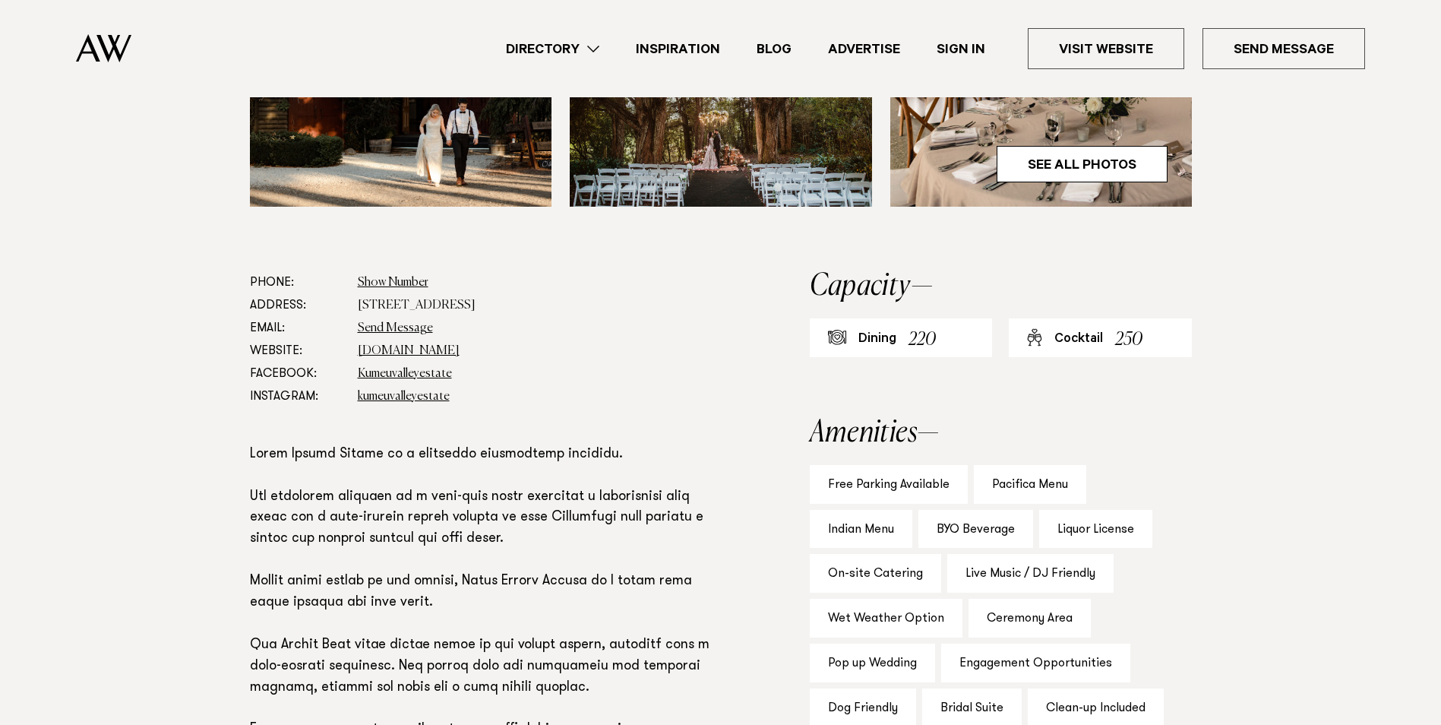
scroll to position [988, 0]
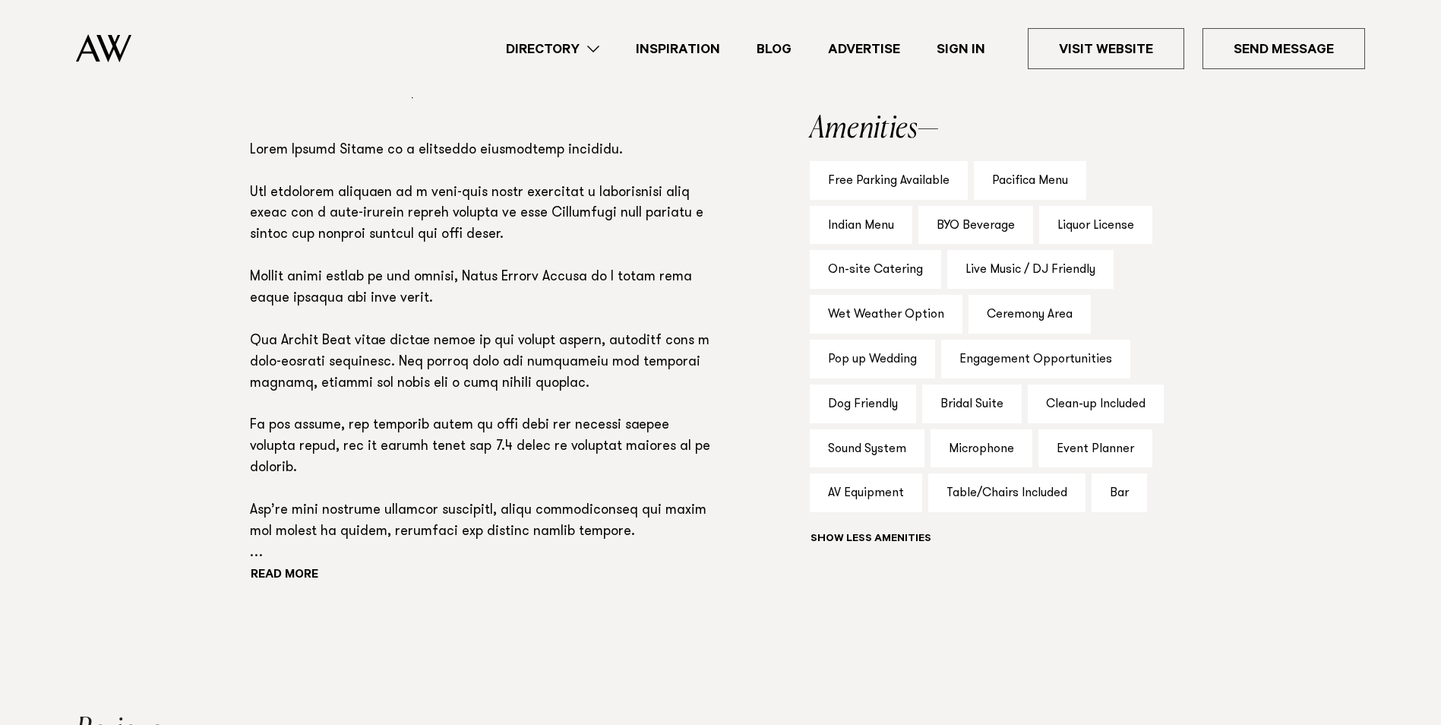
click at [303, 568] on div "Read more" at bounding box center [481, 364] width 462 height 447
click at [303, 573] on button "Read more" at bounding box center [318, 575] width 137 height 23
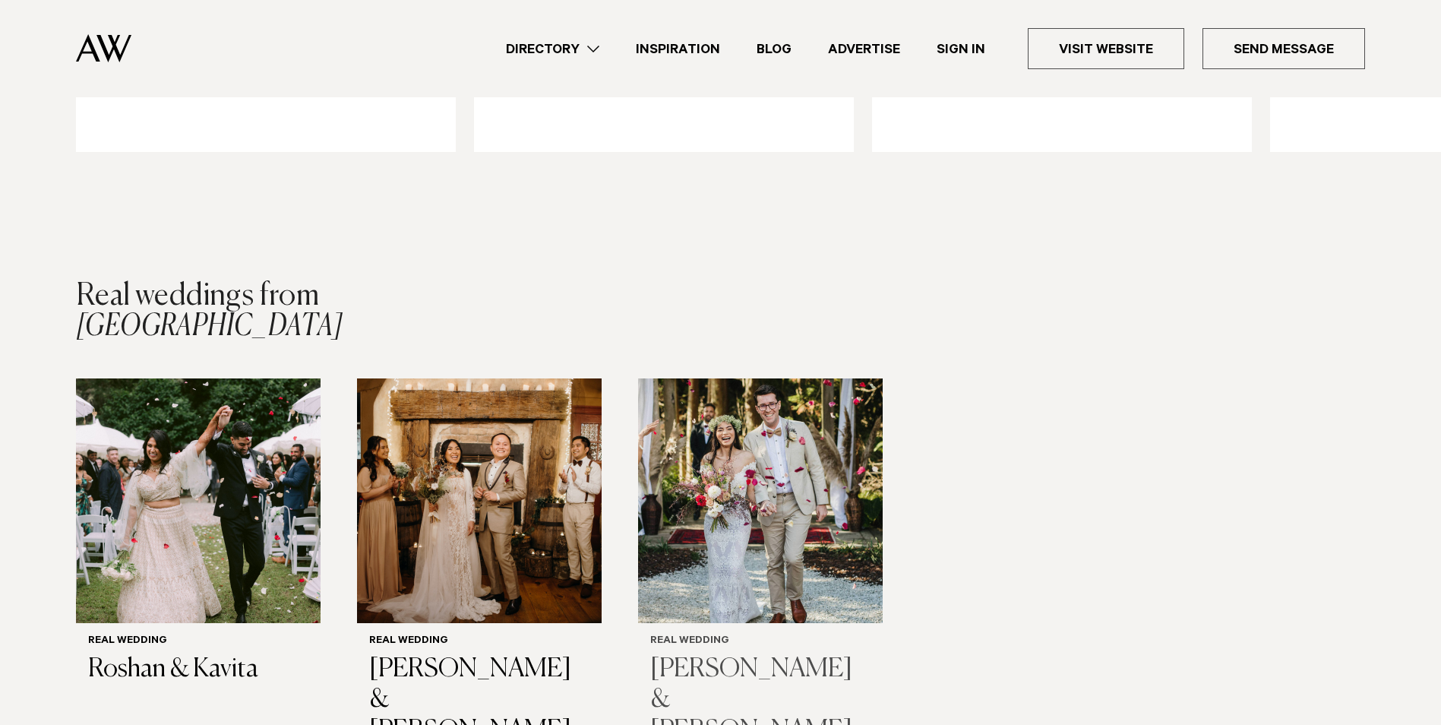
scroll to position [2127, 0]
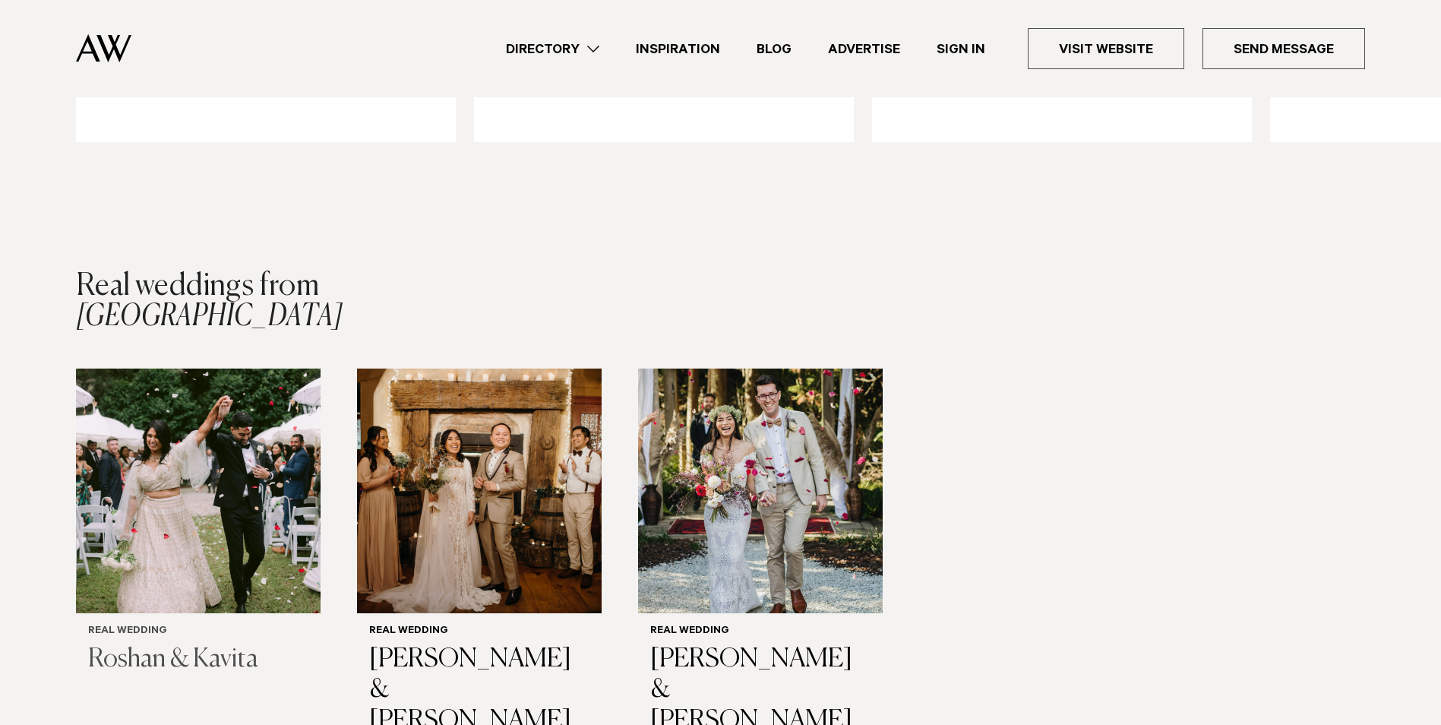
click at [263, 482] on img "1 / 3" at bounding box center [198, 490] width 245 height 245
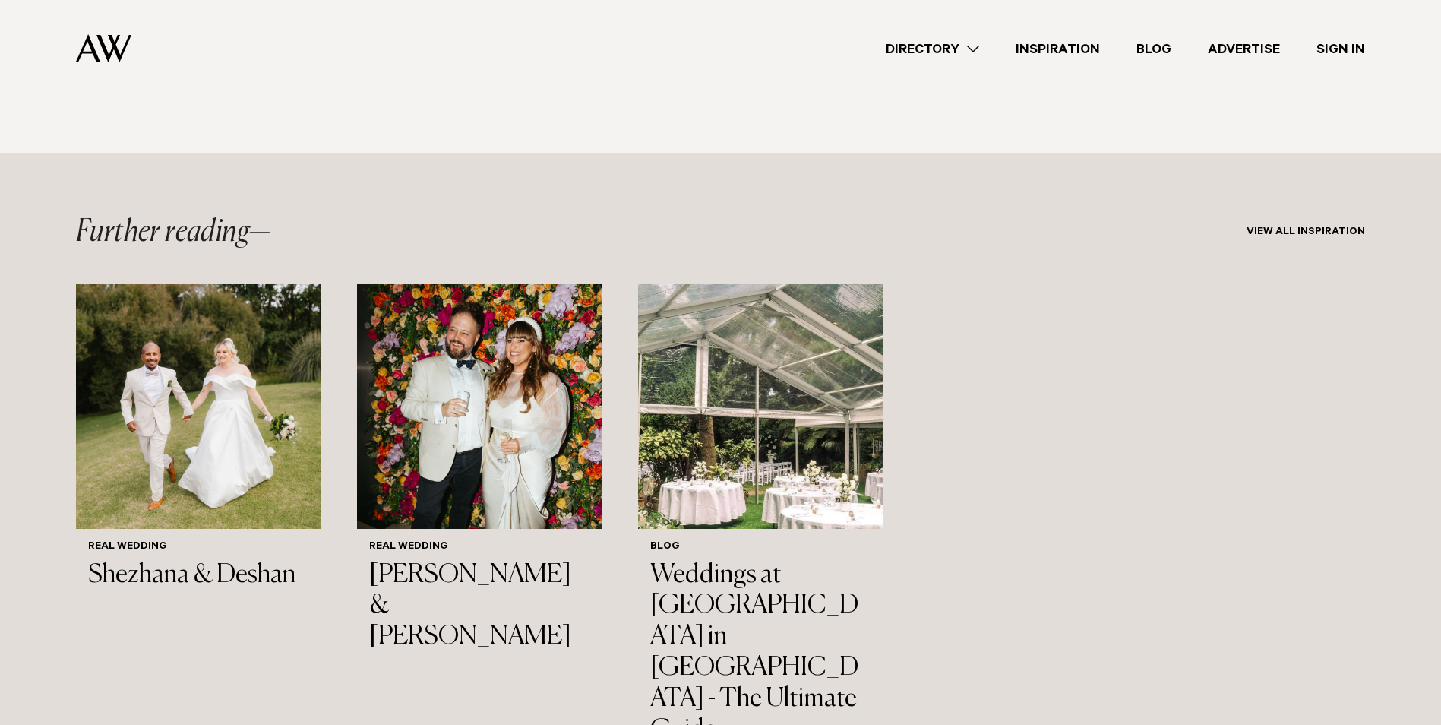
scroll to position [1595, 0]
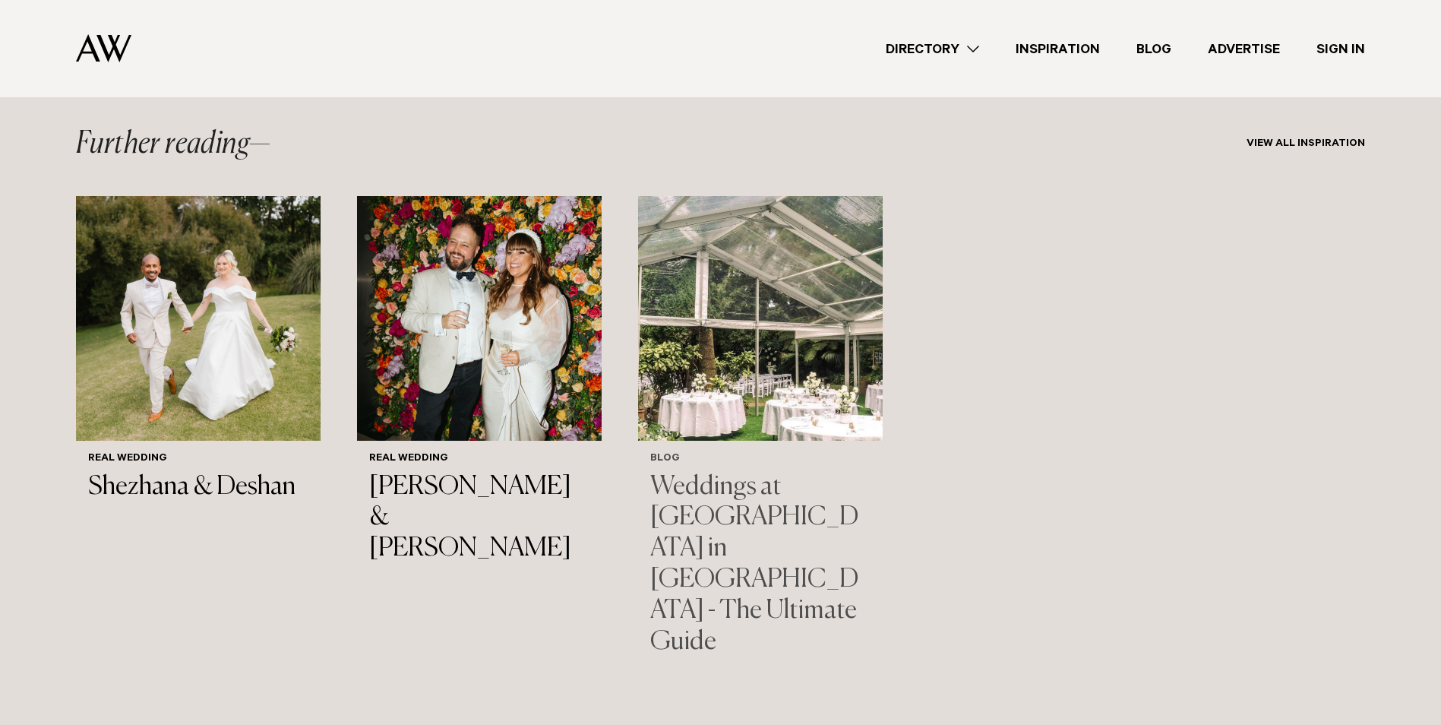
click at [828, 402] on img "3 / 3" at bounding box center [760, 318] width 245 height 245
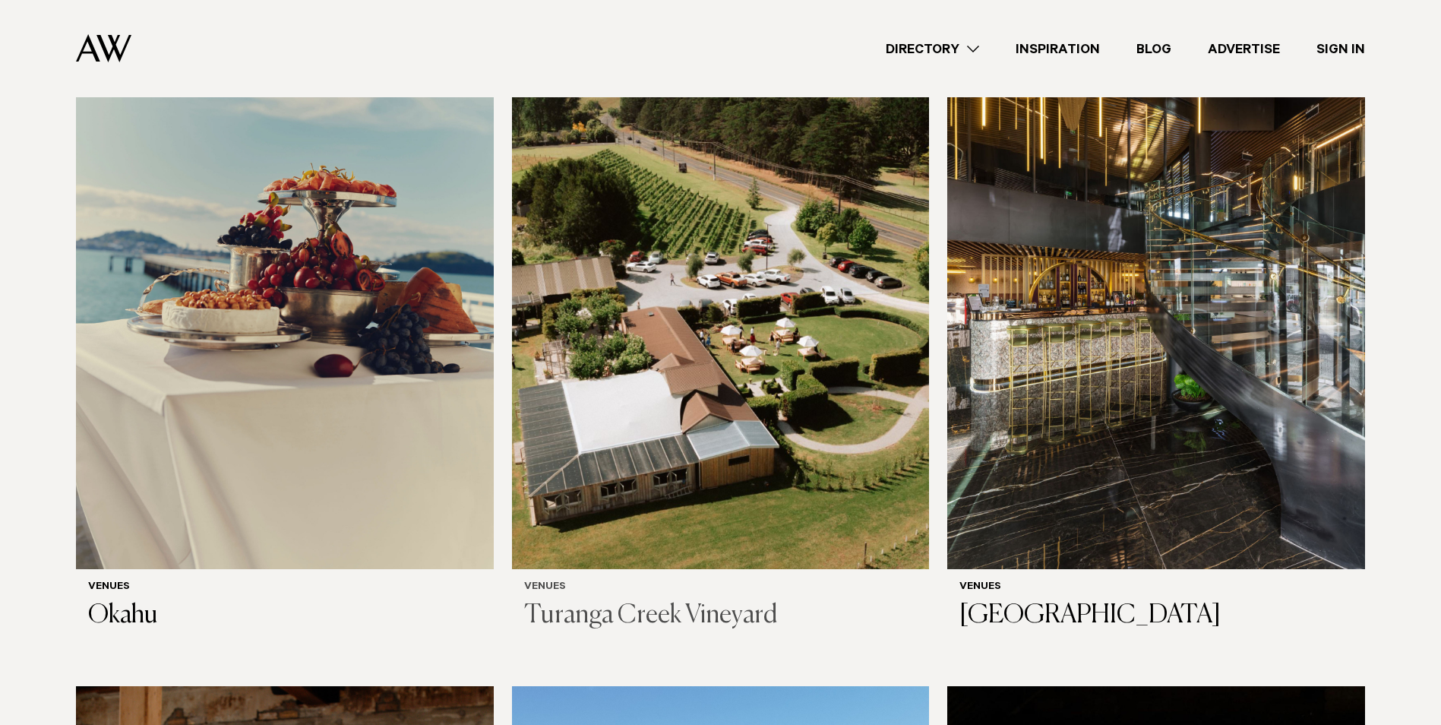
scroll to position [9421, 0]
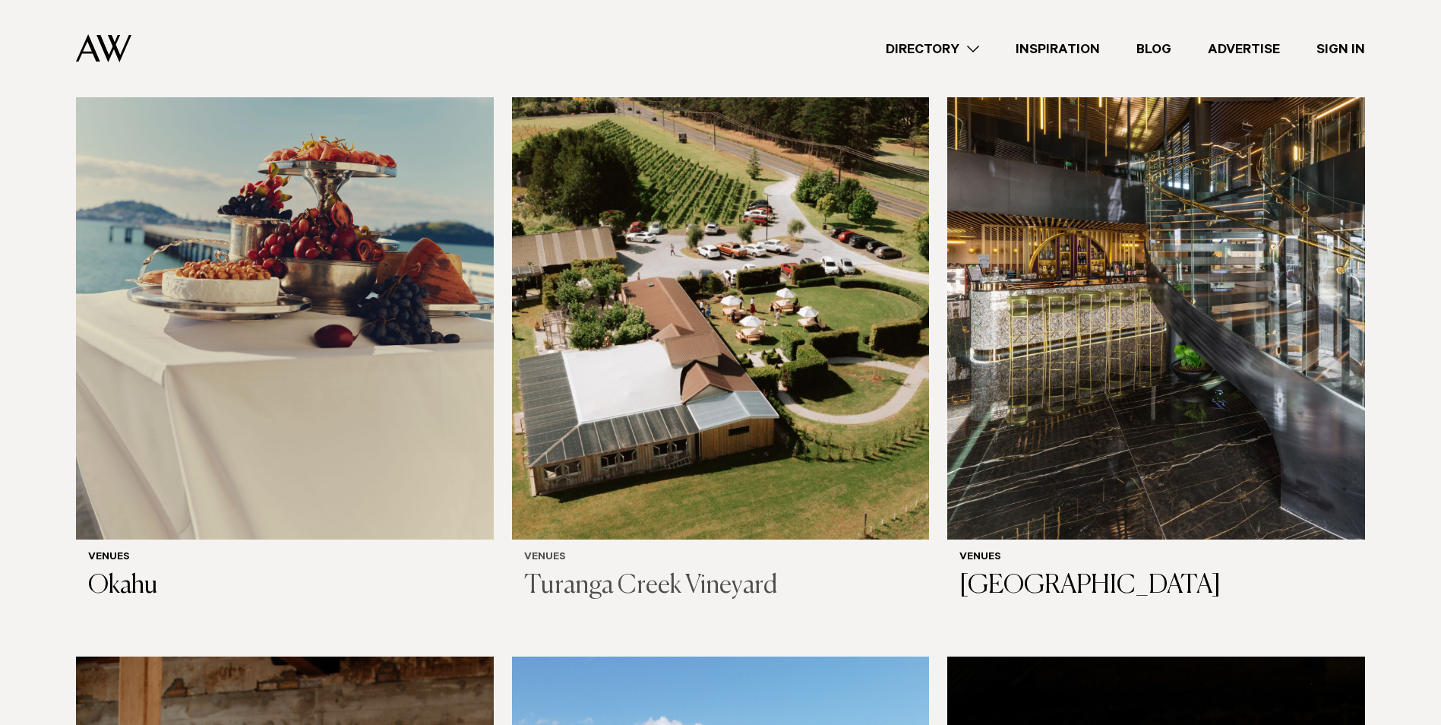
click at [652, 571] on h3 "Turanga Creek Vineyard" at bounding box center [721, 586] width 394 height 31
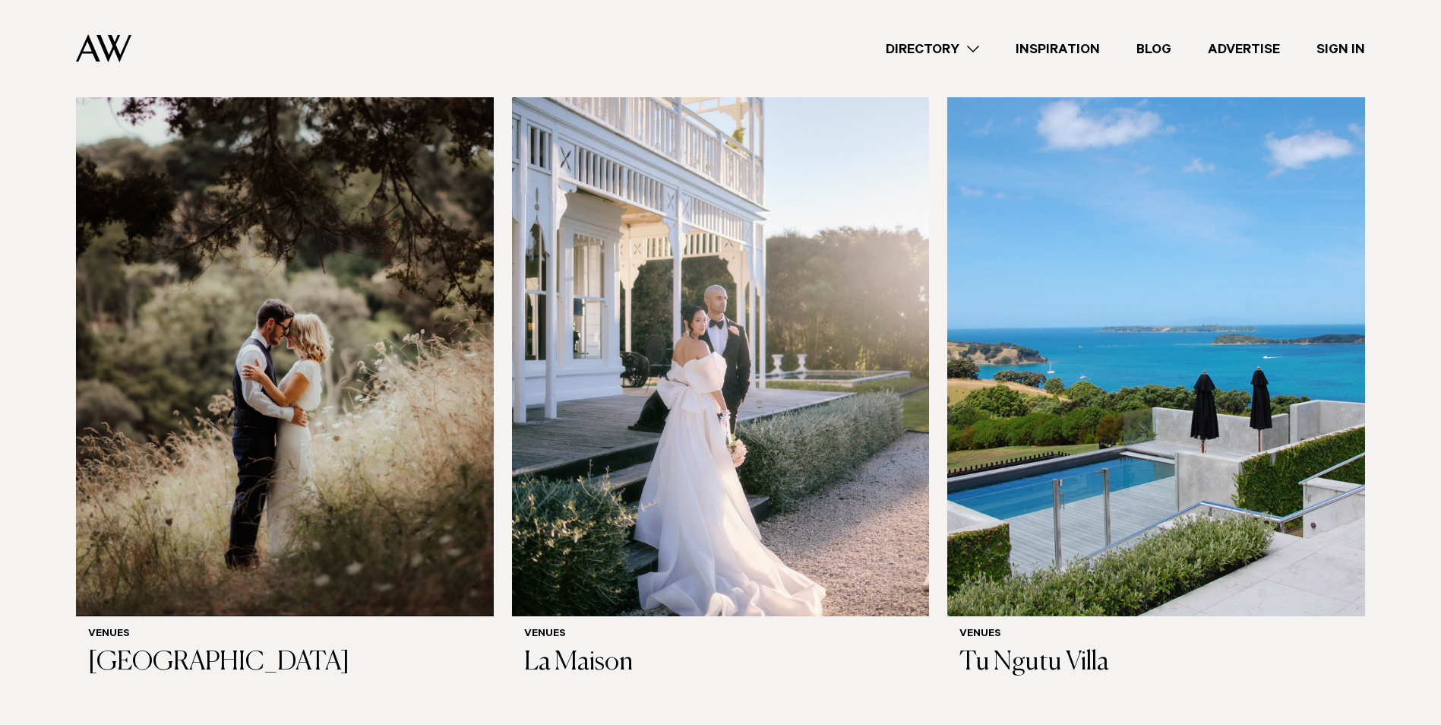
scroll to position [8585, 0]
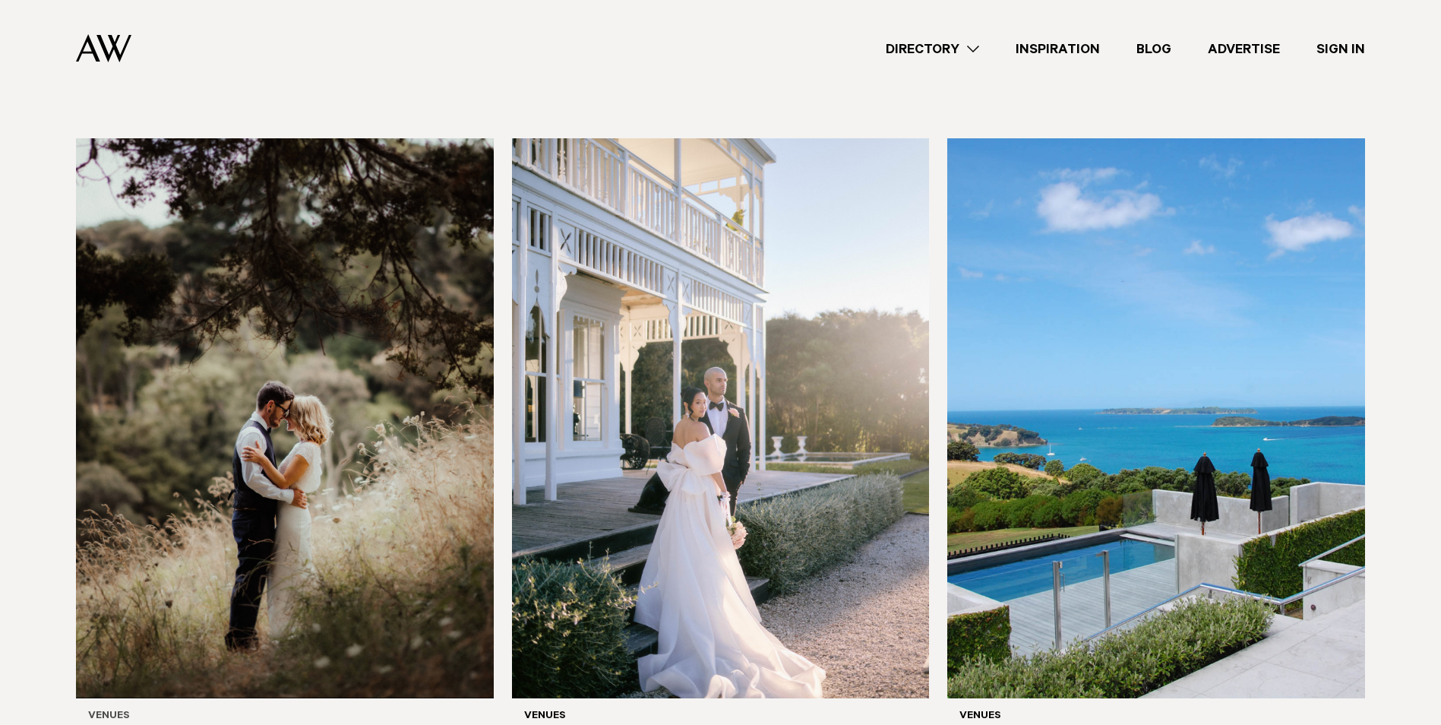
click at [229, 457] on img at bounding box center [285, 418] width 418 height 560
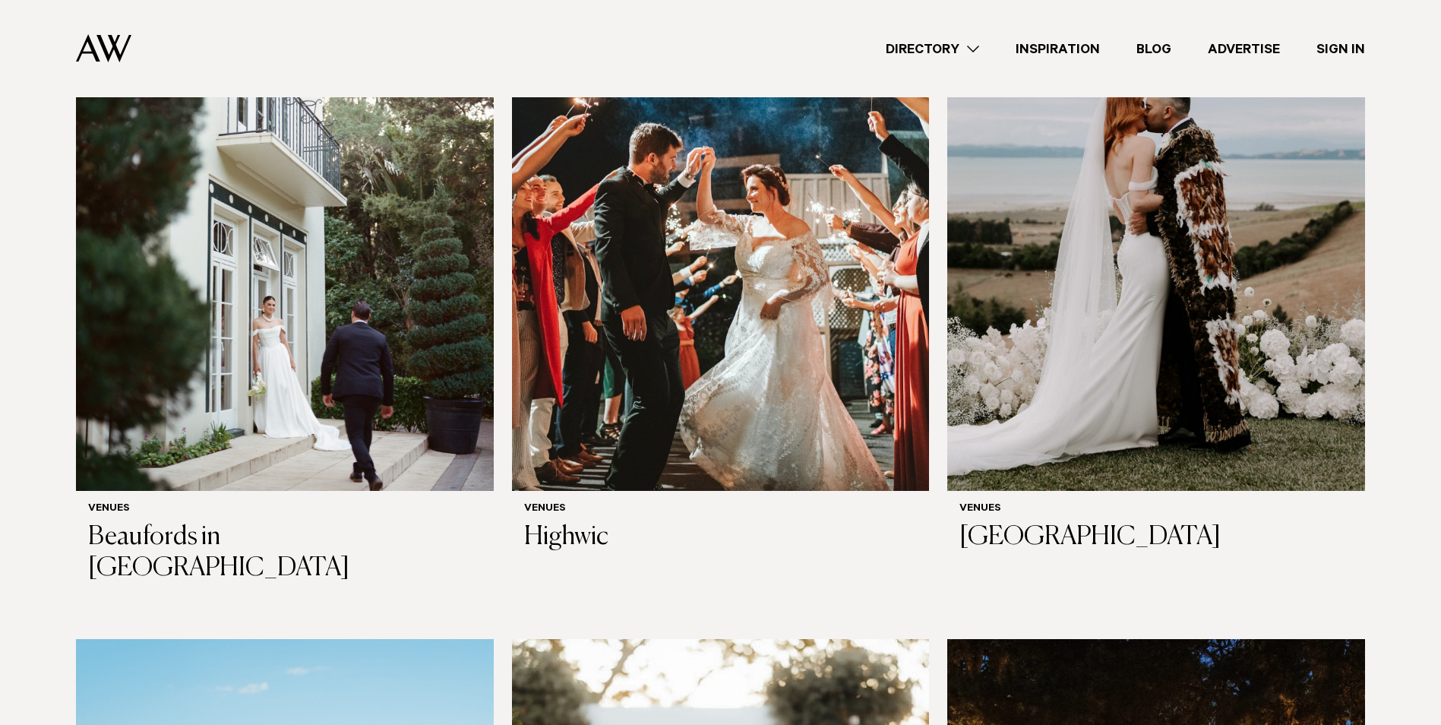
scroll to position [4634, 0]
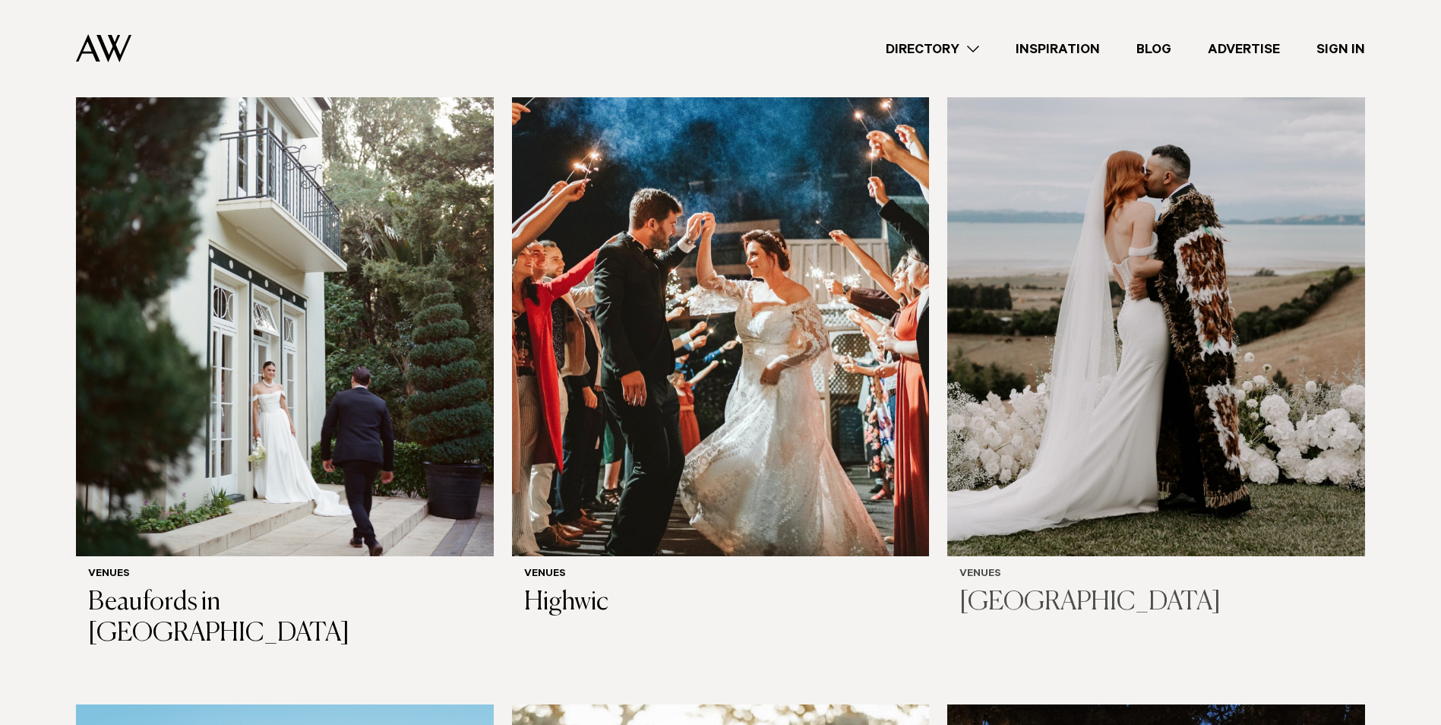
click at [1119, 454] on img at bounding box center [1156, 276] width 418 height 560
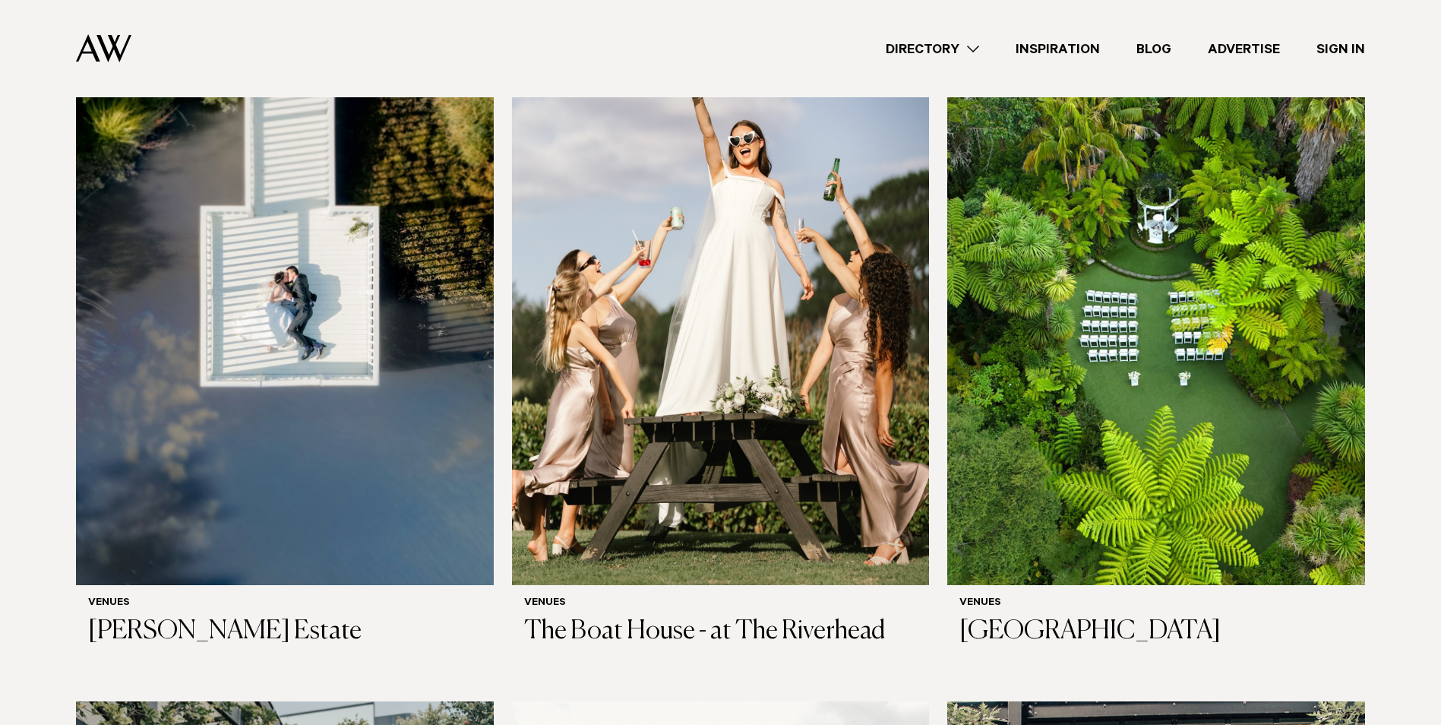
scroll to position [1368, 0]
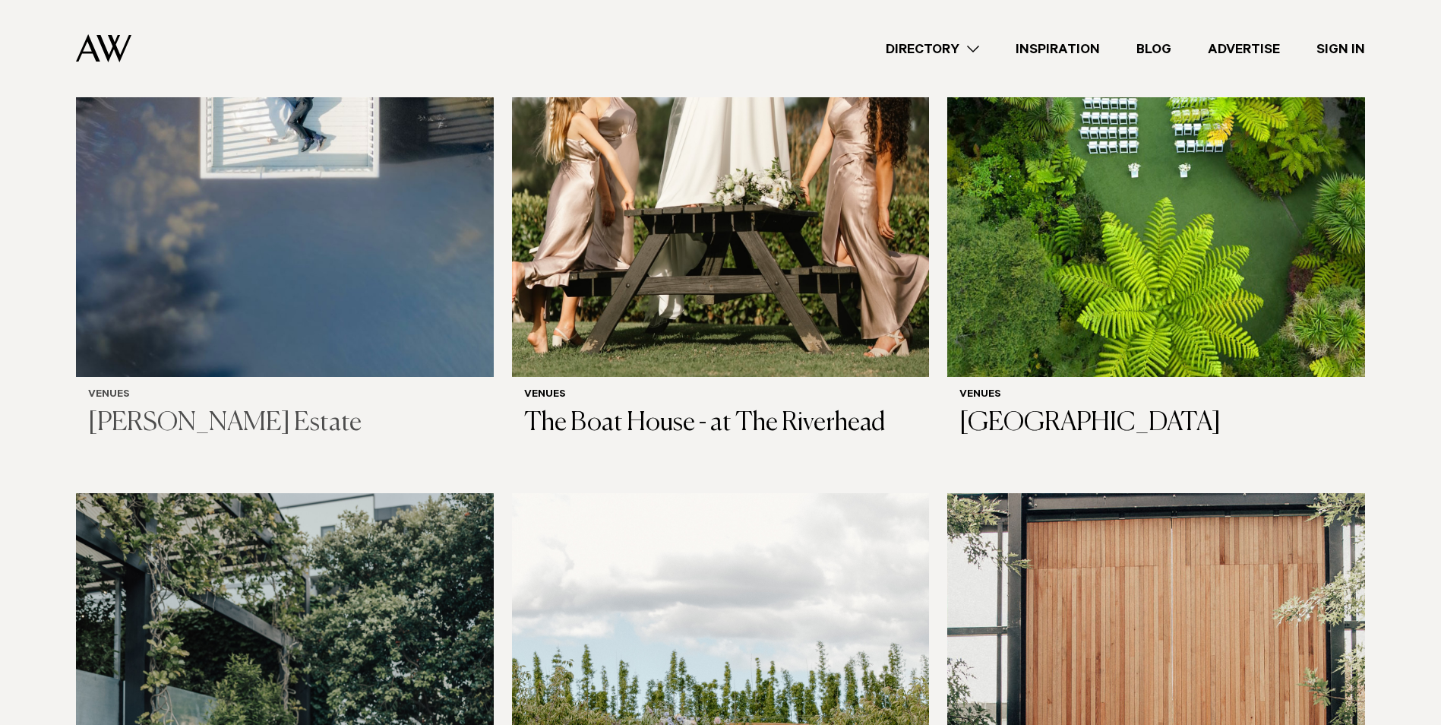
click at [150, 389] on h6 "Venues" at bounding box center [285, 395] width 394 height 13
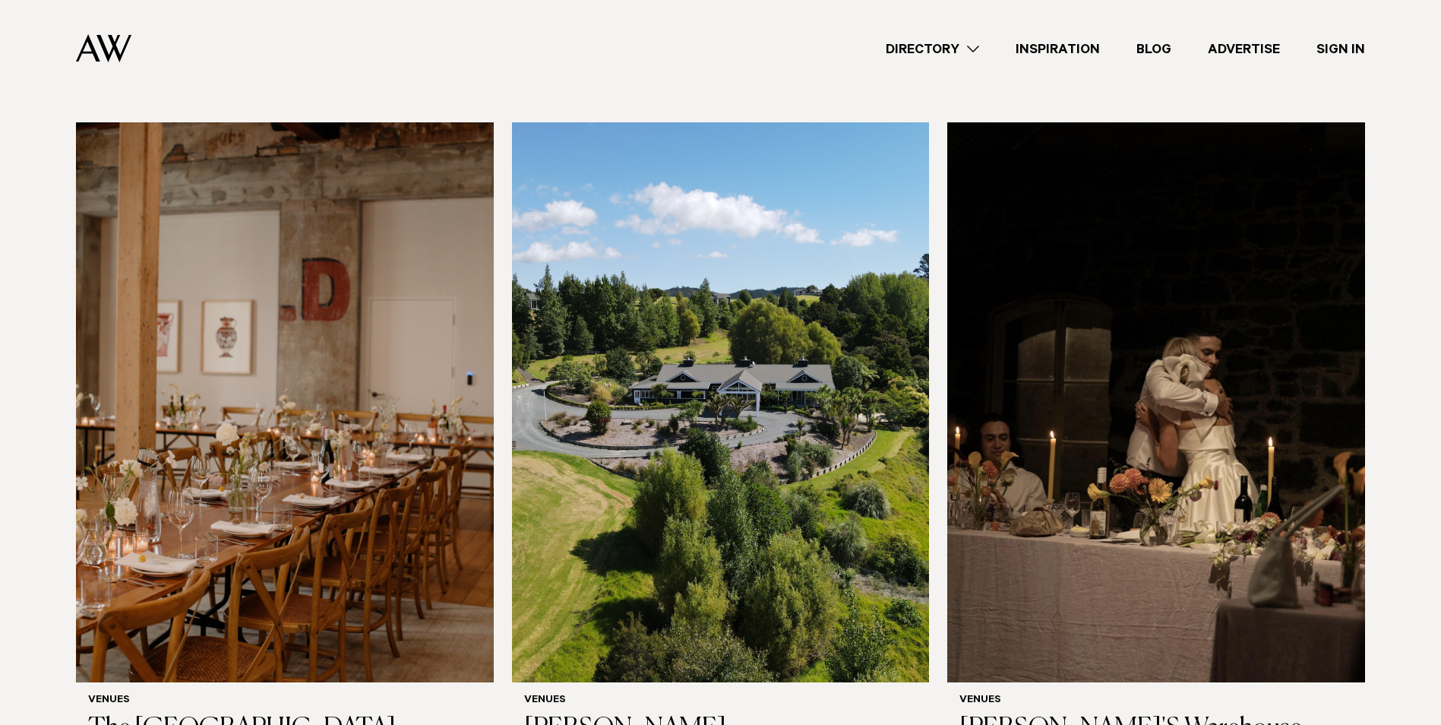
scroll to position [9947, 0]
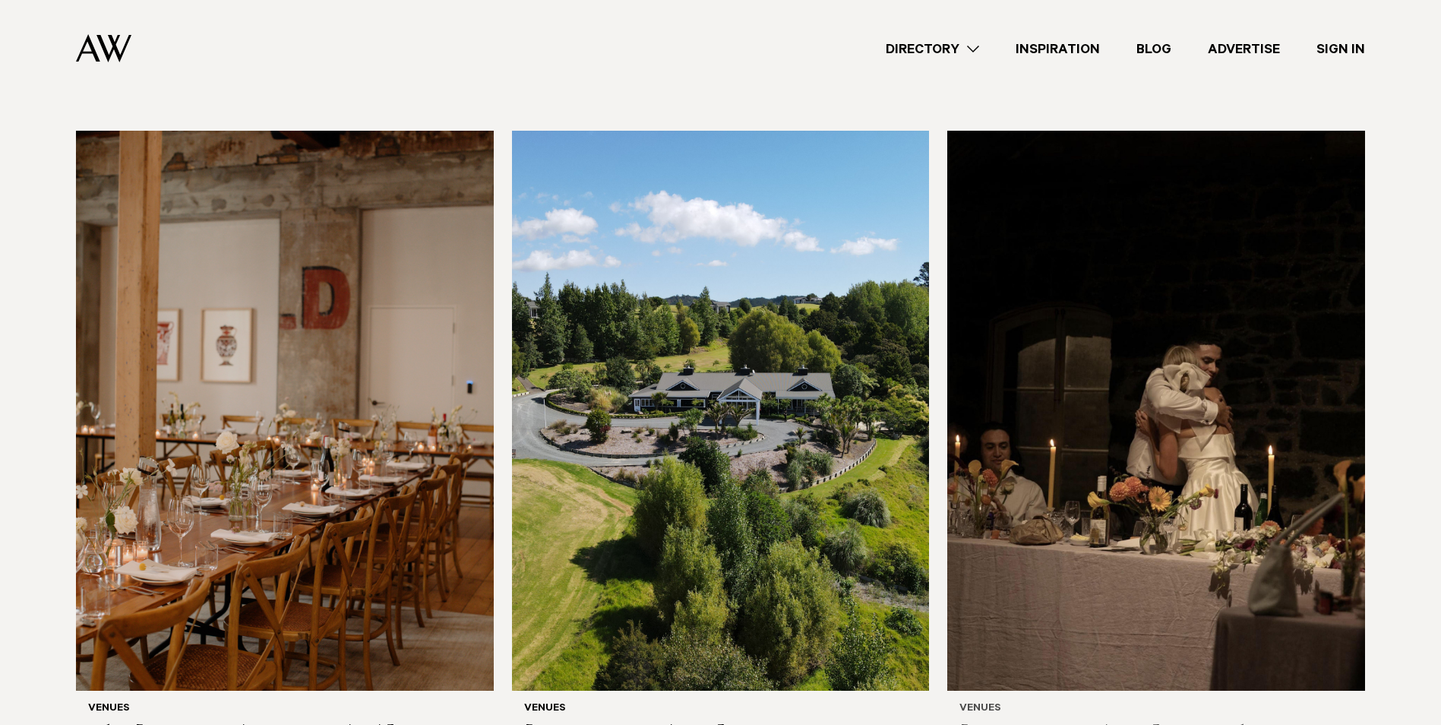
click at [1027, 498] on img at bounding box center [1156, 411] width 418 height 560
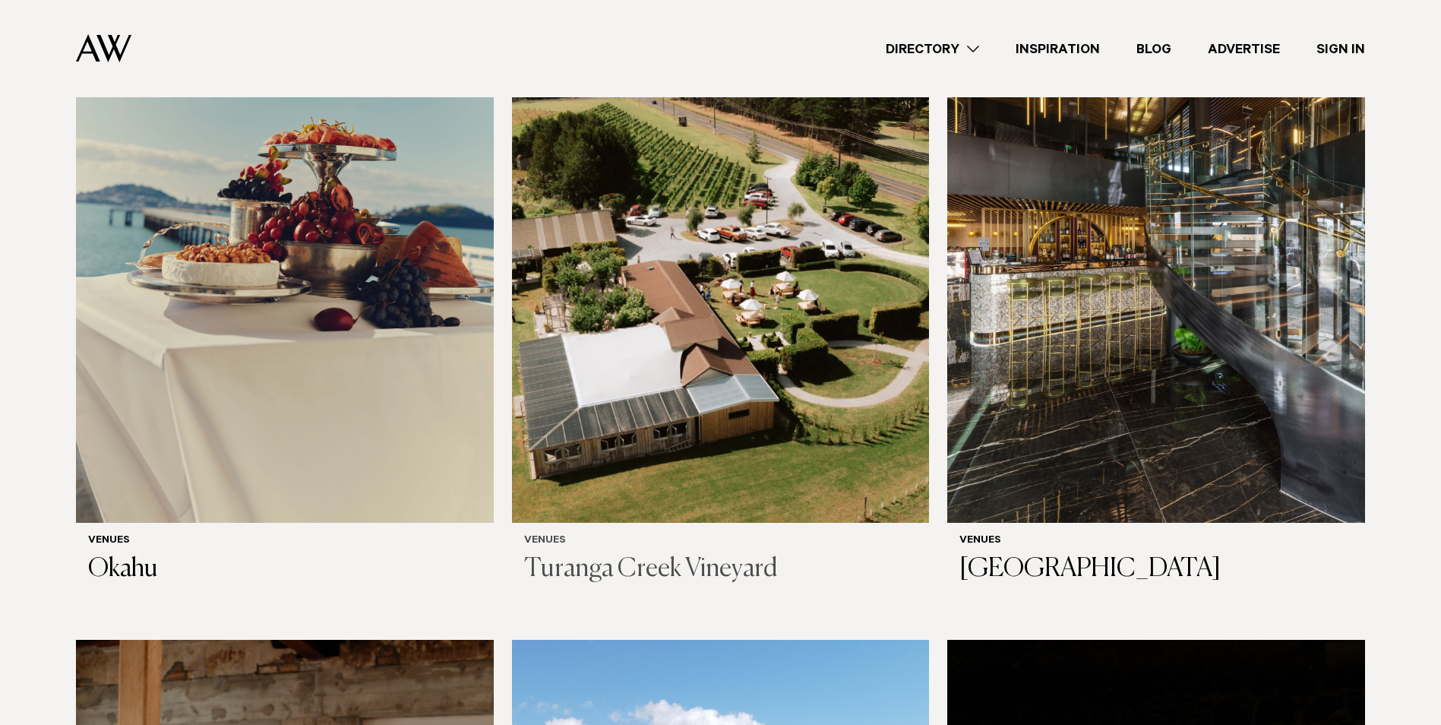
scroll to position [9263, 0]
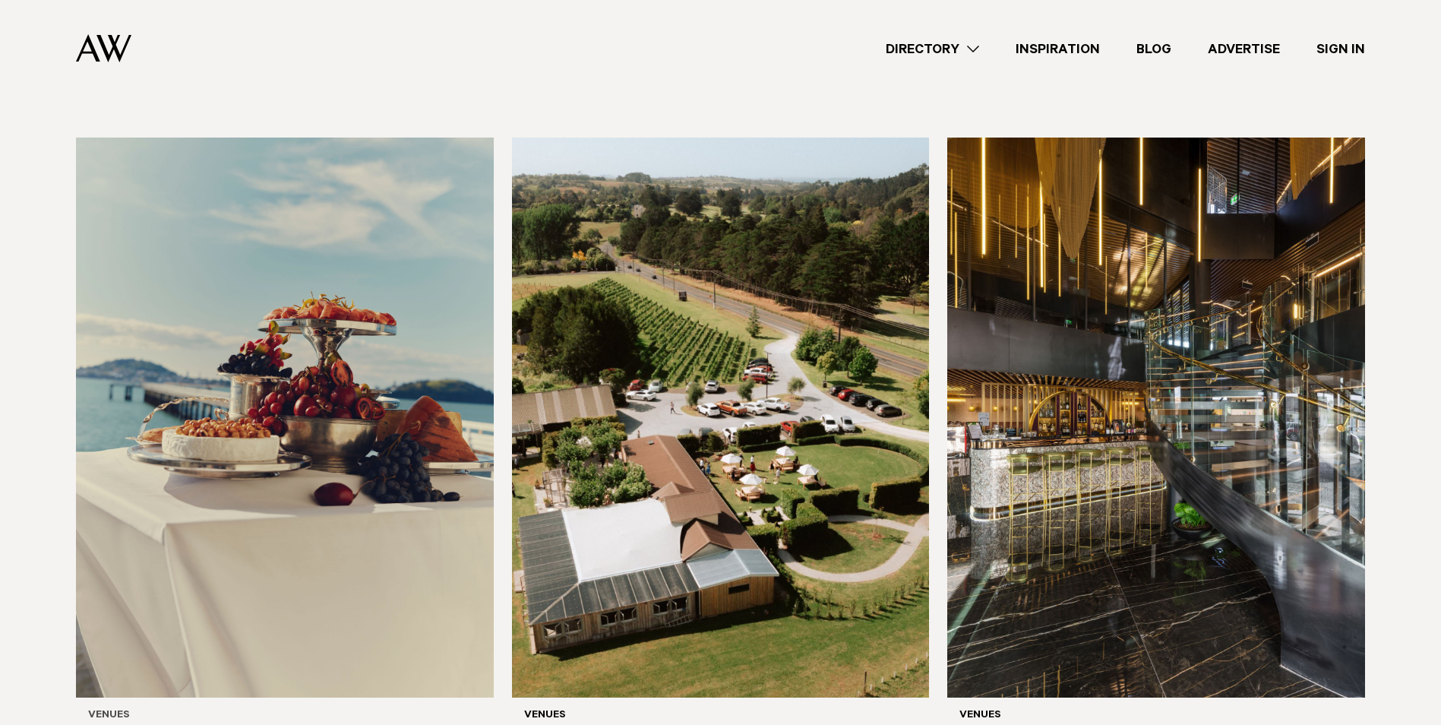
click at [334, 562] on img at bounding box center [285, 418] width 418 height 560
click at [1036, 40] on link "Inspiration" at bounding box center [1058, 49] width 121 height 21
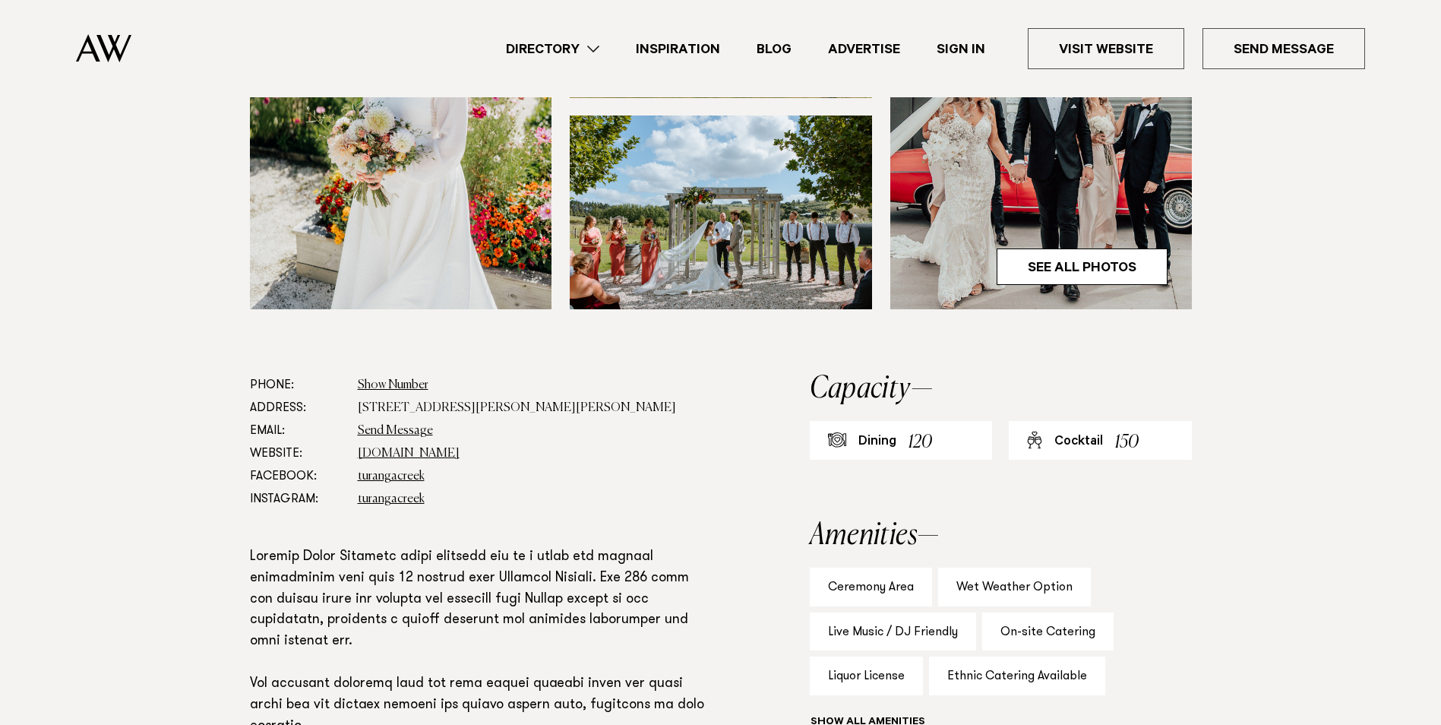
scroll to position [608, 0]
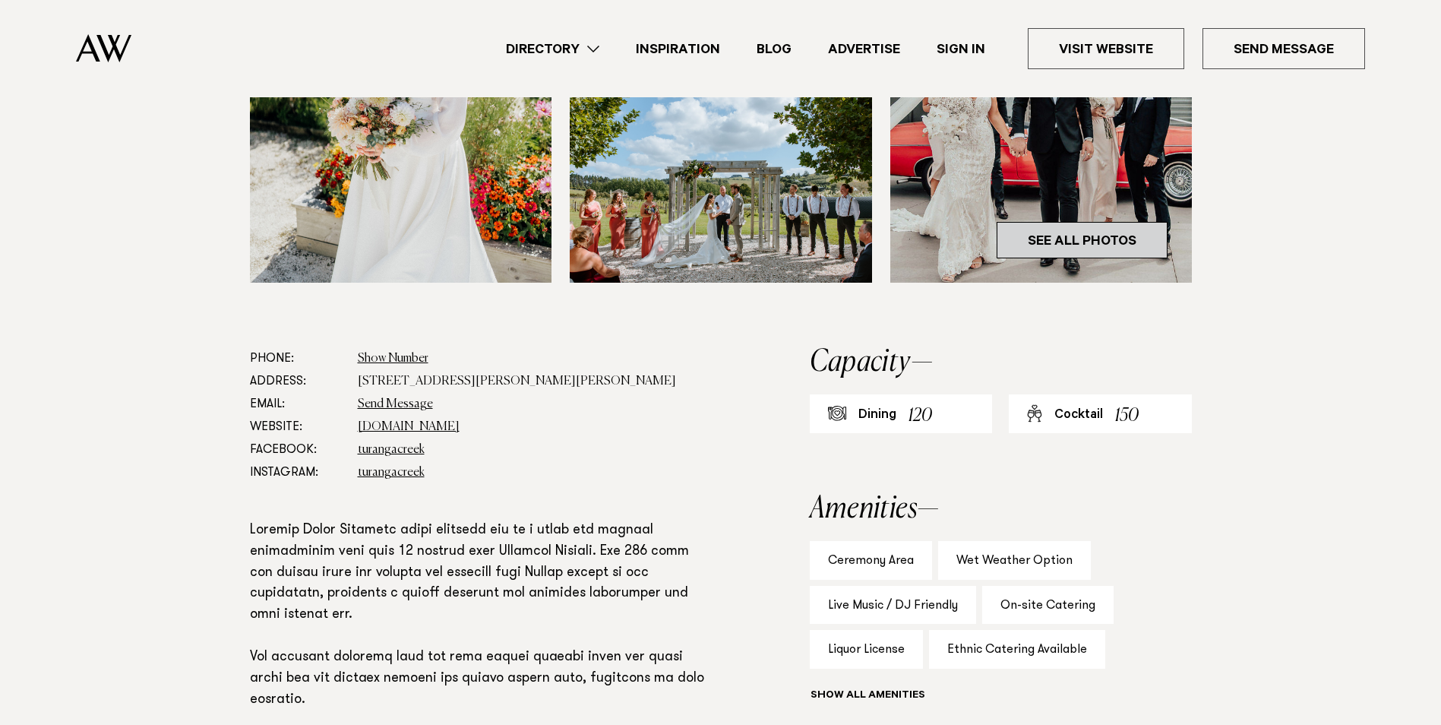
click at [1136, 258] on link "See All Photos" at bounding box center [1082, 240] width 171 height 36
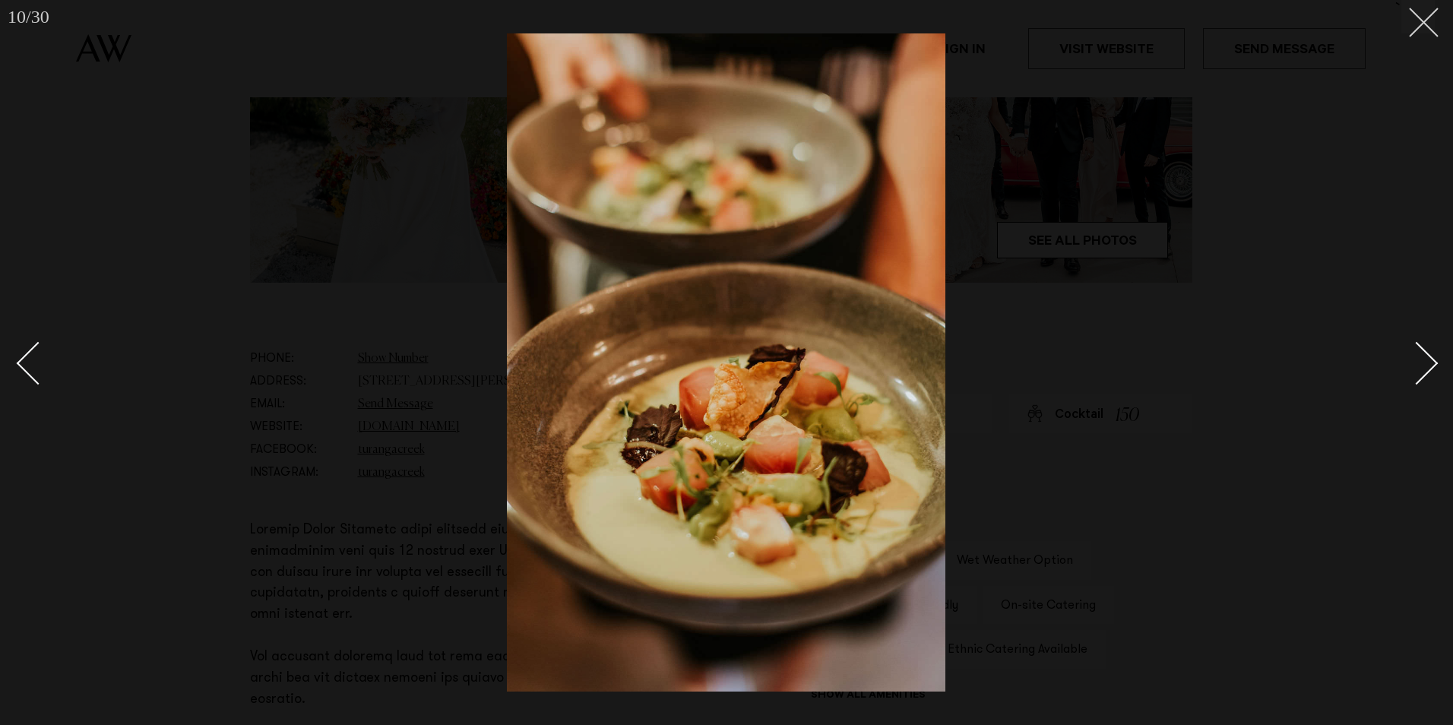
click at [1425, 11] on icon at bounding box center [1418, 17] width 18 height 18
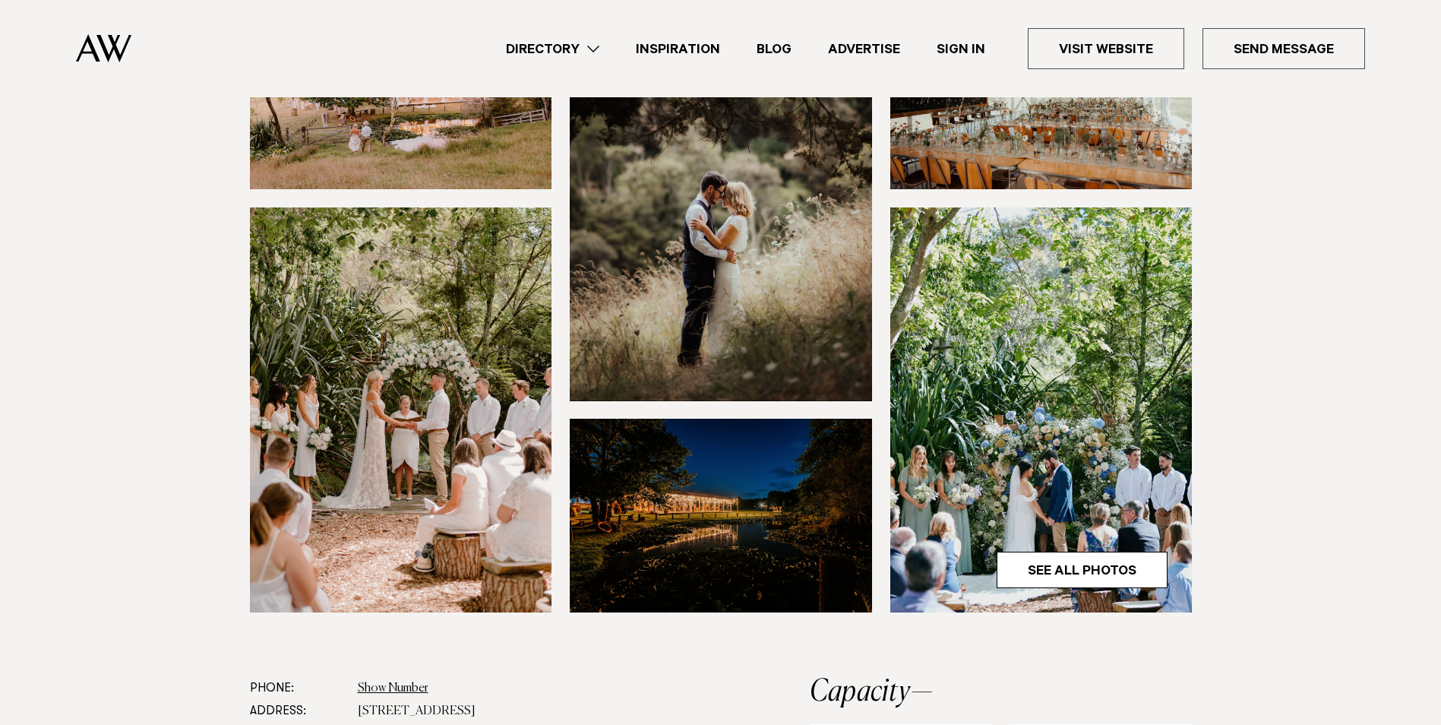
scroll to position [456, 0]
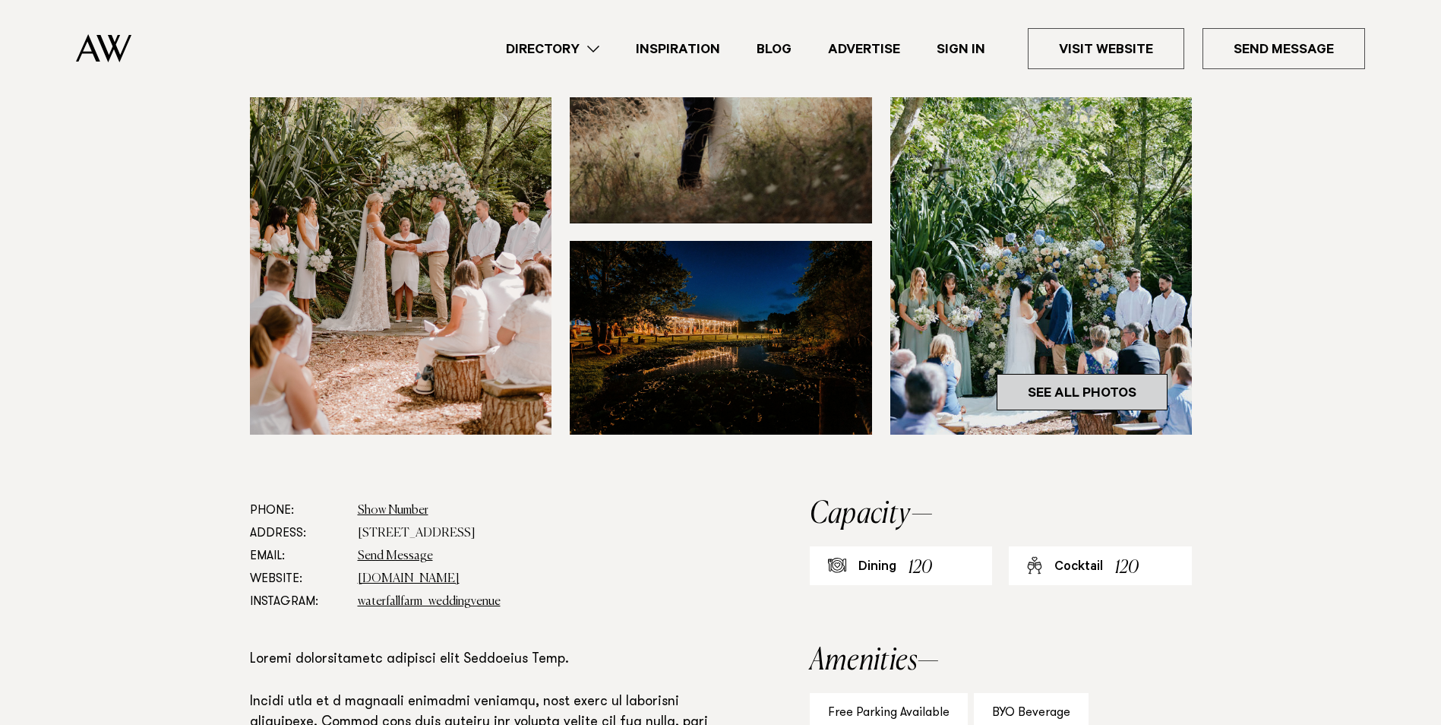
click at [1063, 400] on link "See All Photos" at bounding box center [1082, 392] width 171 height 36
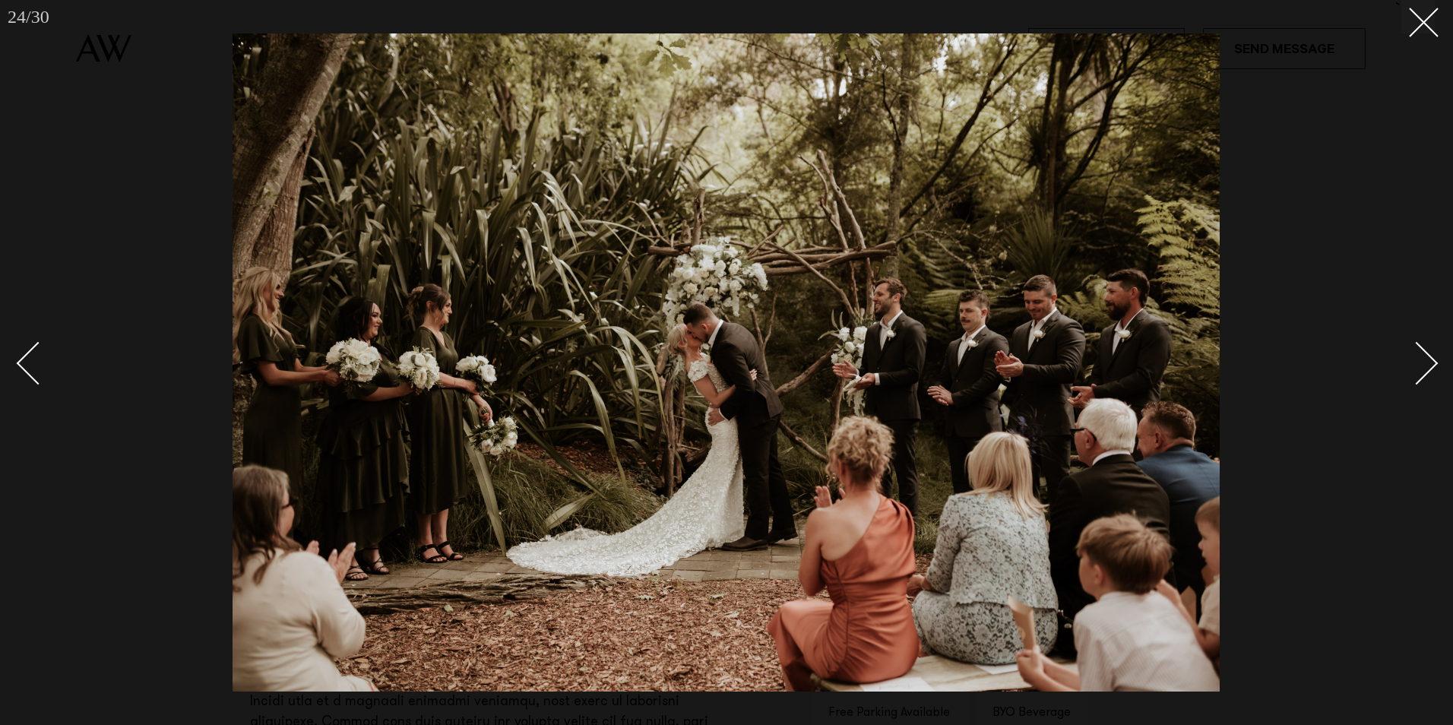
click at [1417, 34] on div at bounding box center [726, 362] width 1453 height 725
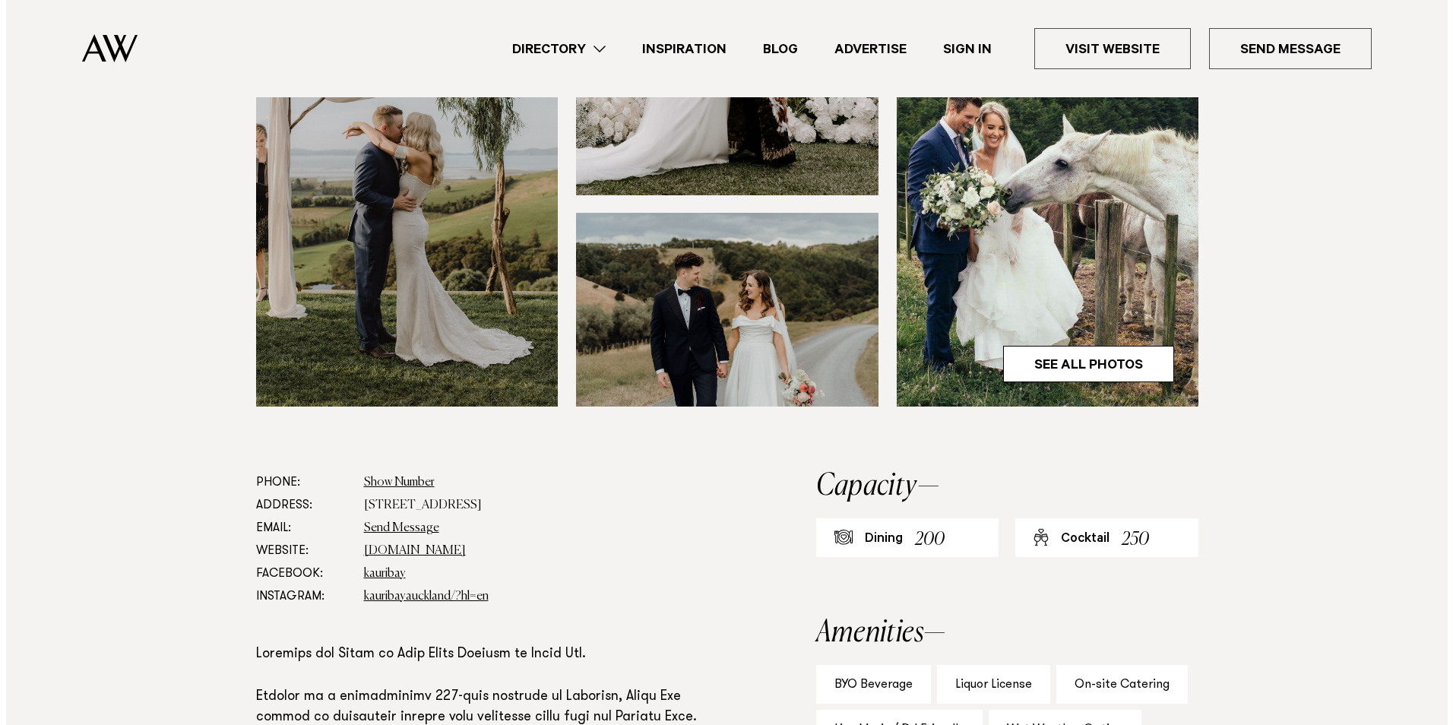
scroll to position [532, 0]
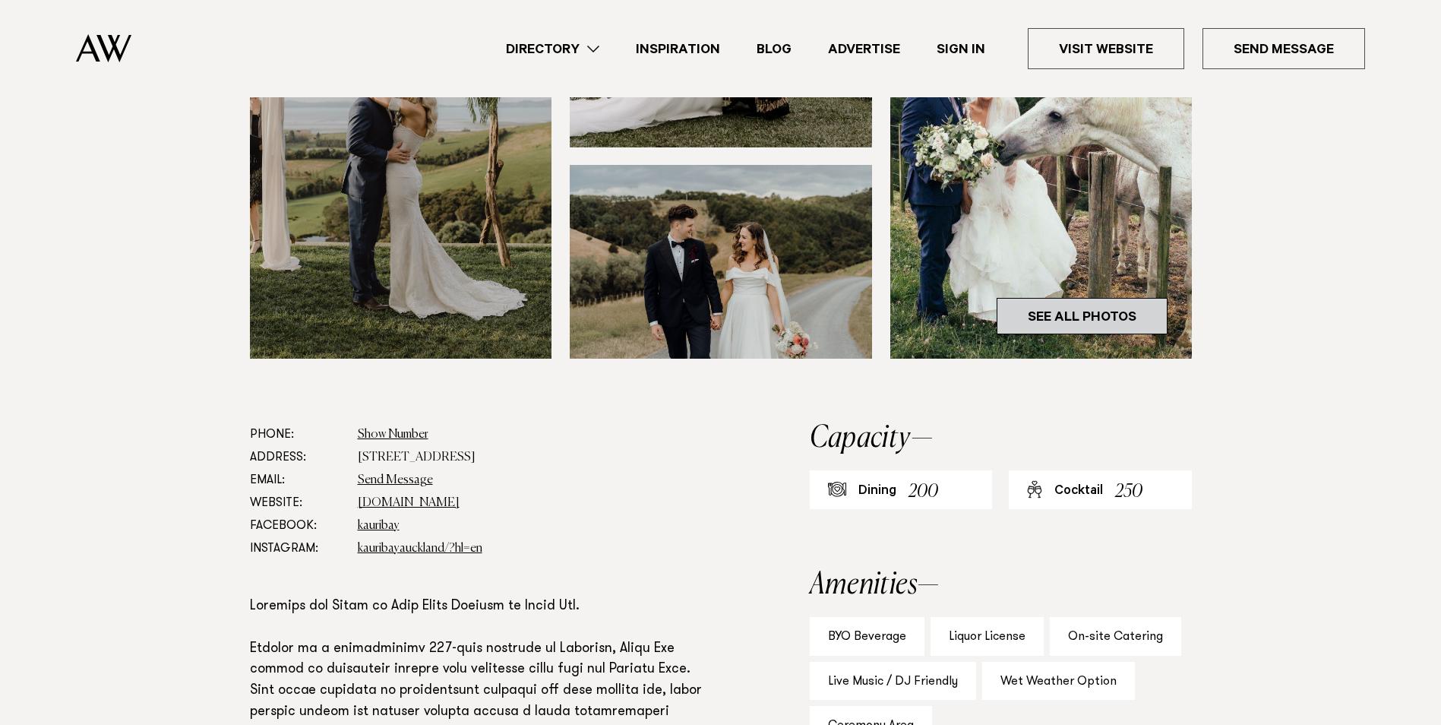
click at [1033, 308] on link "See All Photos" at bounding box center [1082, 316] width 171 height 36
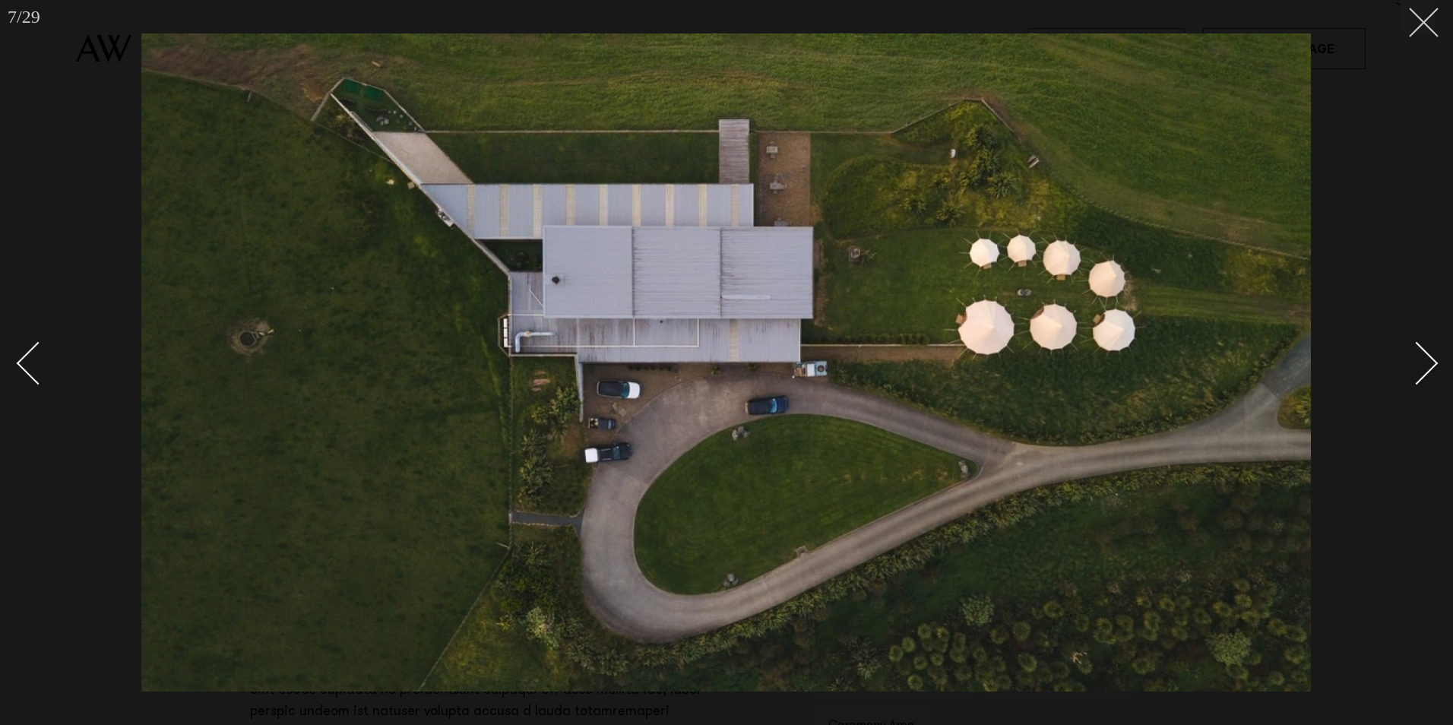
click at [1411, 24] on icon at bounding box center [1418, 17] width 18 height 18
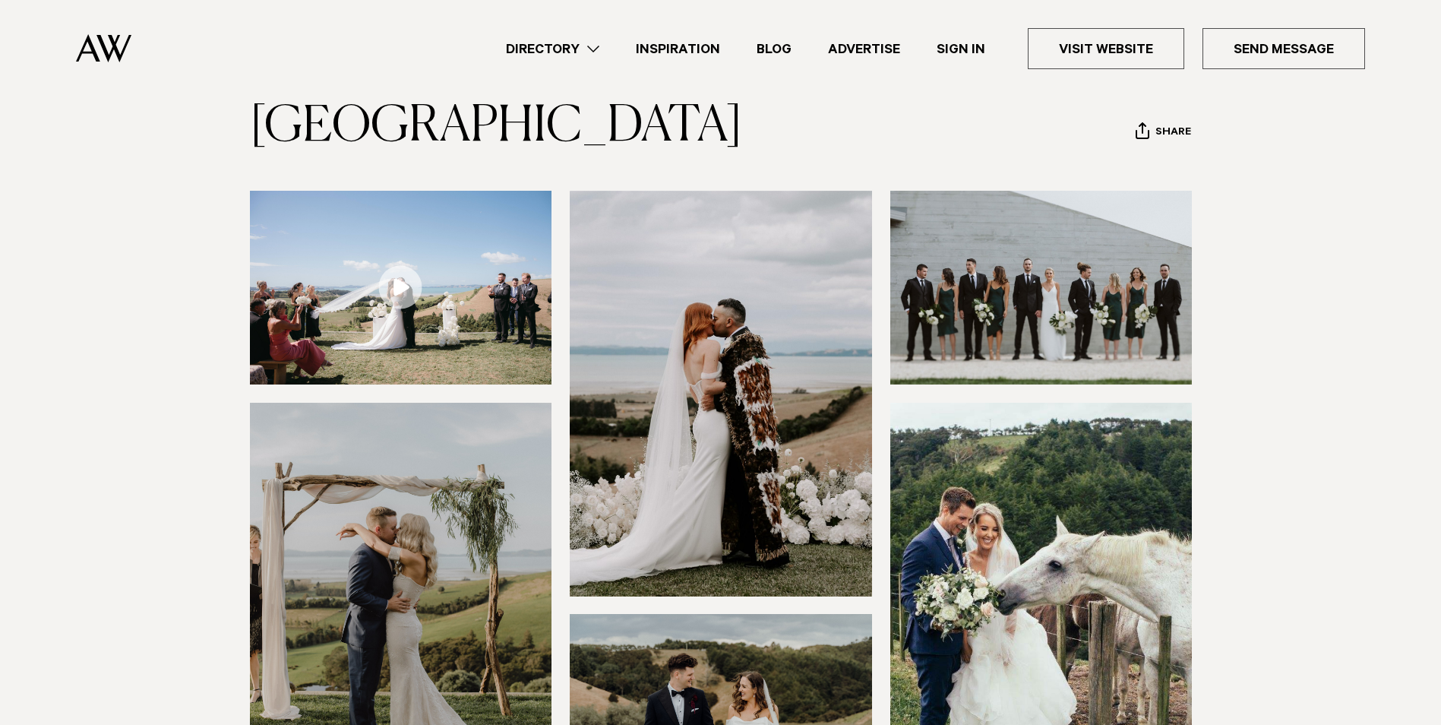
scroll to position [76, 0]
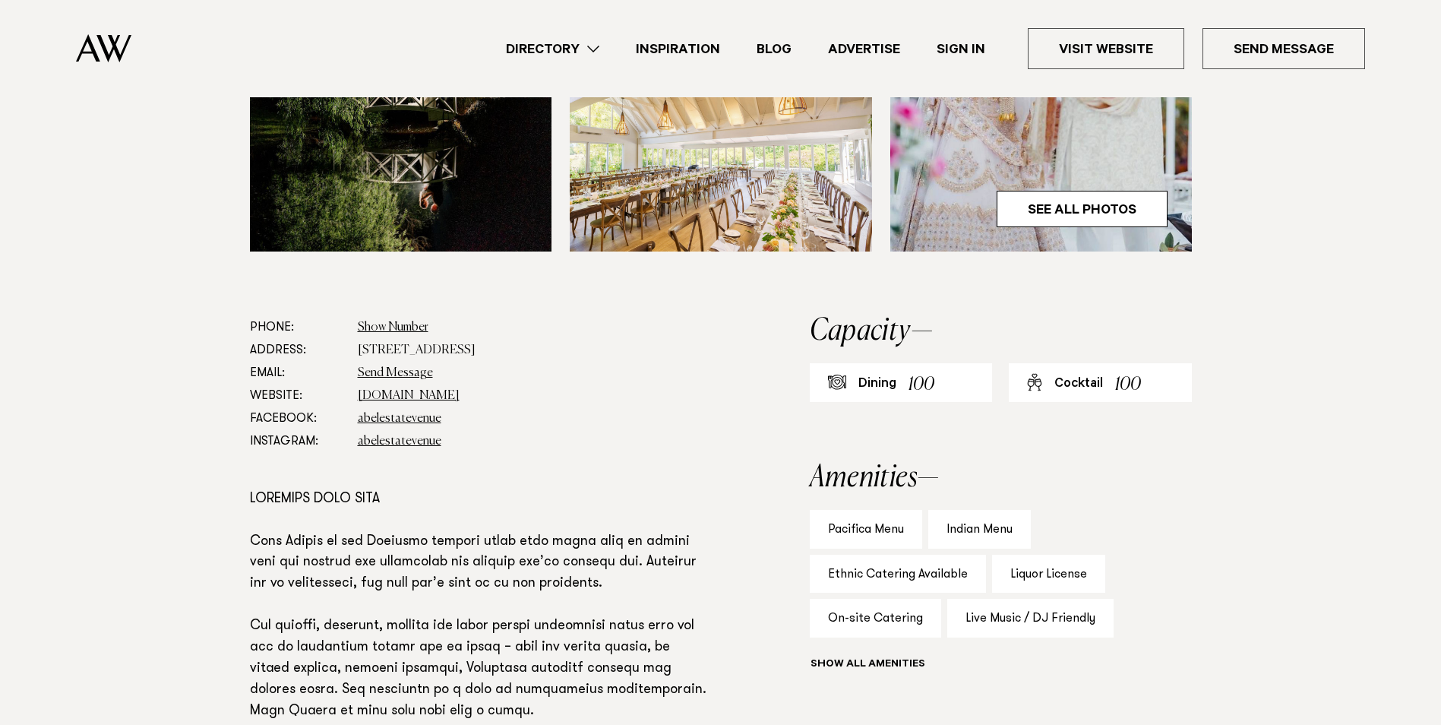
scroll to position [608, 0]
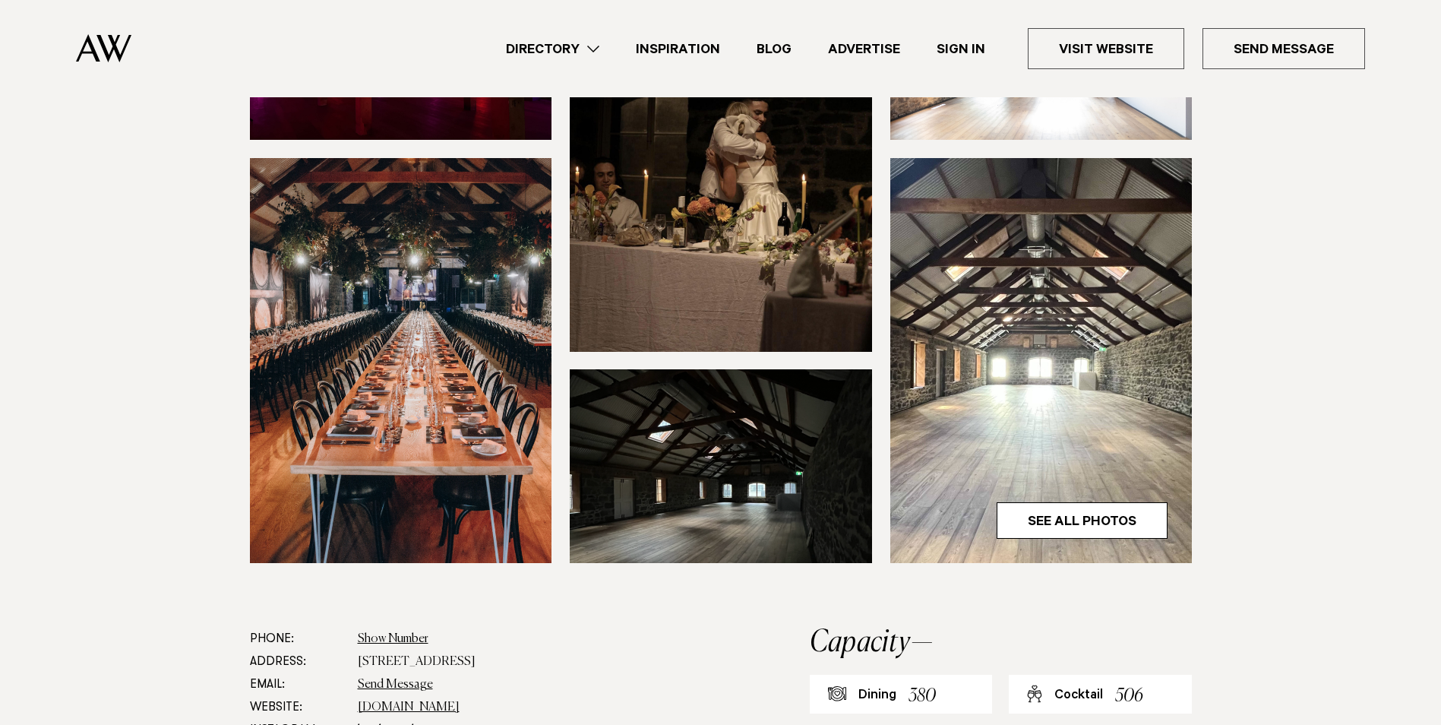
scroll to position [380, 0]
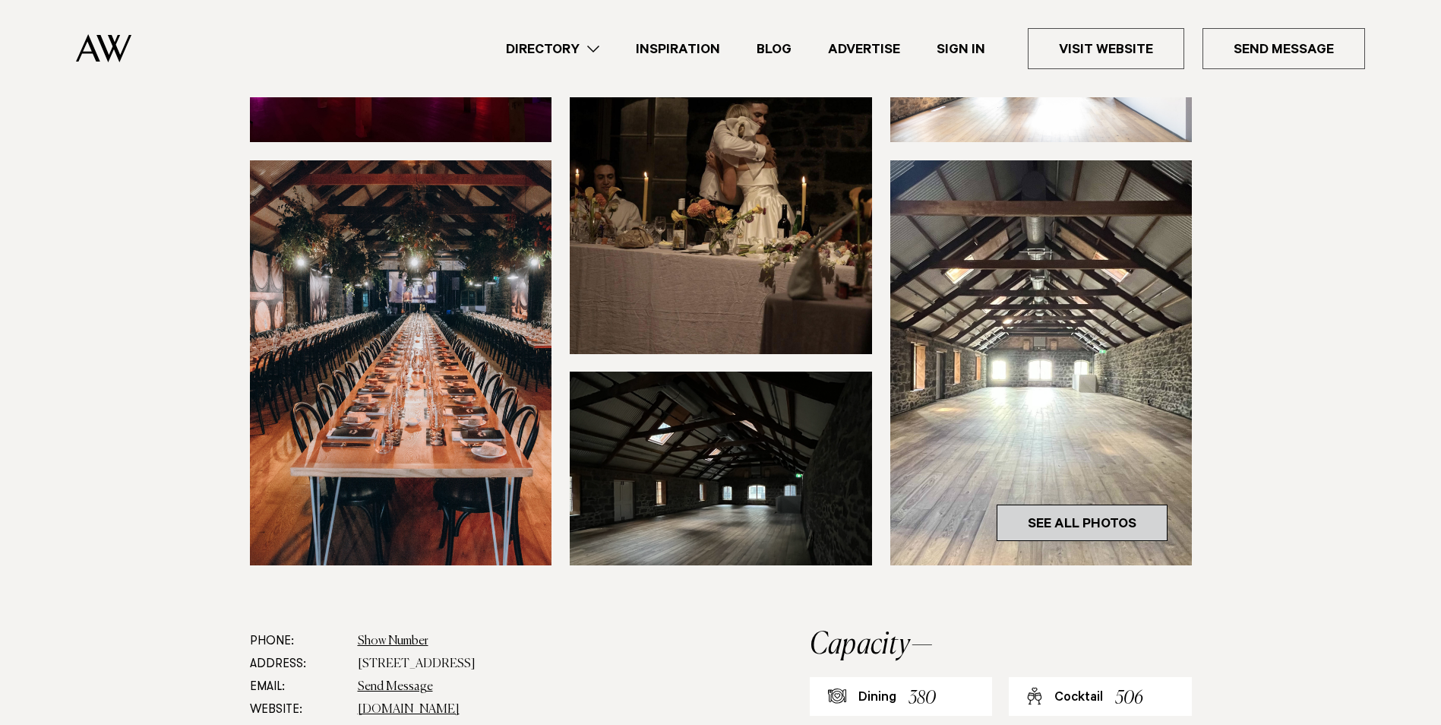
click at [1079, 504] on link "See All Photos" at bounding box center [1082, 522] width 171 height 36
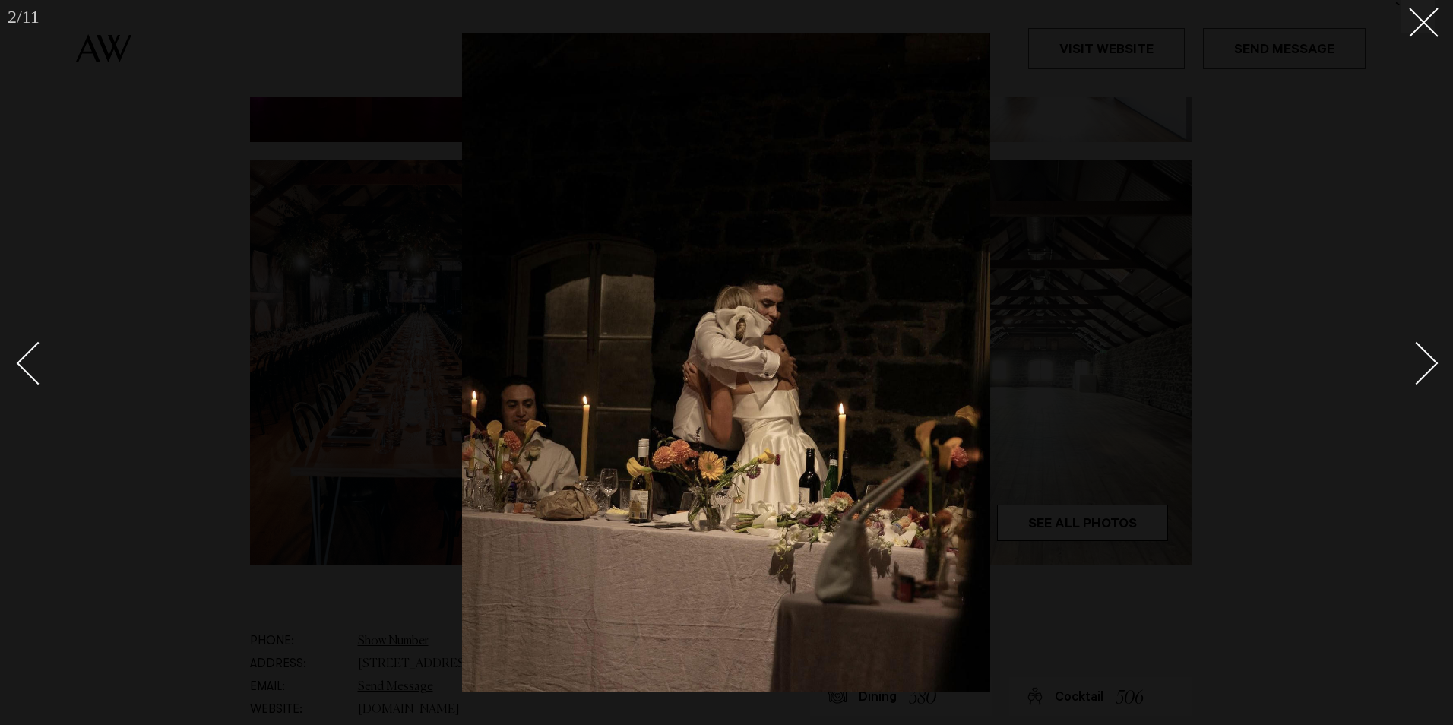
click at [1402, 38] on div at bounding box center [726, 362] width 1453 height 725
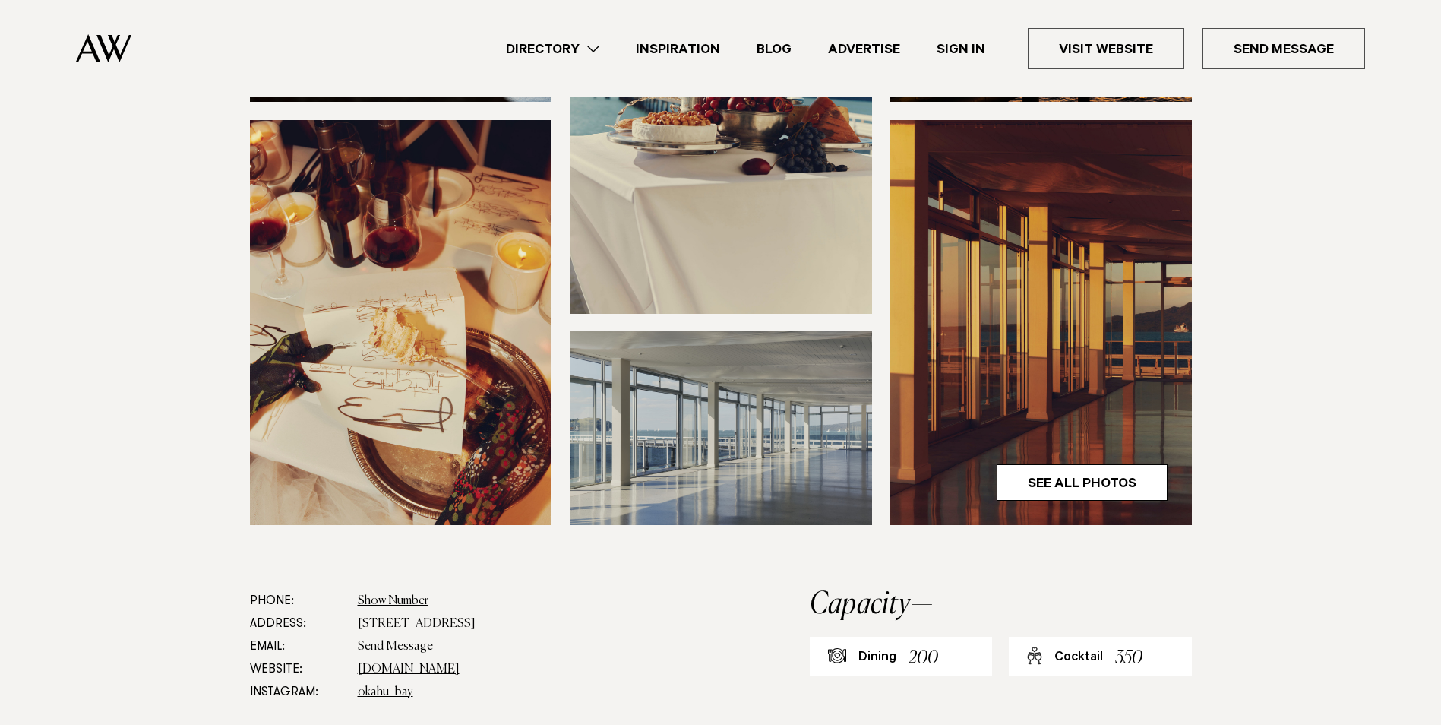
scroll to position [532, 0]
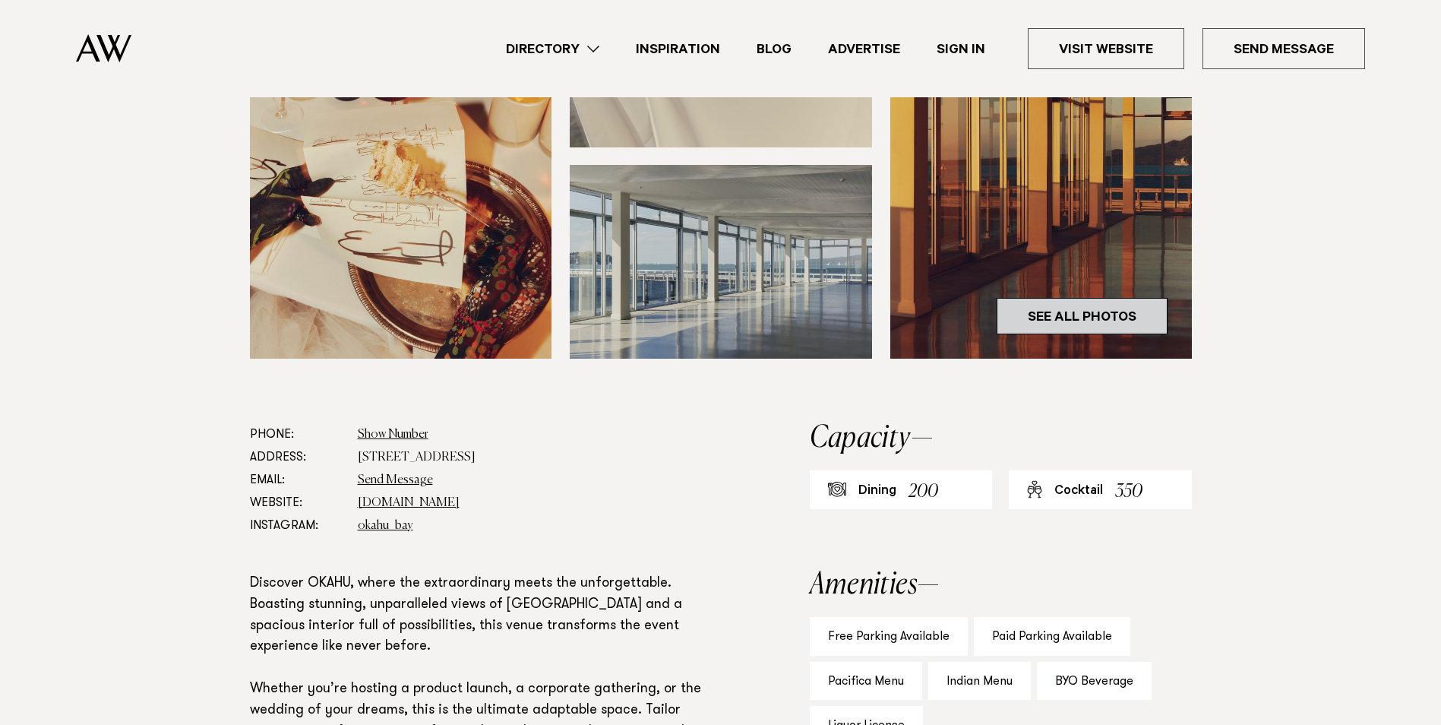
click at [1106, 320] on link "See All Photos" at bounding box center [1082, 316] width 171 height 36
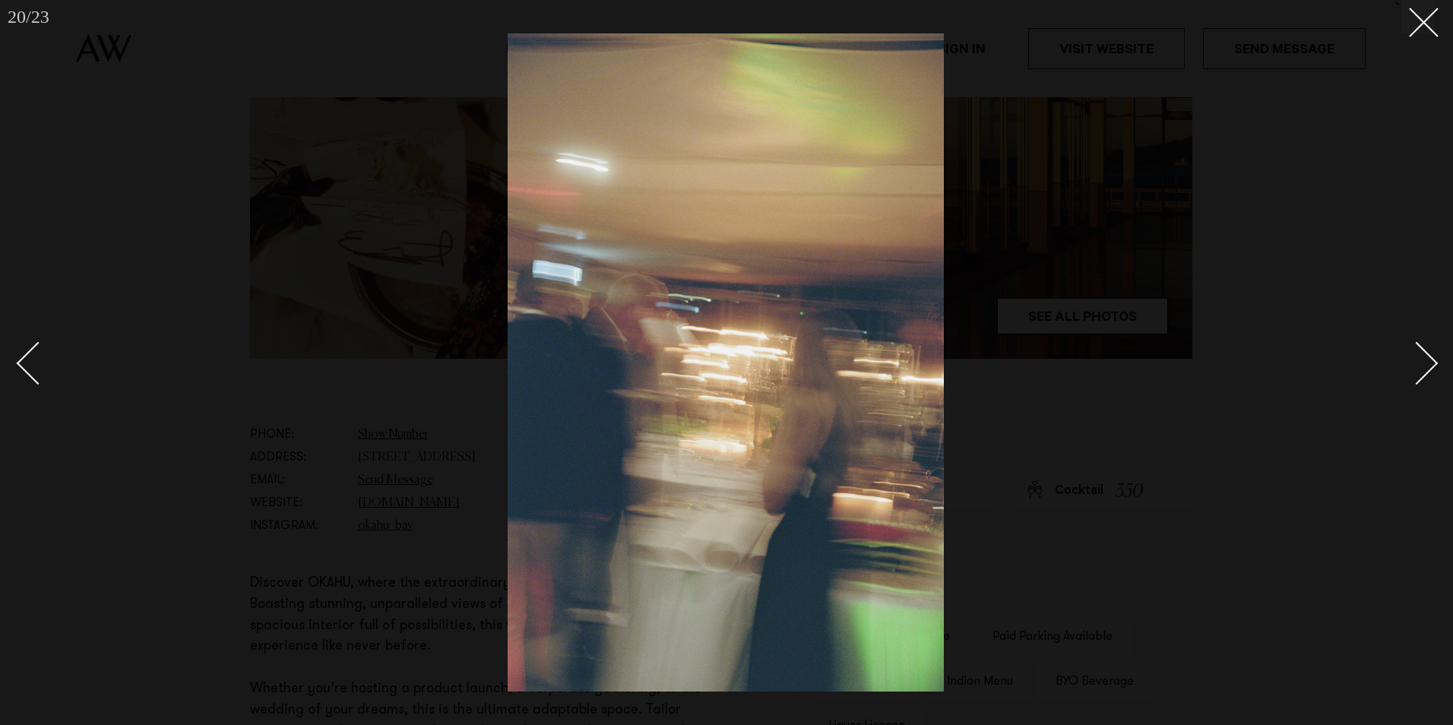
click at [1277, 419] on div at bounding box center [726, 362] width 1453 height 725
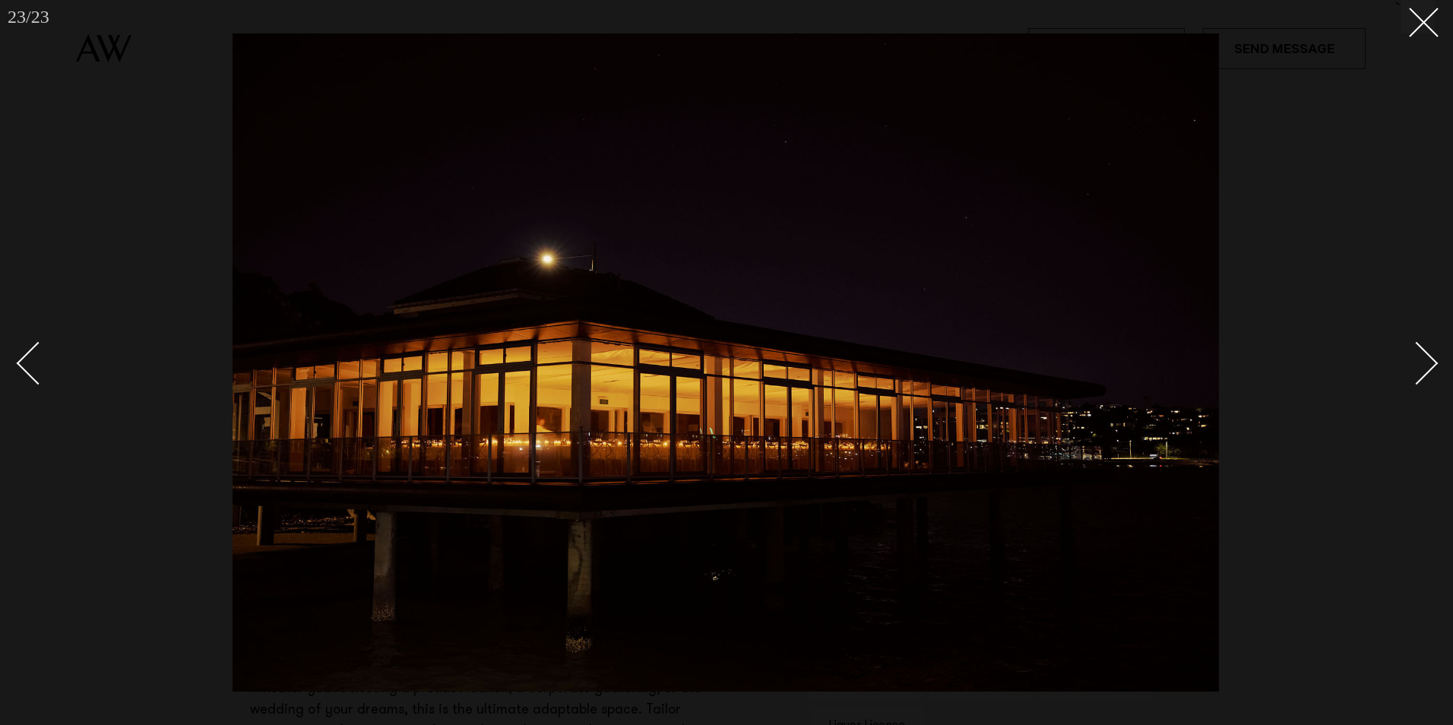
click at [1421, 33] on div at bounding box center [726, 362] width 1453 height 725
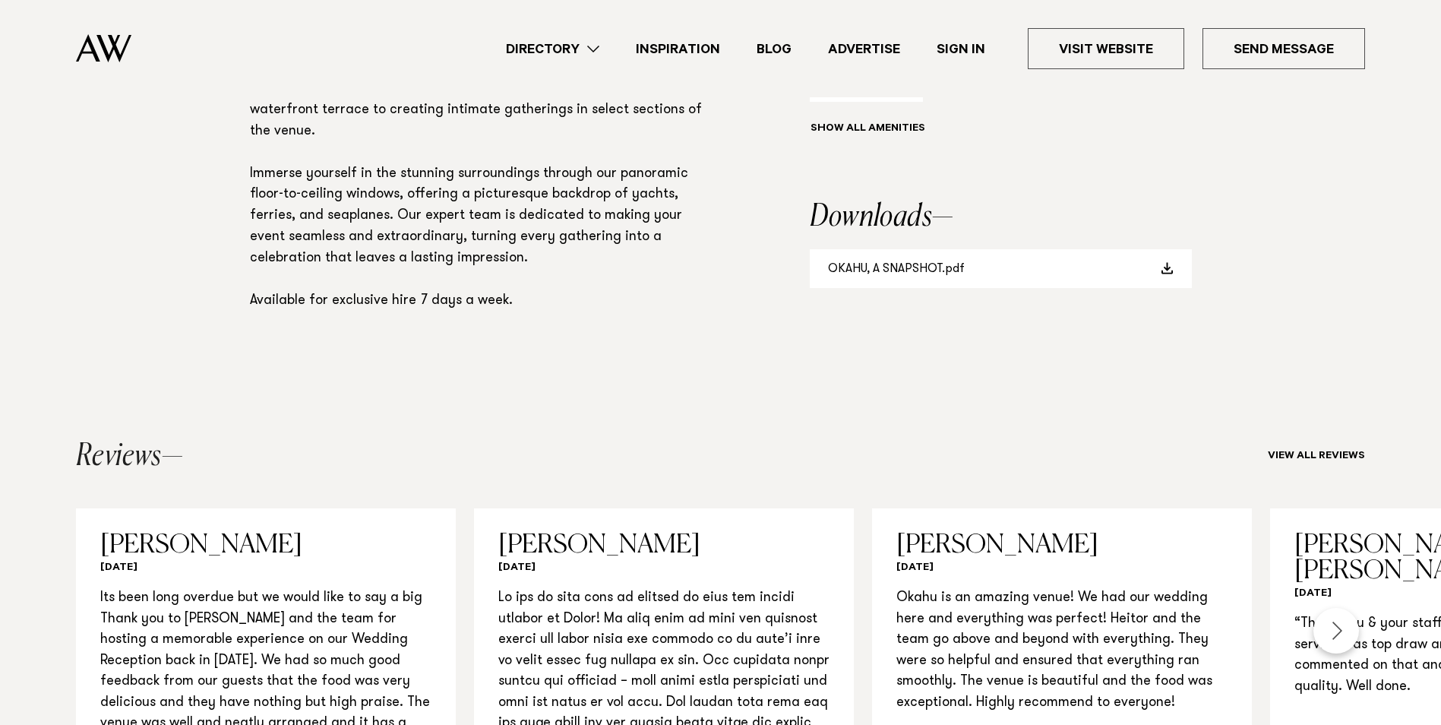
scroll to position [1140, 0]
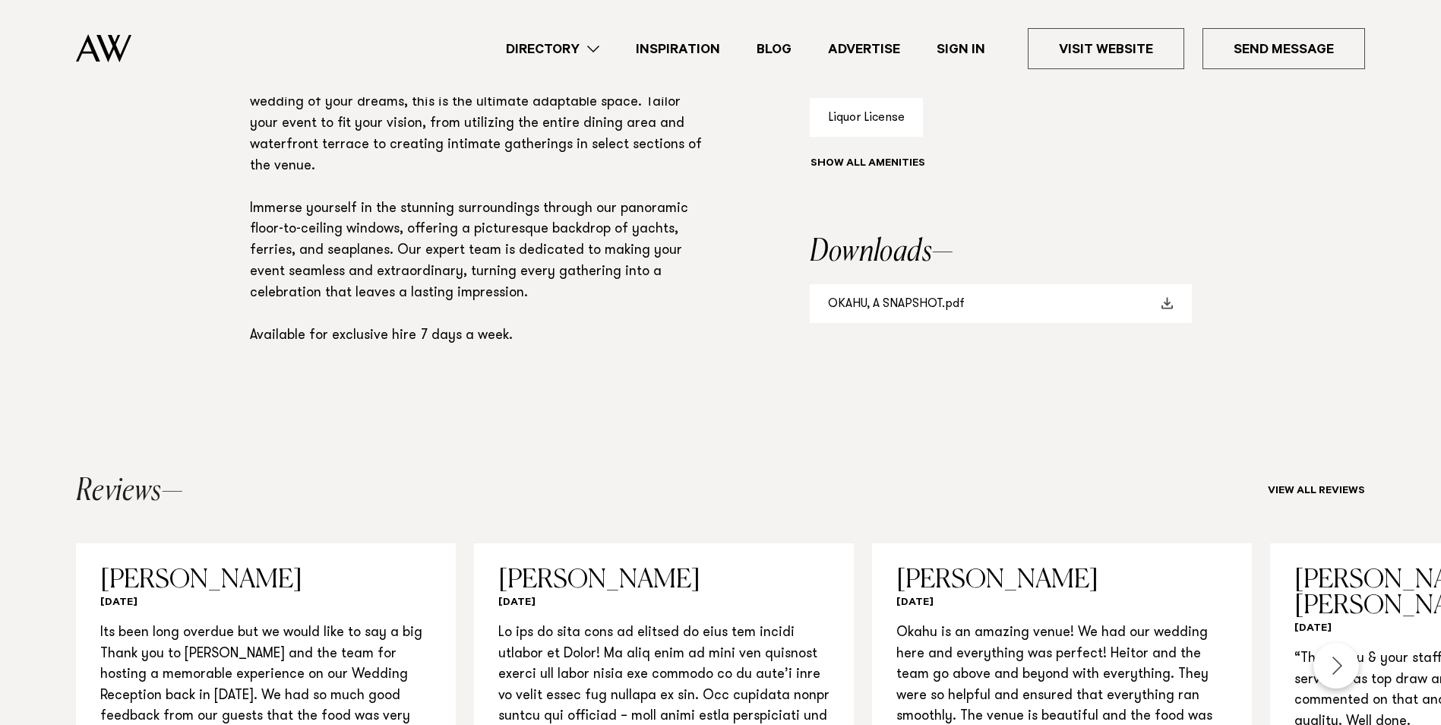
click at [1168, 299] on span at bounding box center [1168, 303] width 12 height 12
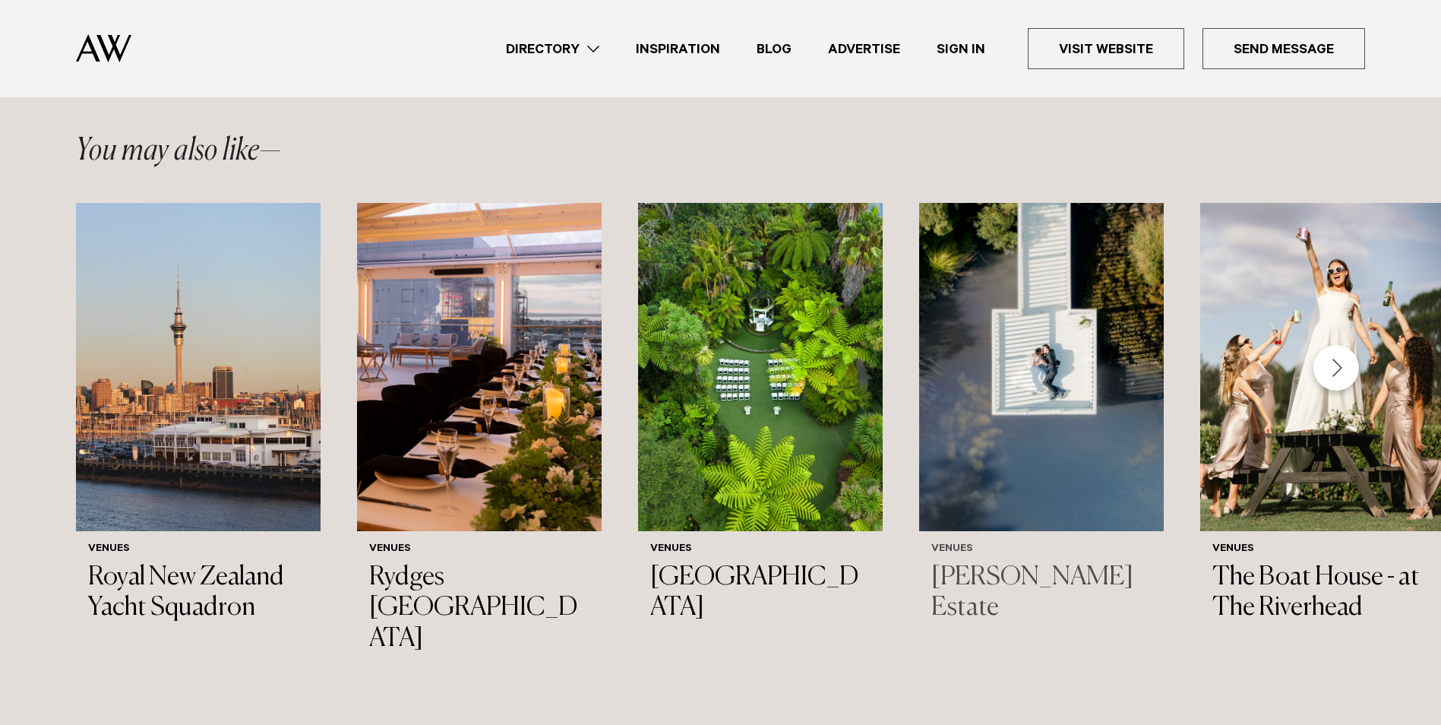
scroll to position [2203, 0]
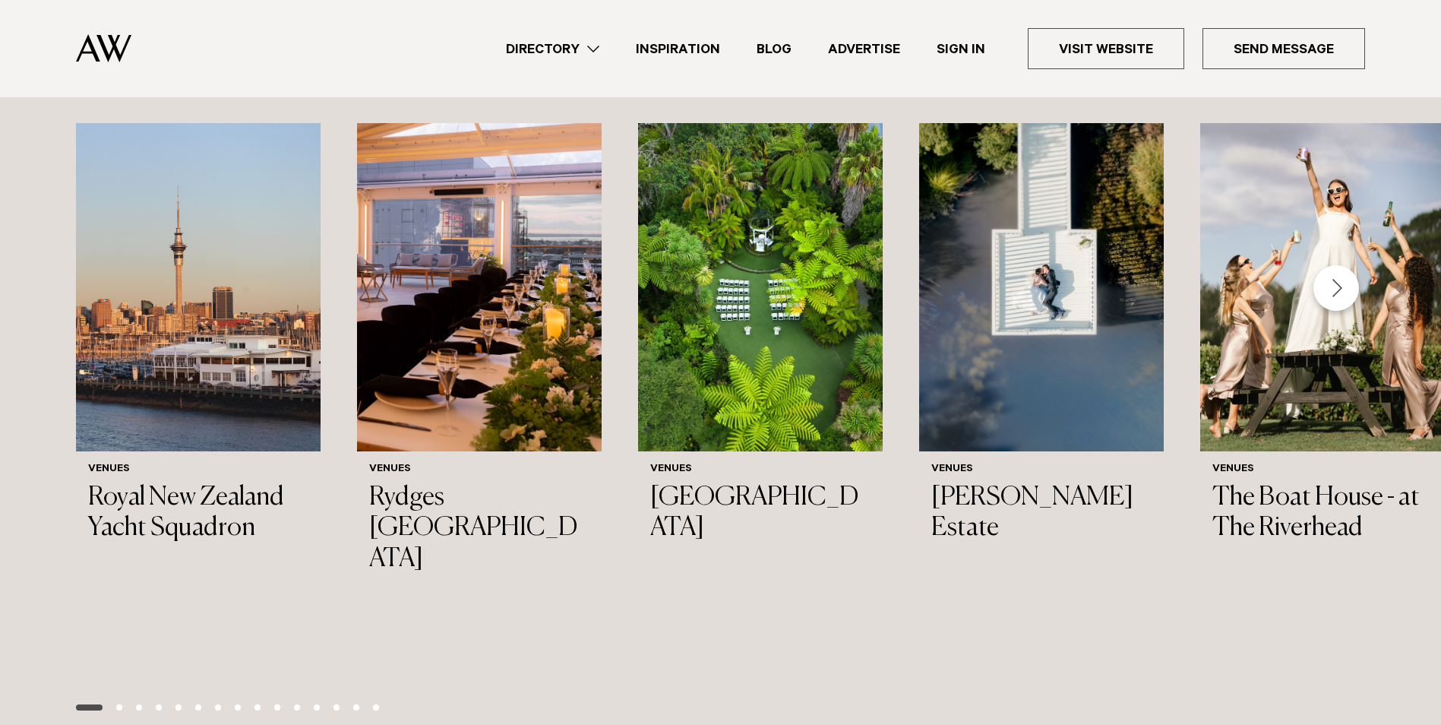
click at [1320, 286] on div "Venues Royal New Zealand Yacht Squadron Venues Rydges Auckland Venues Tui Hills…" at bounding box center [720, 423] width 1441 height 600
click at [1337, 268] on div "Next slide" at bounding box center [1337, 288] width 46 height 46
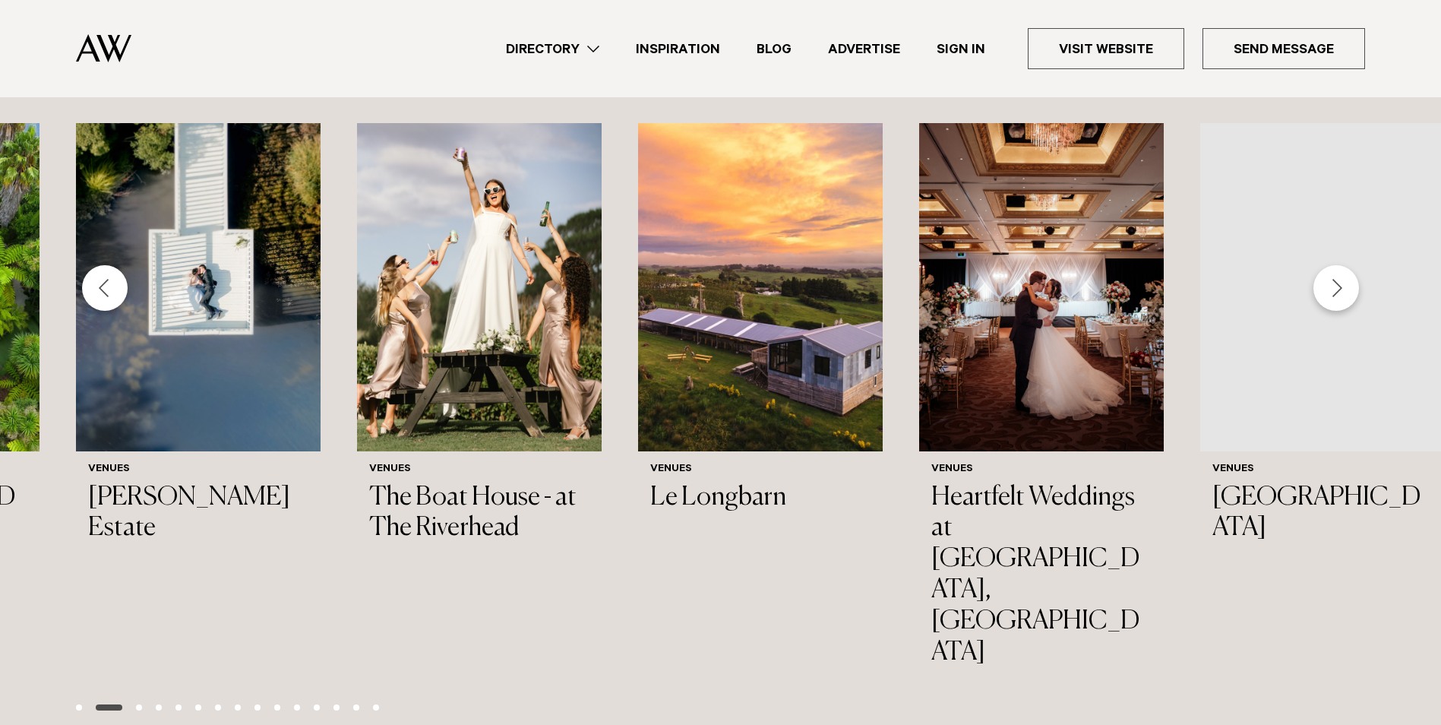
click at [1330, 276] on div "Next slide" at bounding box center [1337, 288] width 46 height 46
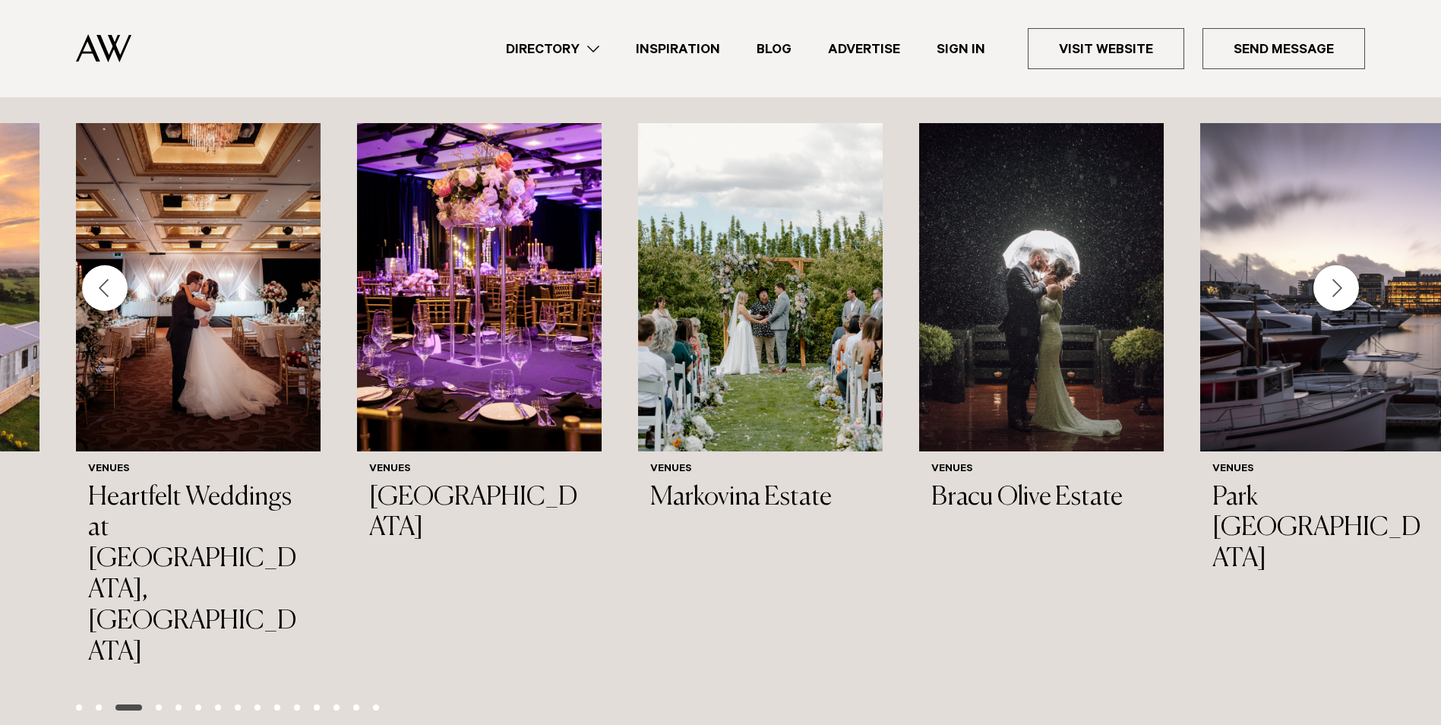
click at [1330, 276] on div "Next slide" at bounding box center [1337, 288] width 46 height 46
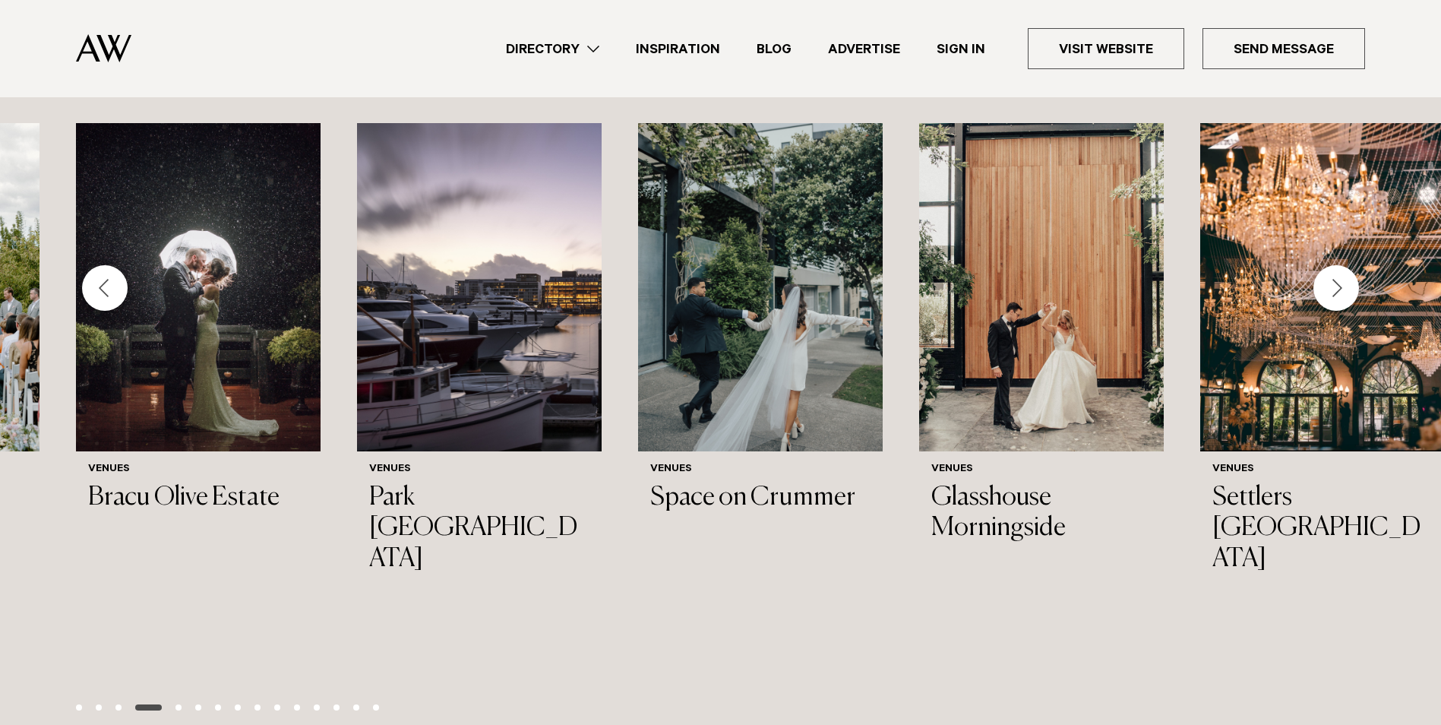
click at [1330, 276] on div "Next slide" at bounding box center [1337, 288] width 46 height 46
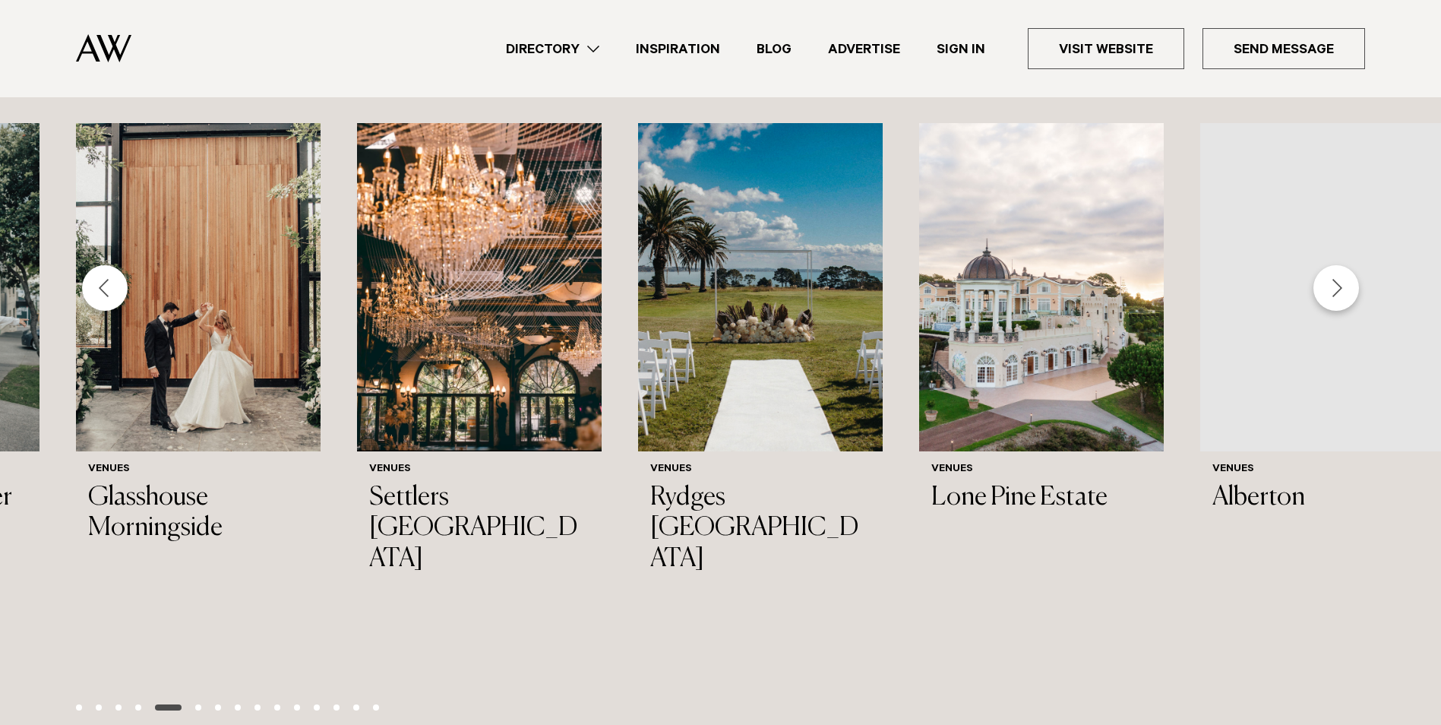
click at [1330, 276] on div "Next slide" at bounding box center [1337, 288] width 46 height 46
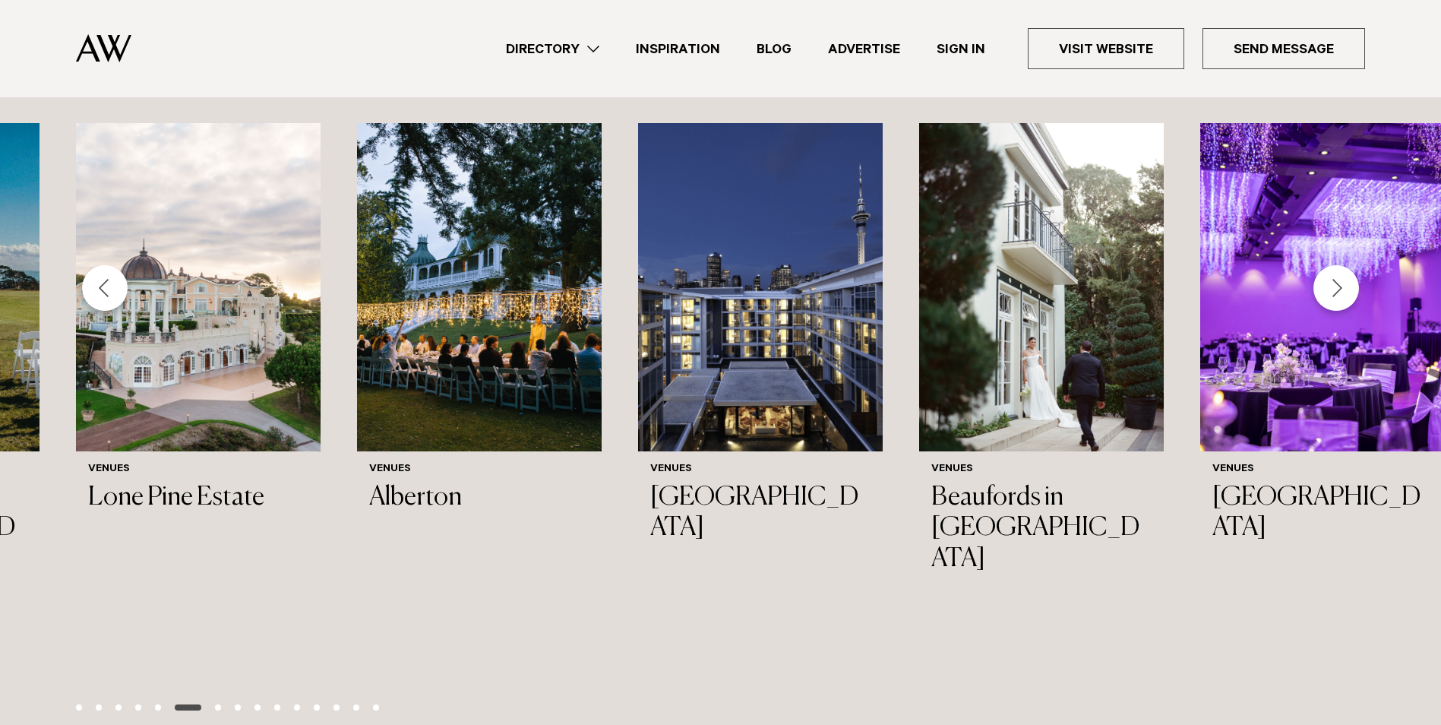
click at [1330, 276] on div "Next slide" at bounding box center [1337, 288] width 46 height 46
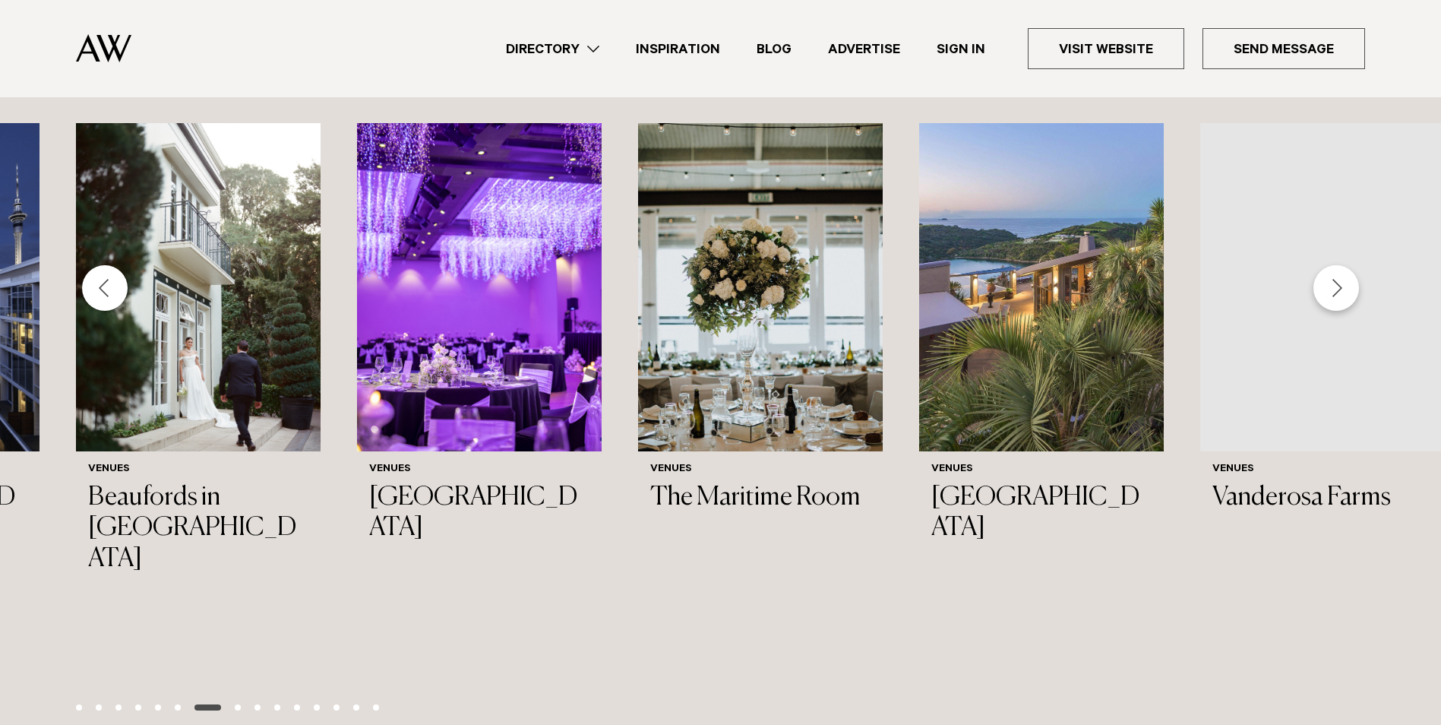
click at [1330, 276] on div "Next slide" at bounding box center [1337, 288] width 46 height 46
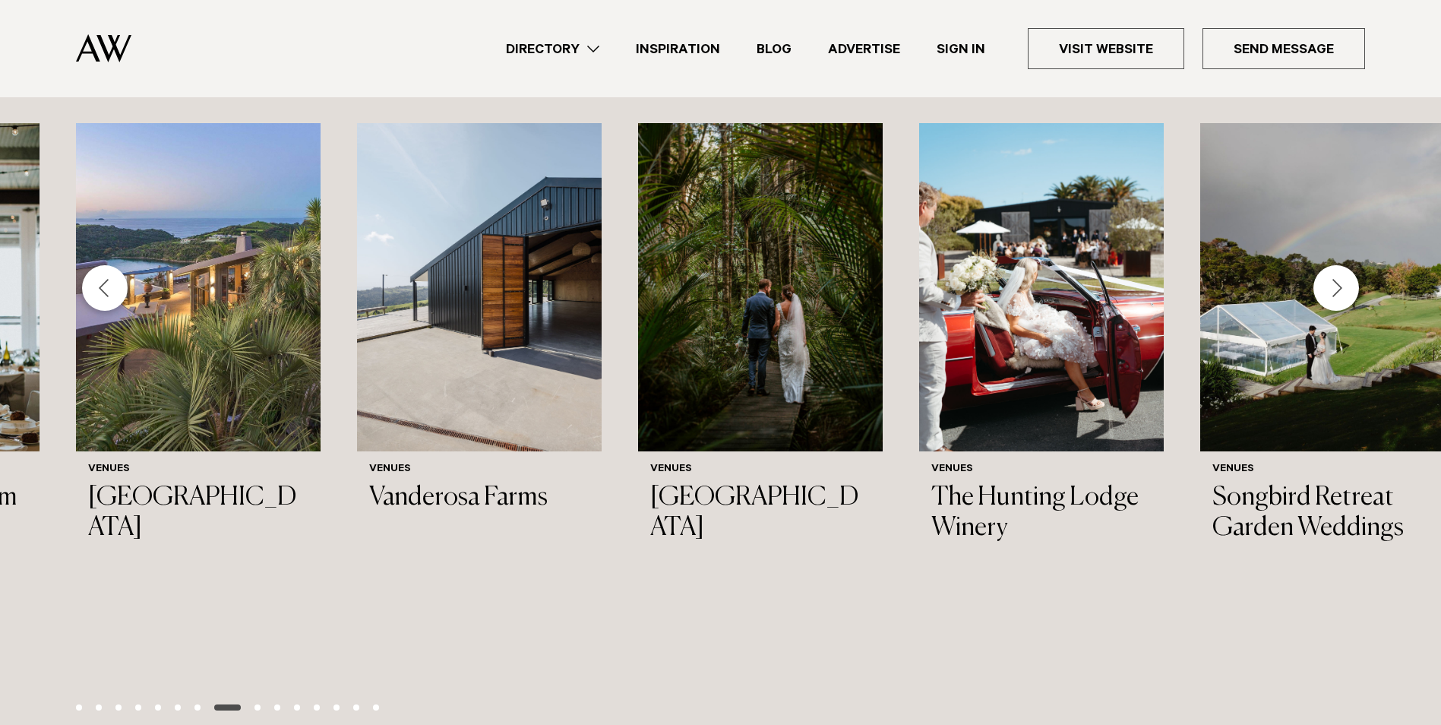
click at [1330, 276] on div "Next slide" at bounding box center [1337, 288] width 46 height 46
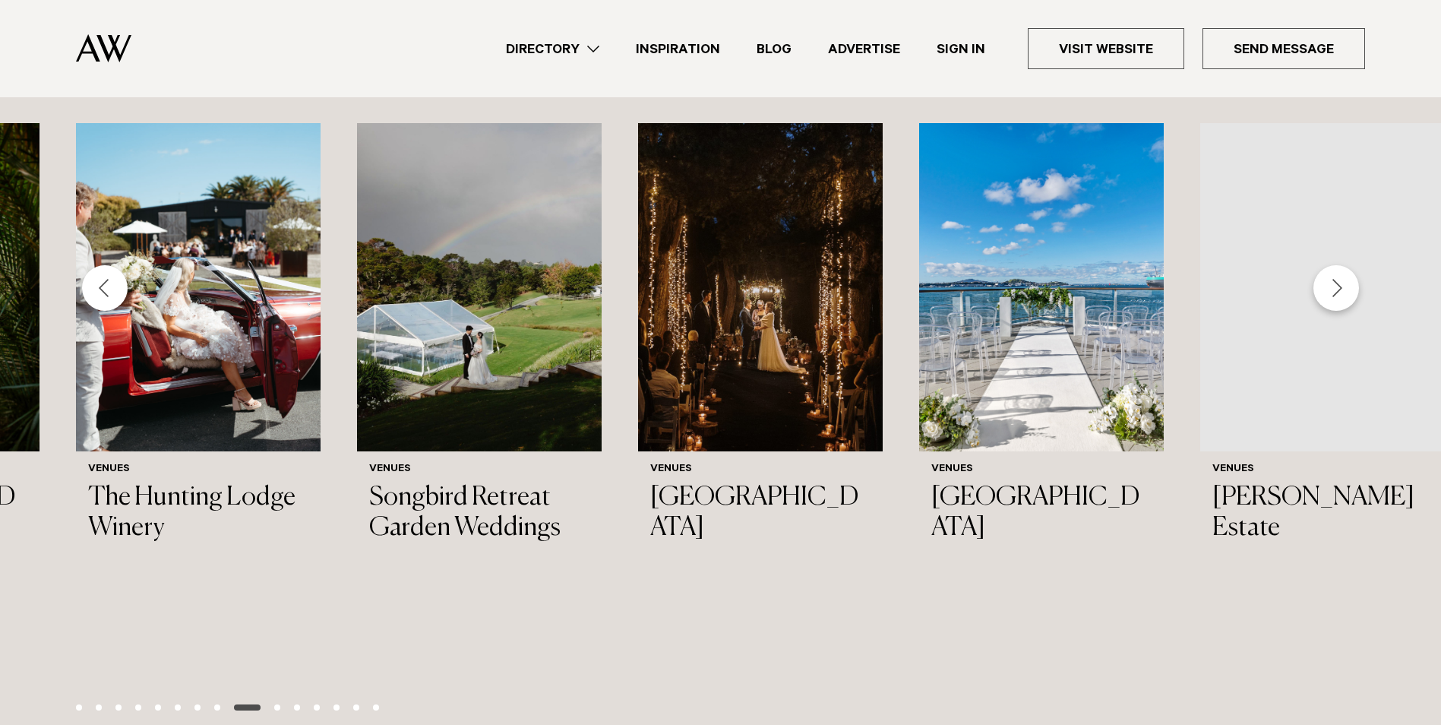
click at [1330, 276] on div "Next slide" at bounding box center [1337, 288] width 46 height 46
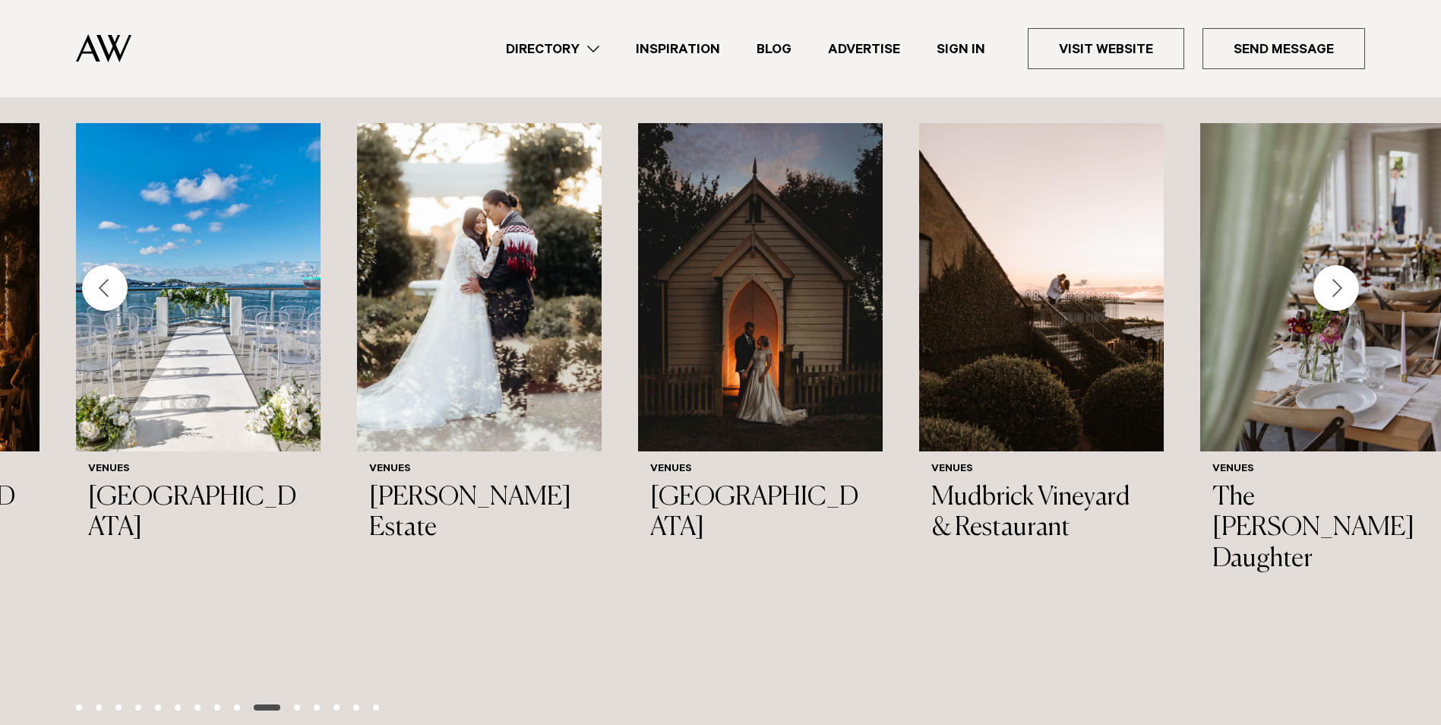
click at [1330, 276] on div "Next slide" at bounding box center [1337, 288] width 46 height 46
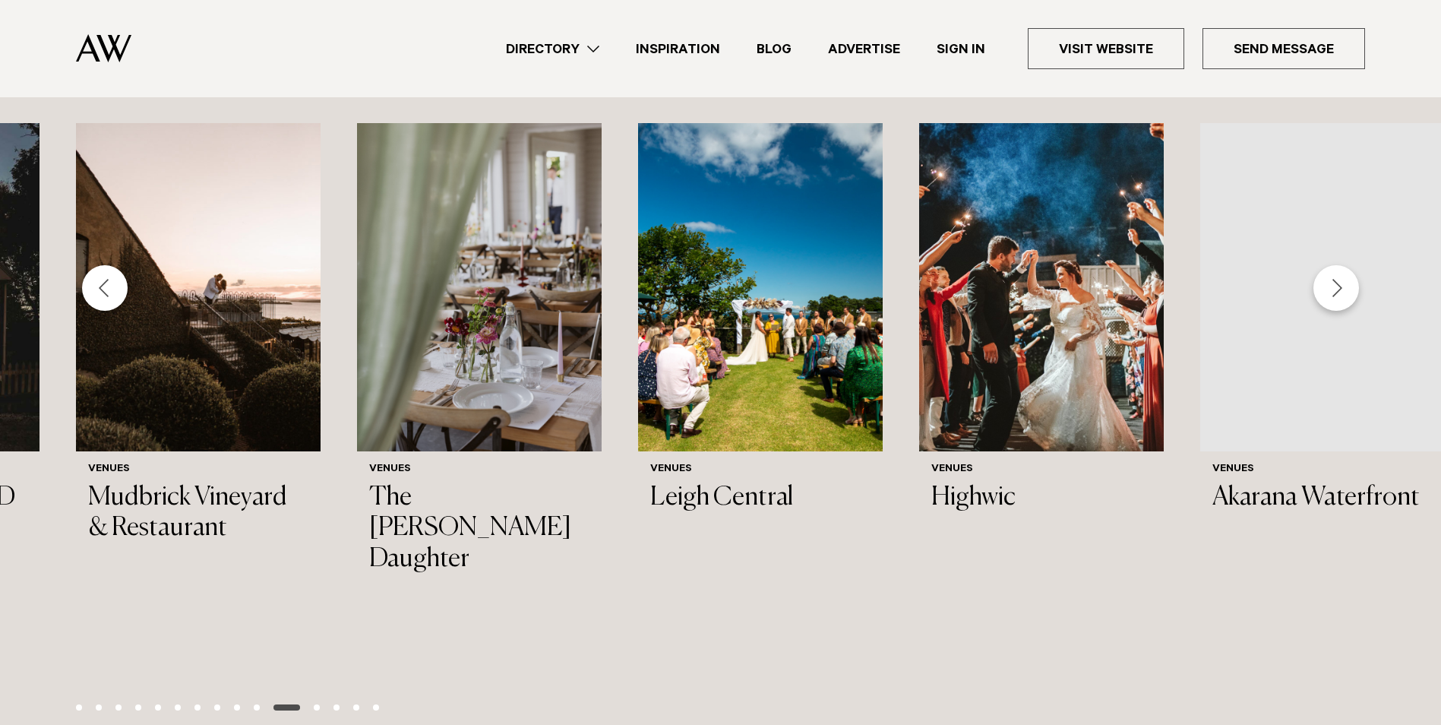
click at [1330, 276] on div "Next slide" at bounding box center [1337, 288] width 46 height 46
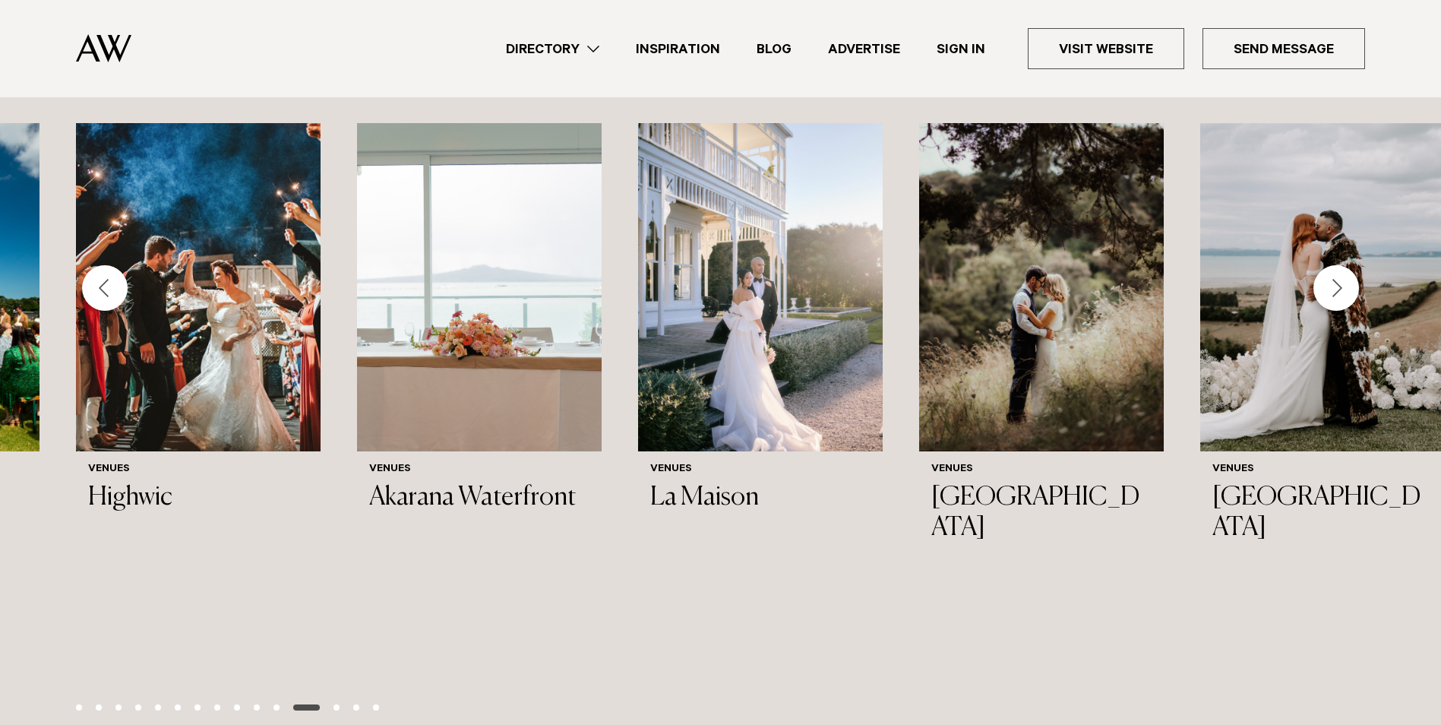
click at [1330, 276] on div "Next slide" at bounding box center [1337, 288] width 46 height 46
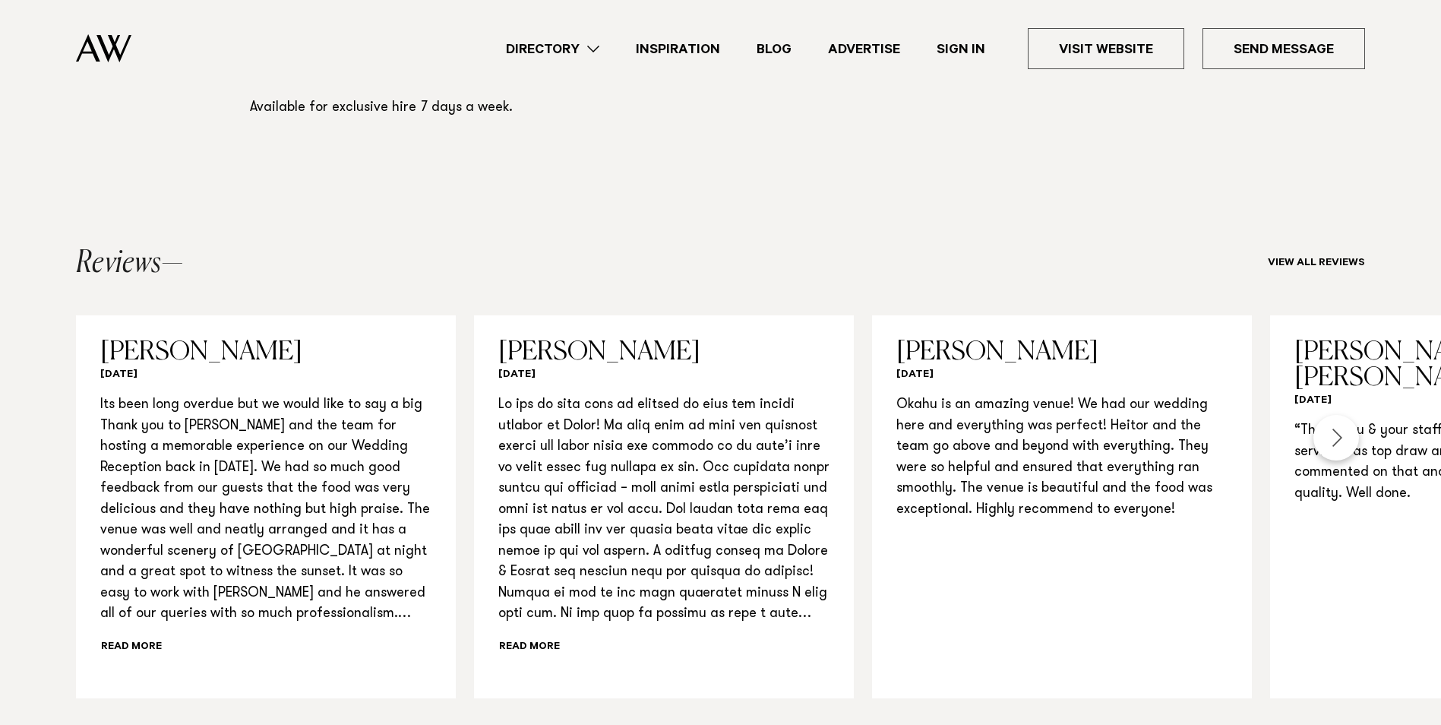
scroll to position [1140, 0]
